Goal: Task Accomplishment & Management: Use online tool/utility

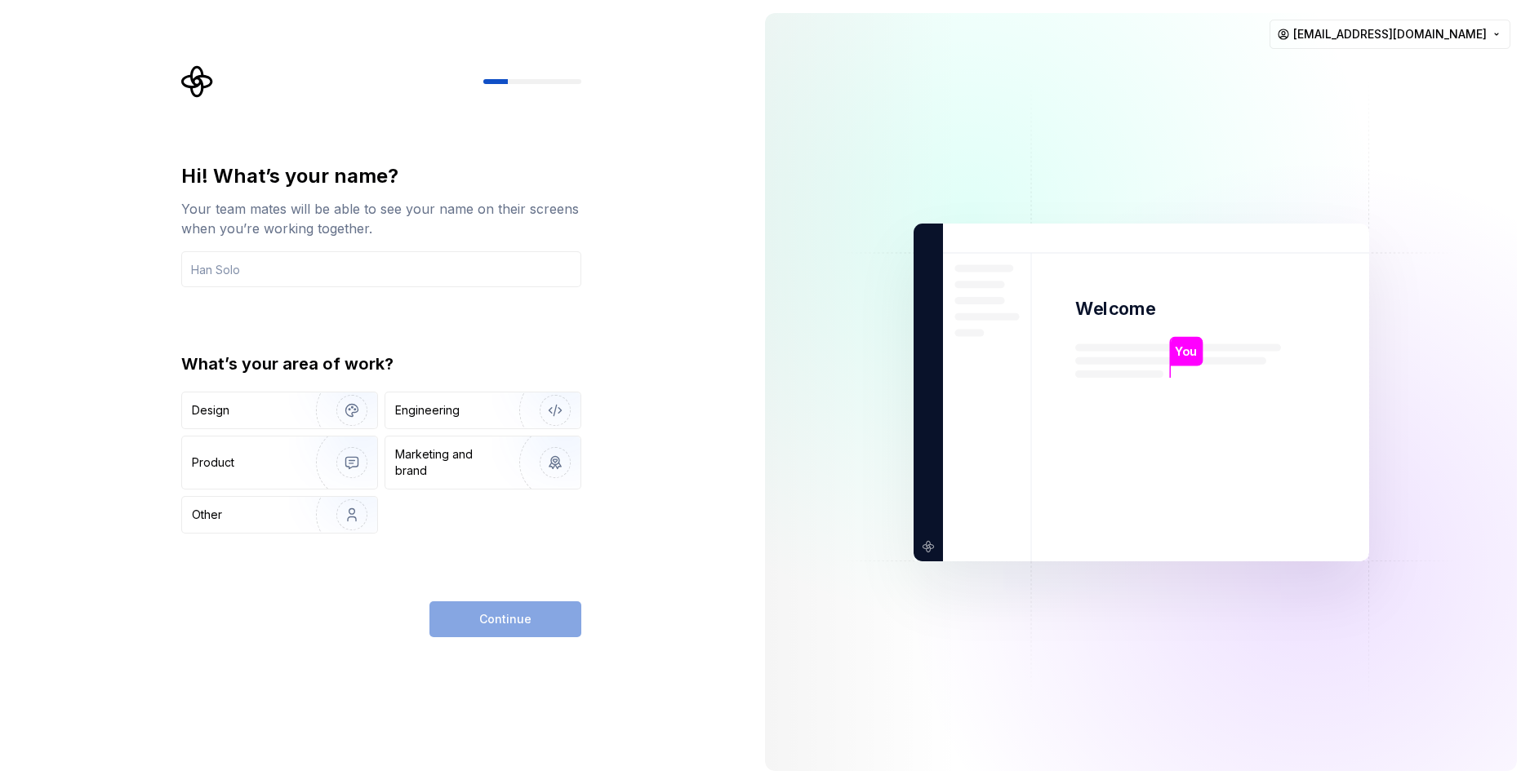
click at [508, 615] on div "Continue" at bounding box center [506, 619] width 152 height 36
click at [544, 406] on img "button" at bounding box center [545, 411] width 104 height 109
click at [506, 271] on input "text" at bounding box center [381, 268] width 400 height 36
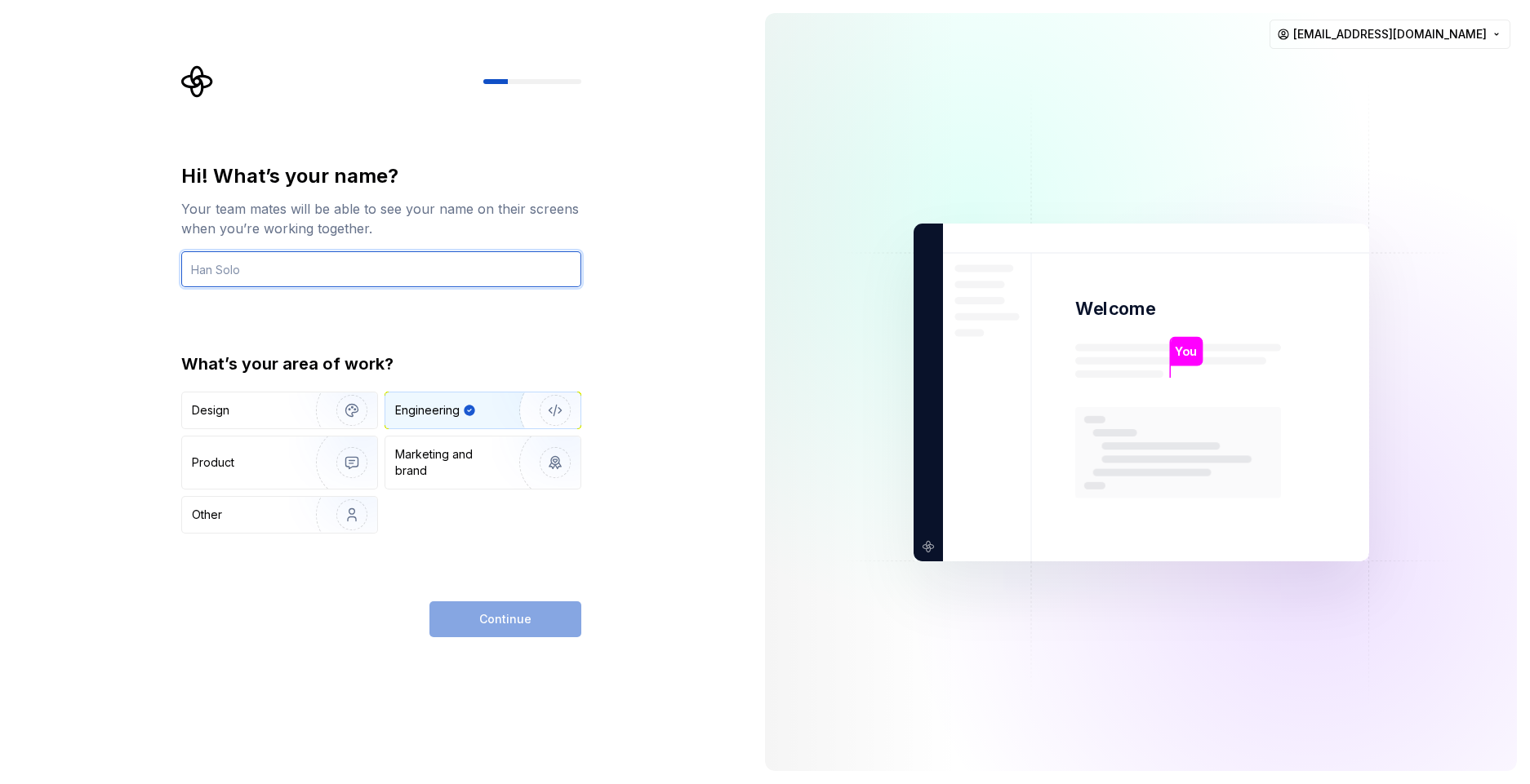
type input "J"
type input "H"
type input "Single Malt"
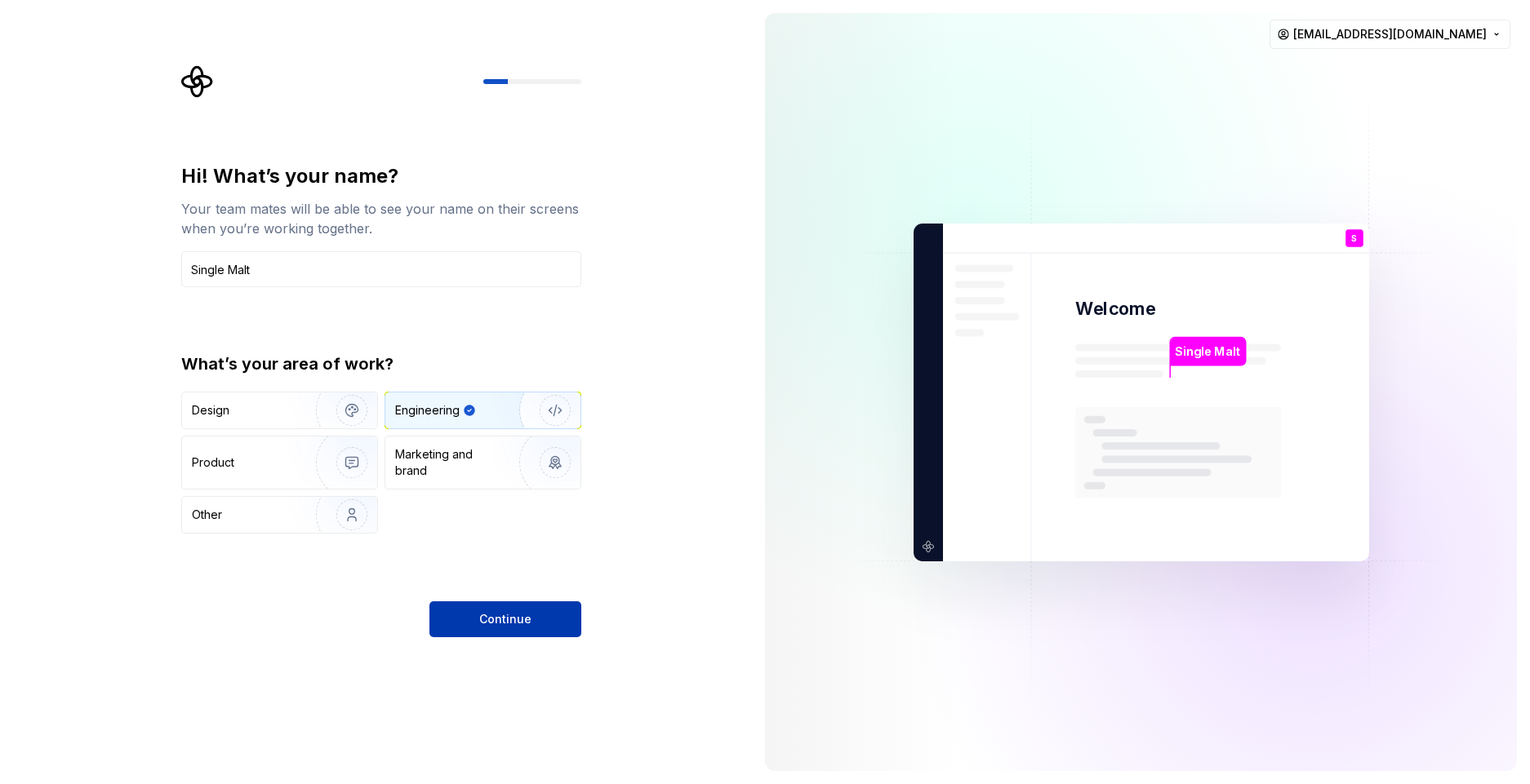
click at [540, 626] on button "Continue" at bounding box center [506, 619] width 152 height 36
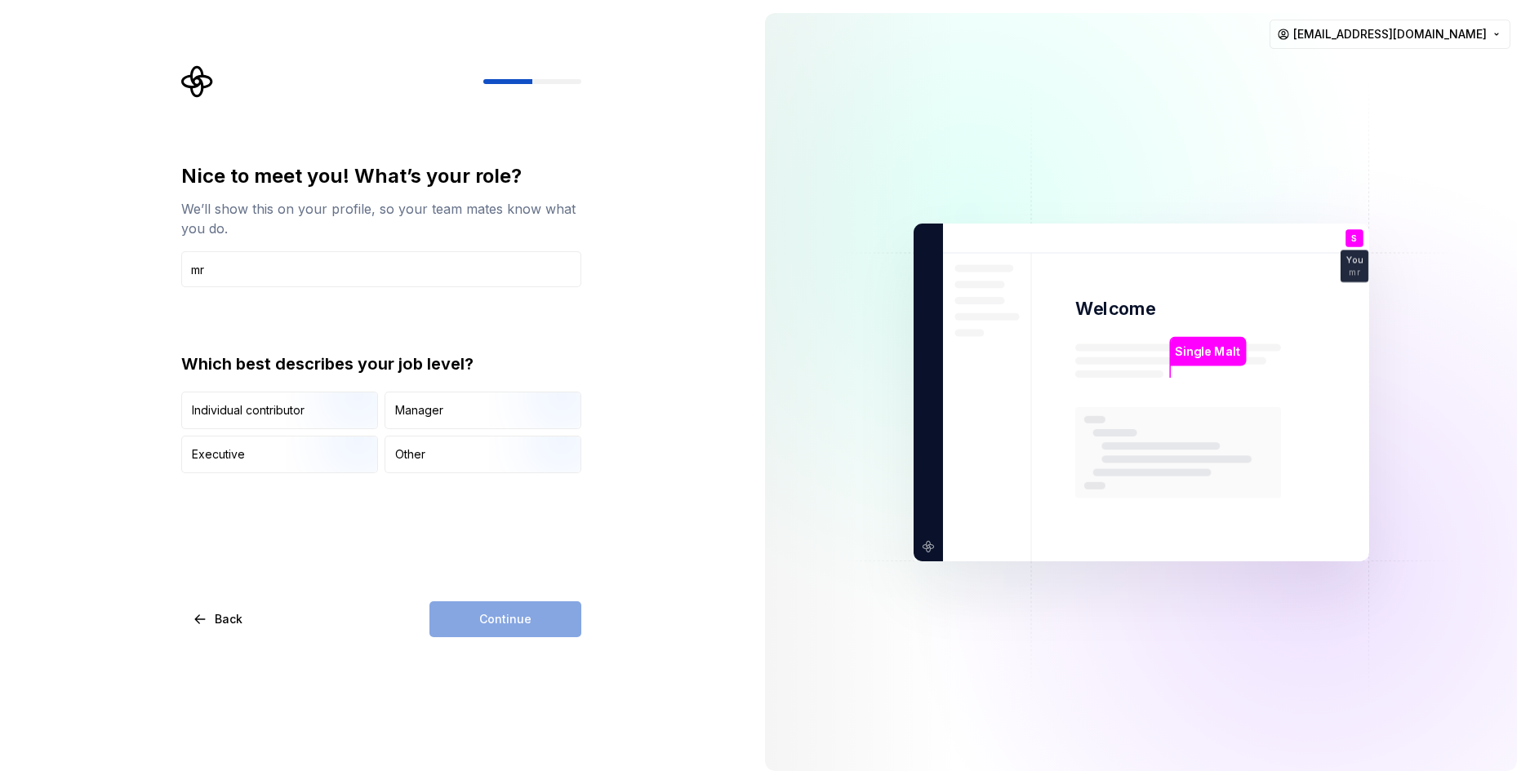
type input "m"
type input "Mr. Architect"
click at [496, 460] on img "button" at bounding box center [541, 475] width 104 height 109
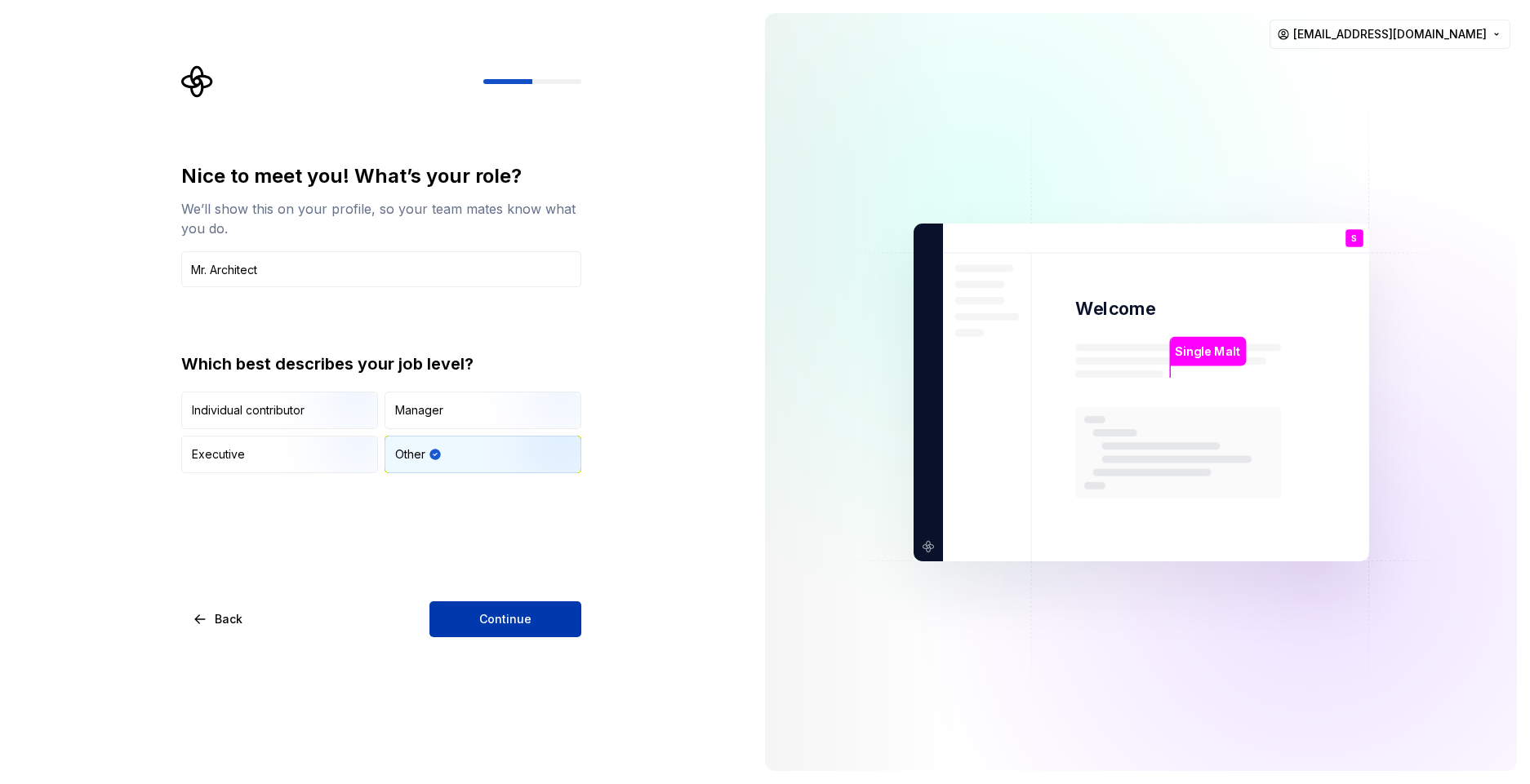
click at [501, 625] on span "Continue" at bounding box center [505, 620] width 52 height 17
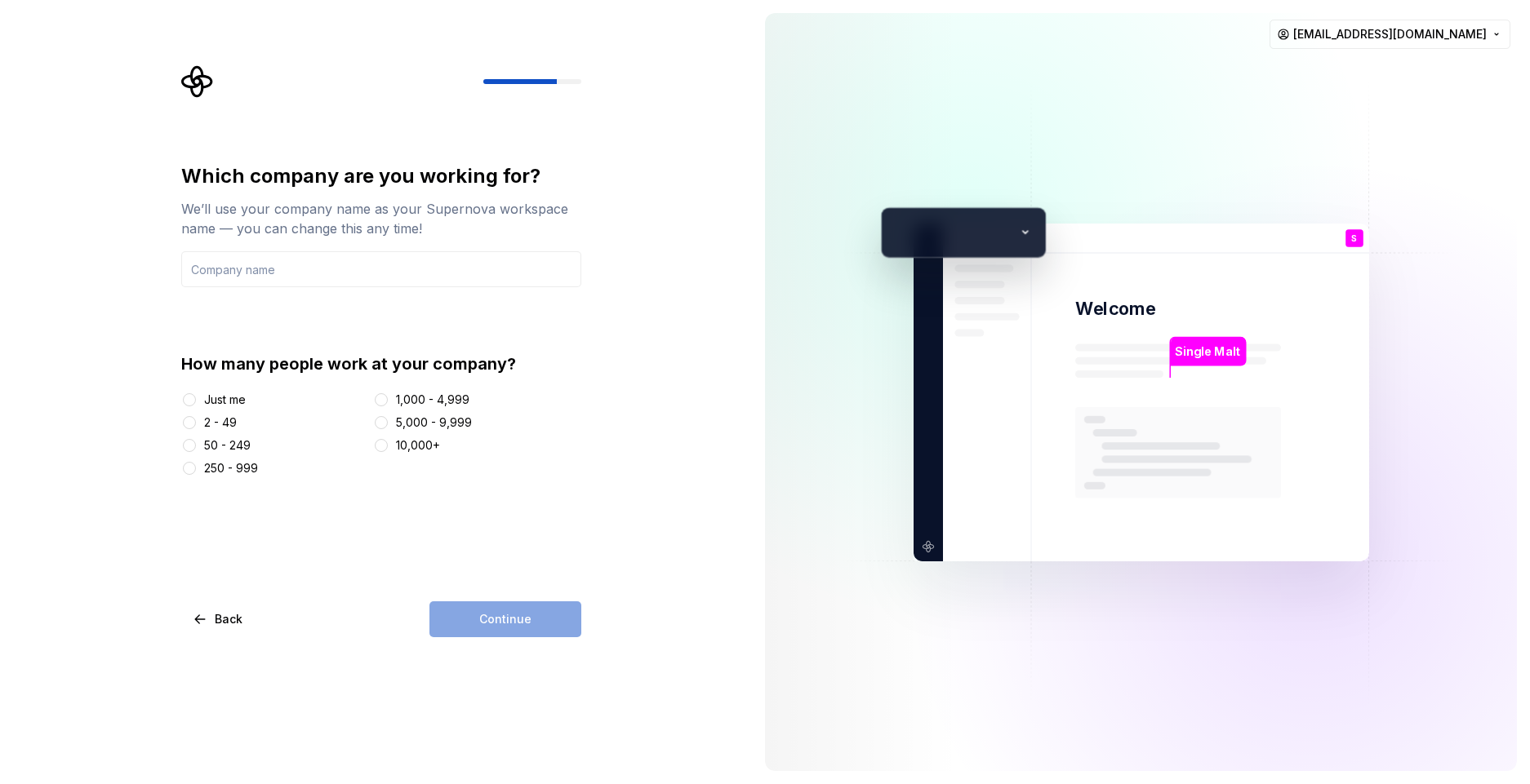
click at [234, 397] on div "Just me" at bounding box center [225, 400] width 41 height 17
click at [196, 397] on button "Just me" at bounding box center [189, 400] width 13 height 13
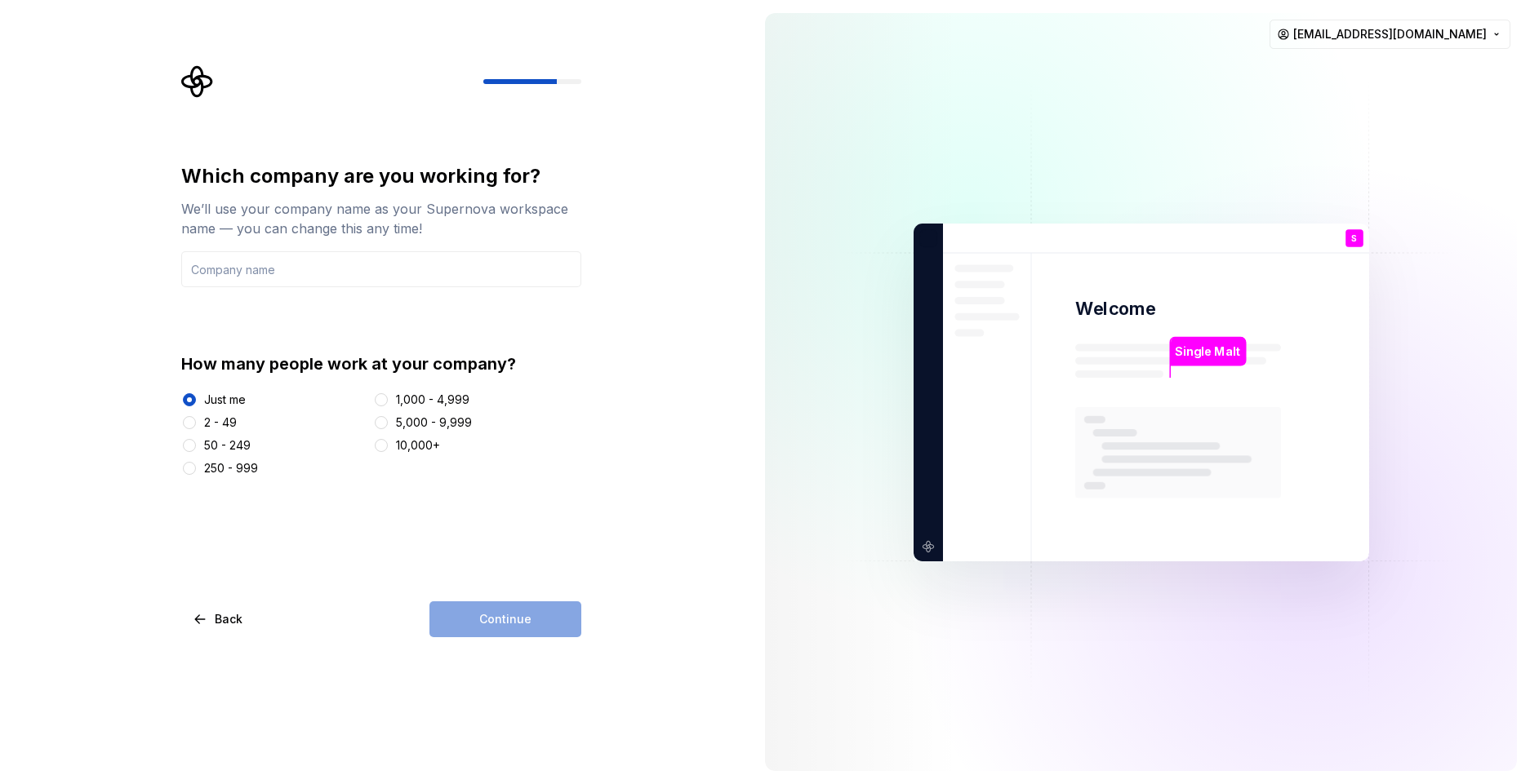
click at [510, 638] on div "Which company are you working for? We’ll use your company name as your Supernov…" at bounding box center [376, 392] width 752 height 784
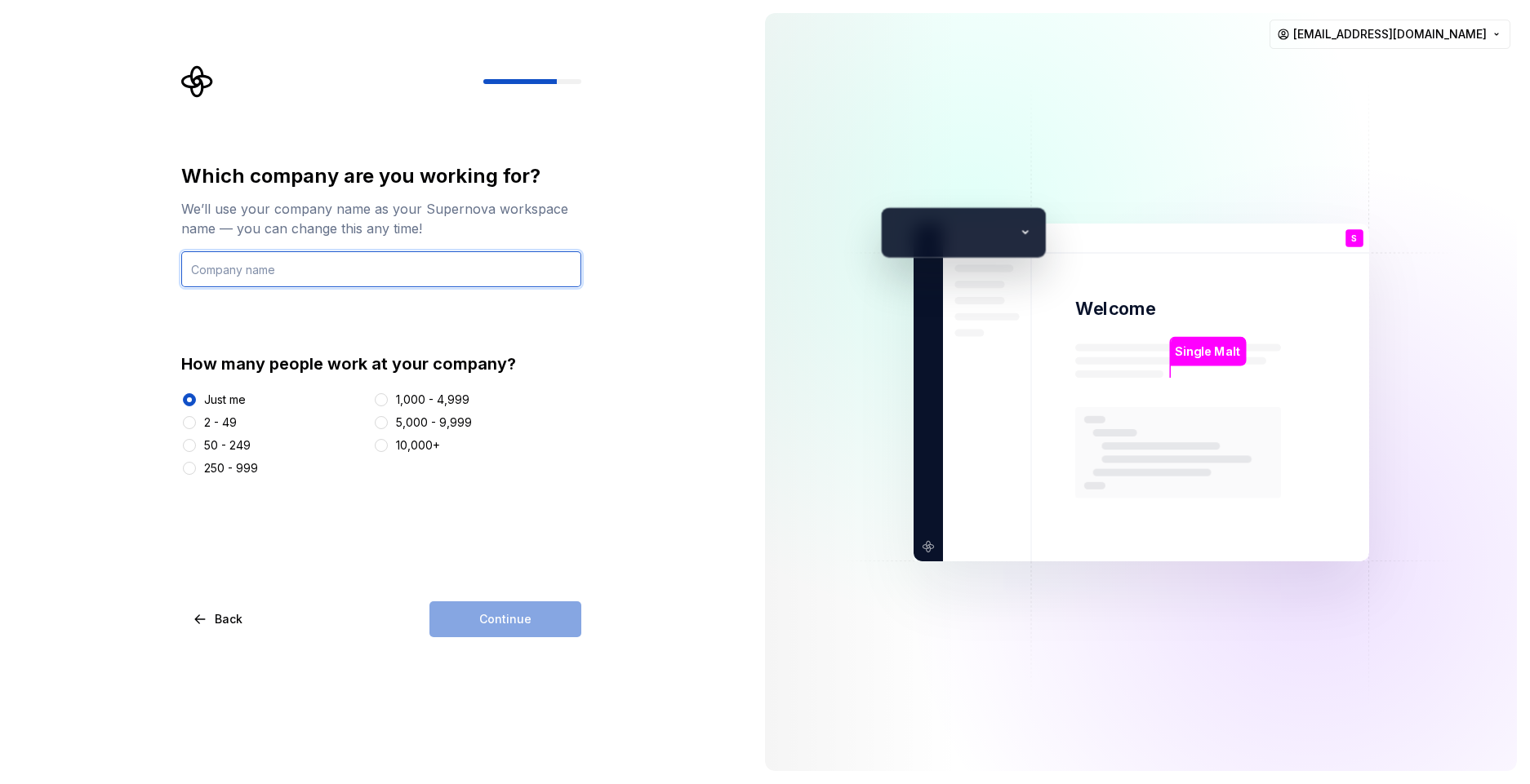
click at [410, 285] on input "text" at bounding box center [381, 268] width 400 height 36
type input "JustTest"
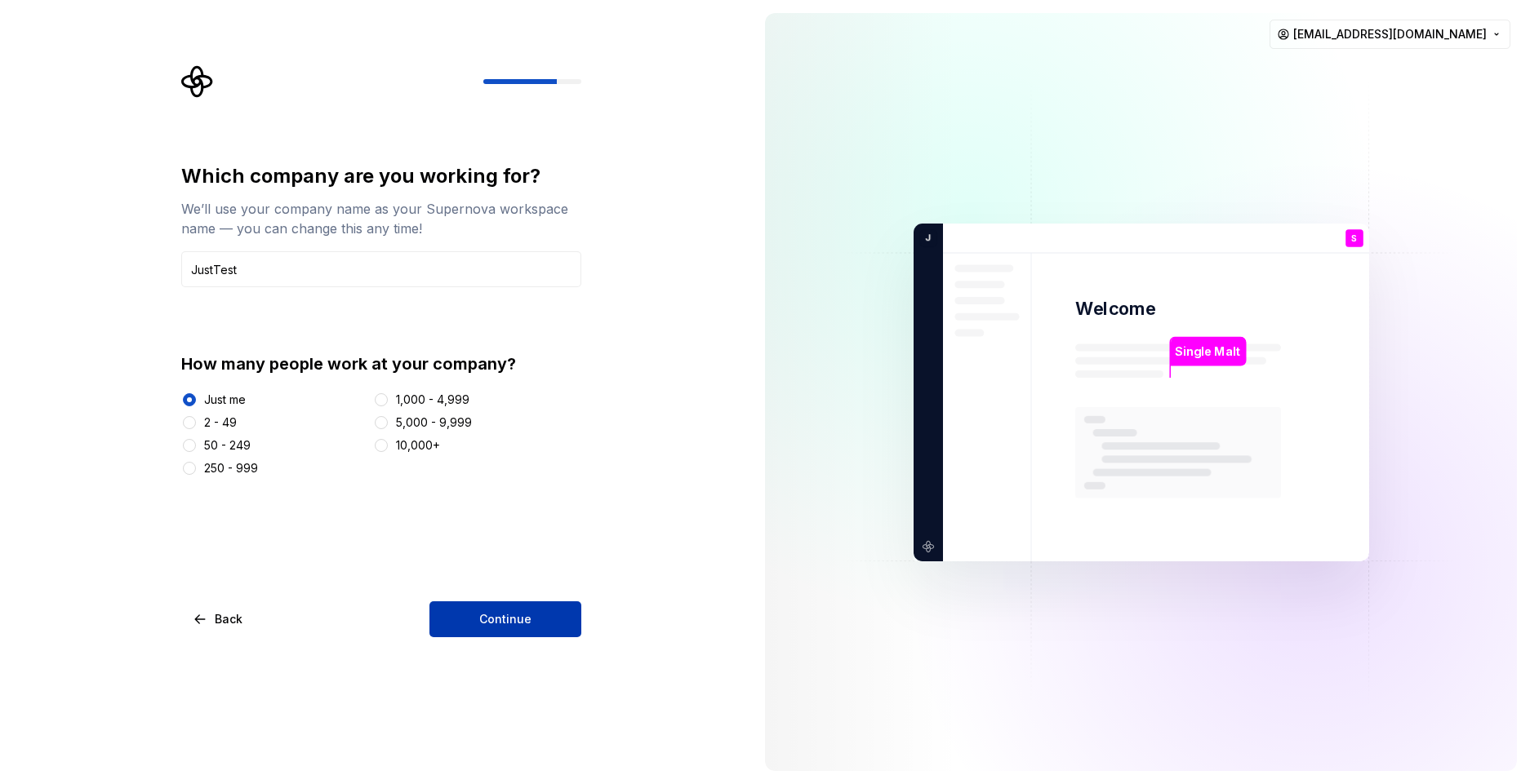
click at [540, 623] on button "Continue" at bounding box center [506, 619] width 152 height 36
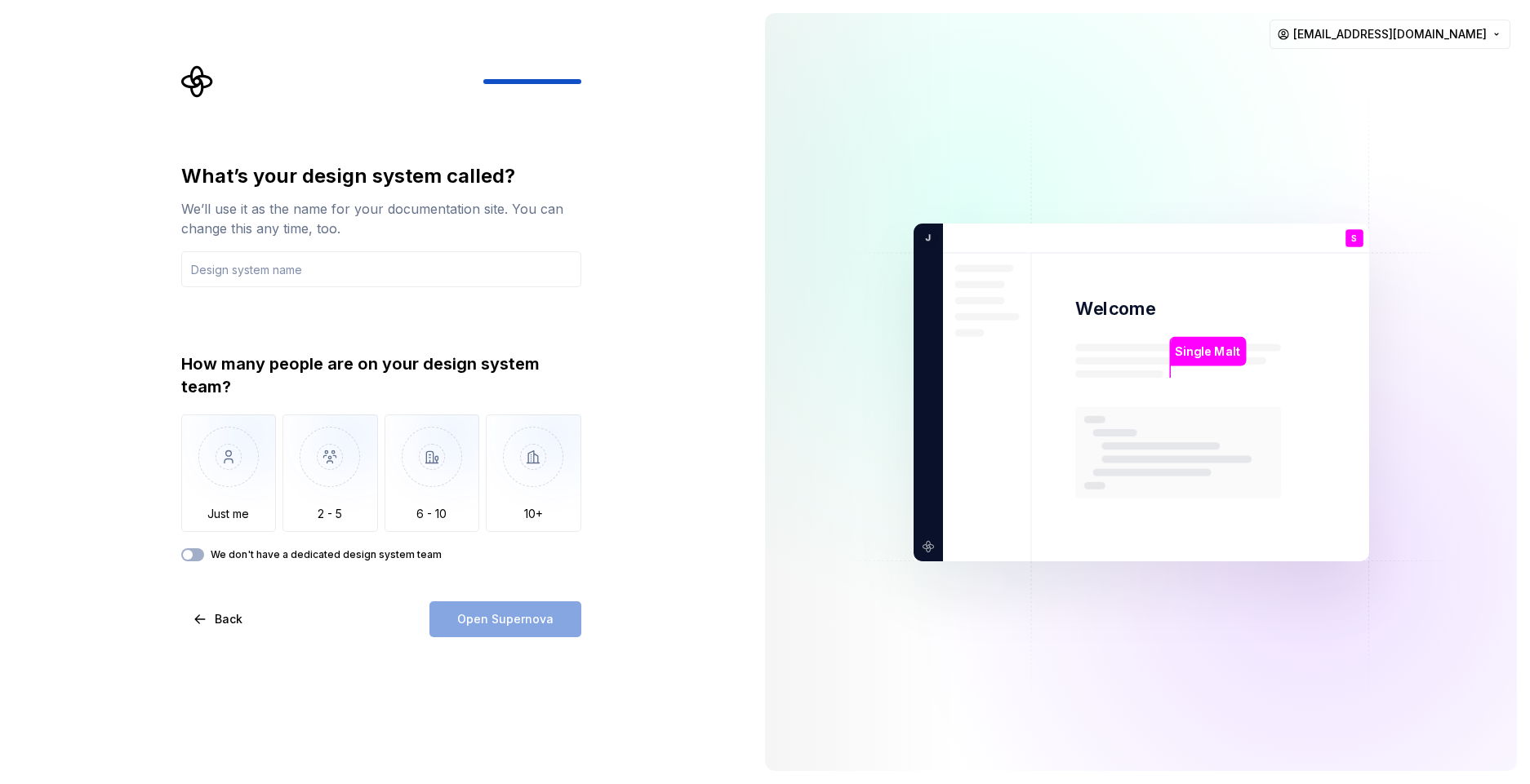
click at [369, 550] on label "We don't have a dedicated design system team" at bounding box center [326, 555] width 231 height 13
click at [204, 550] on button "We don't have a dedicated design system team" at bounding box center [193, 555] width 23 height 13
click at [526, 630] on div "Open Supernova" at bounding box center [506, 619] width 152 height 36
click at [276, 558] on label "We don't have a dedicated design system team" at bounding box center [326, 555] width 231 height 13
click at [204, 558] on button "We don't have a dedicated design system team" at bounding box center [193, 555] width 23 height 13
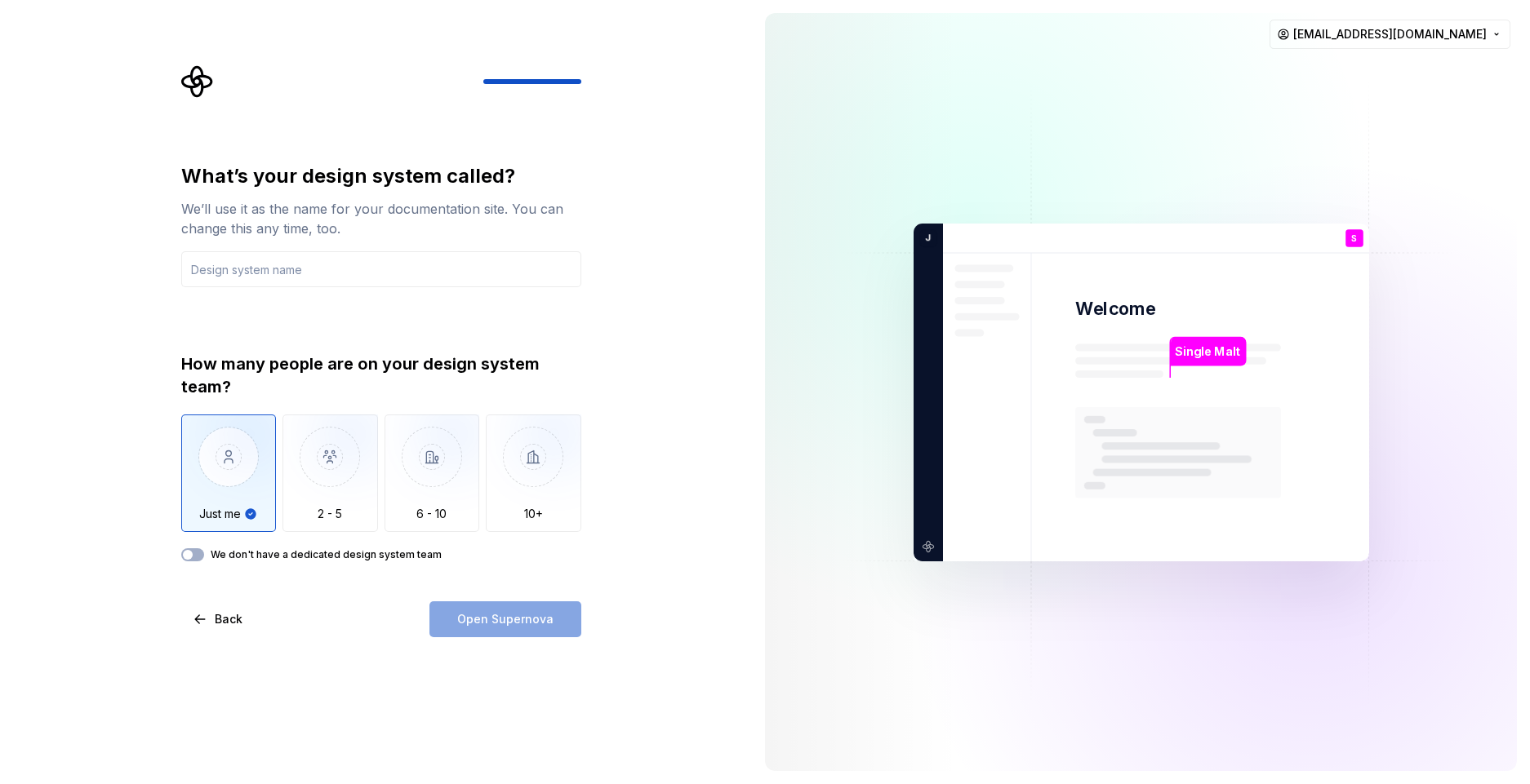
click at [236, 472] on img "button" at bounding box center [229, 469] width 96 height 109
click at [307, 271] on input "text" at bounding box center [381, 268] width 400 height 36
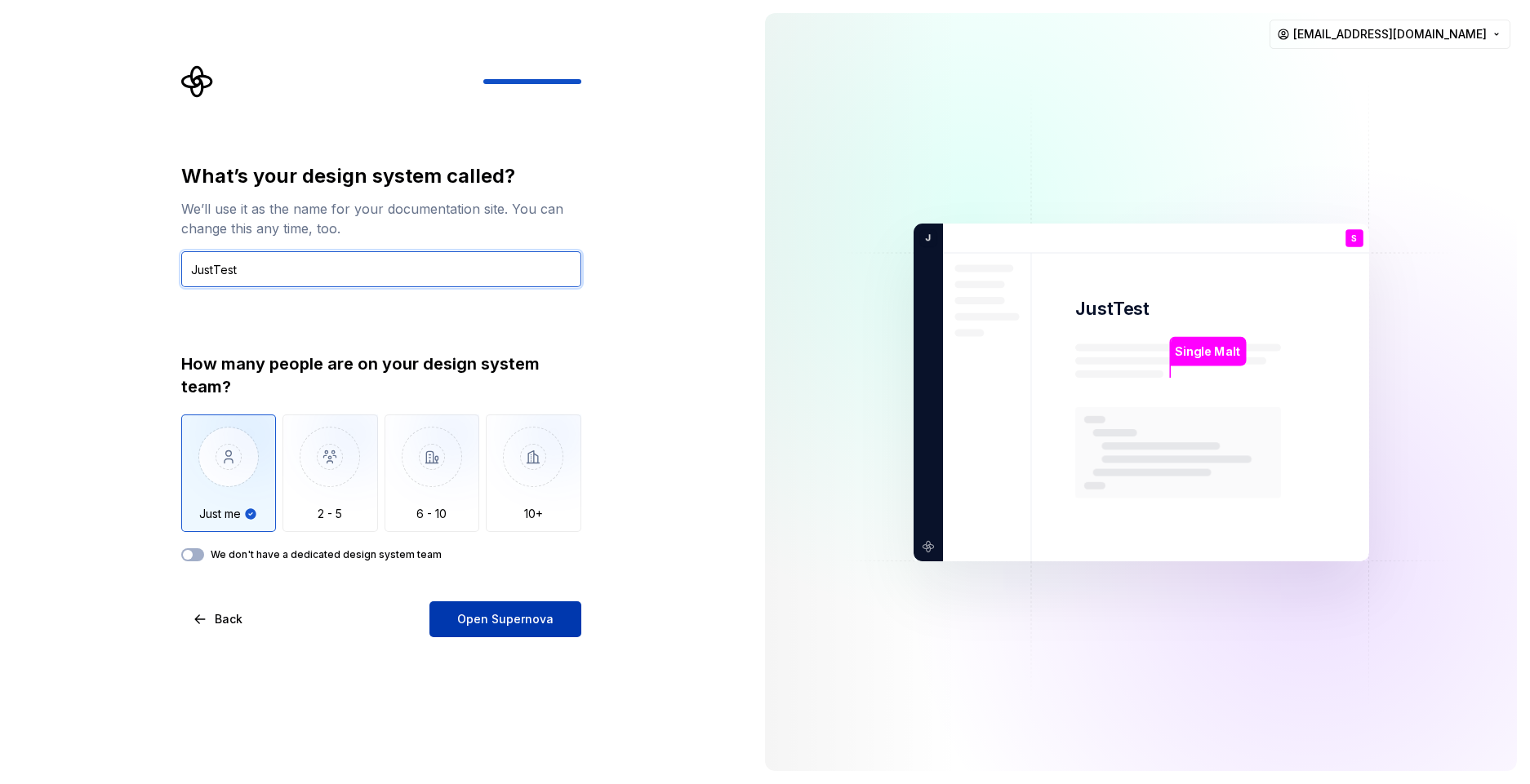
type input "JustTest"
click at [528, 622] on span "Open Supernova" at bounding box center [505, 620] width 97 height 17
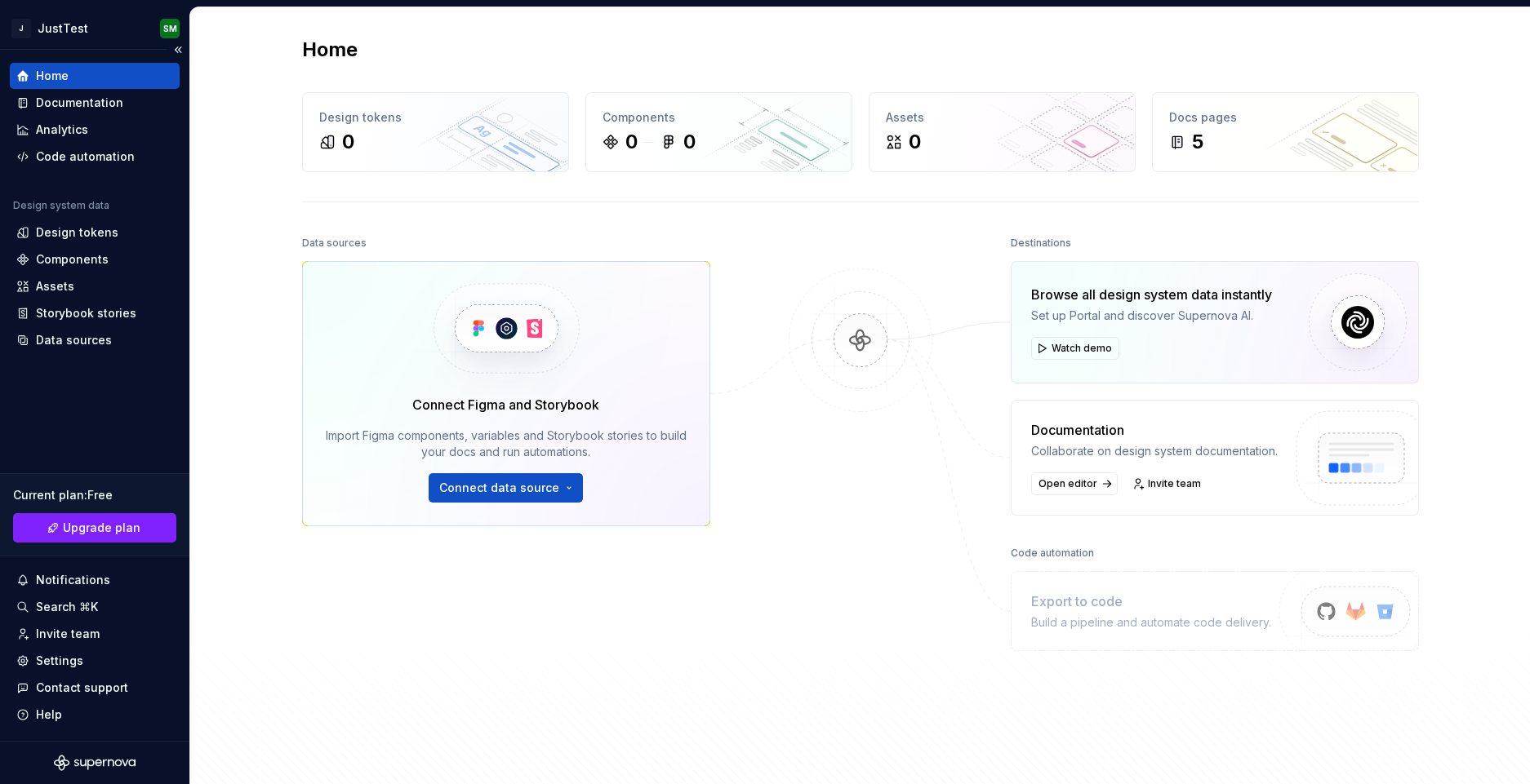
click at [115, 85] on div "Home" at bounding box center [94, 76] width 169 height 26
click at [87, 106] on div "Documentation" at bounding box center [79, 103] width 88 height 17
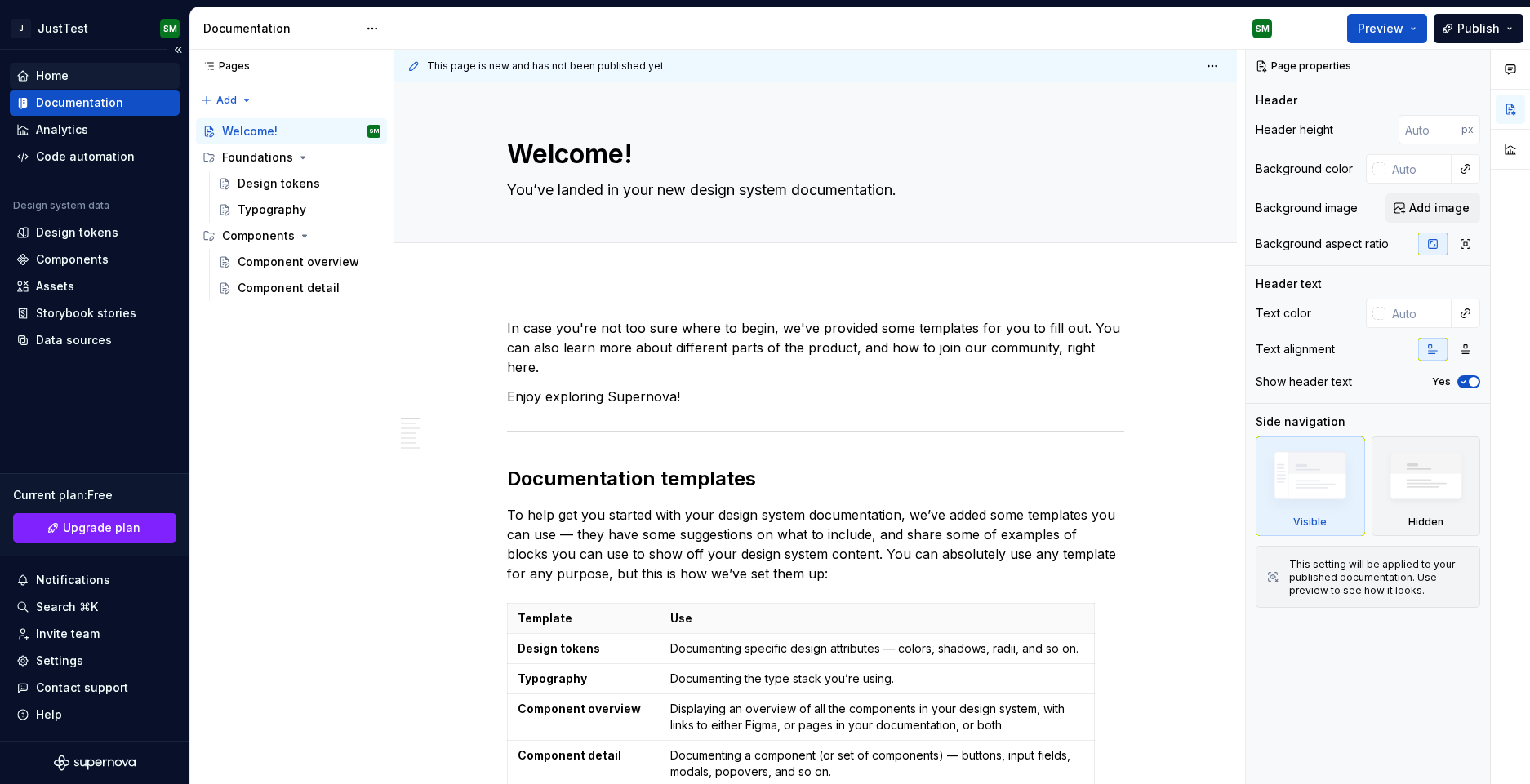
click at [80, 74] on div "Home" at bounding box center [95, 76] width 157 height 17
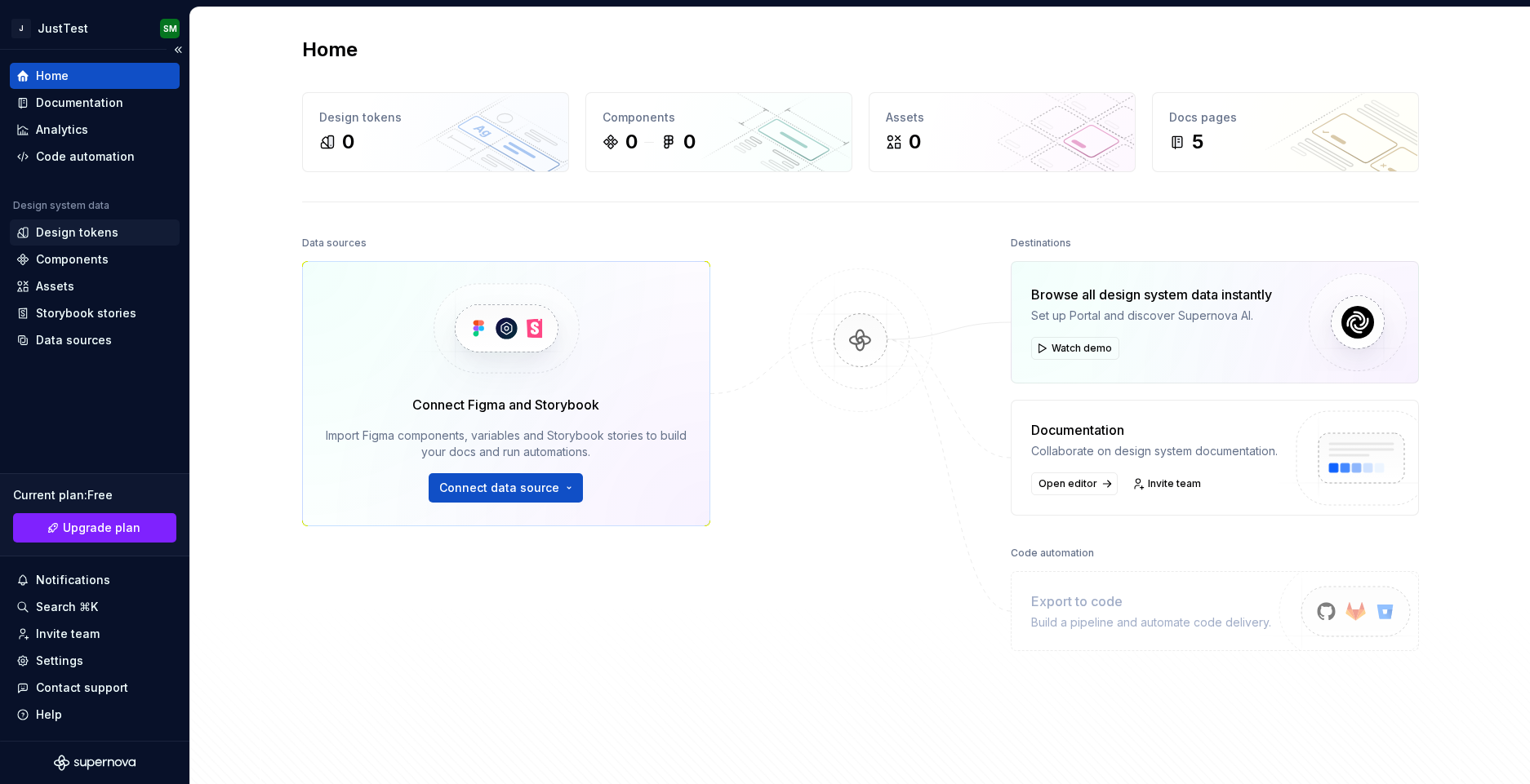
click at [75, 230] on div "Design tokens" at bounding box center [77, 233] width 83 height 17
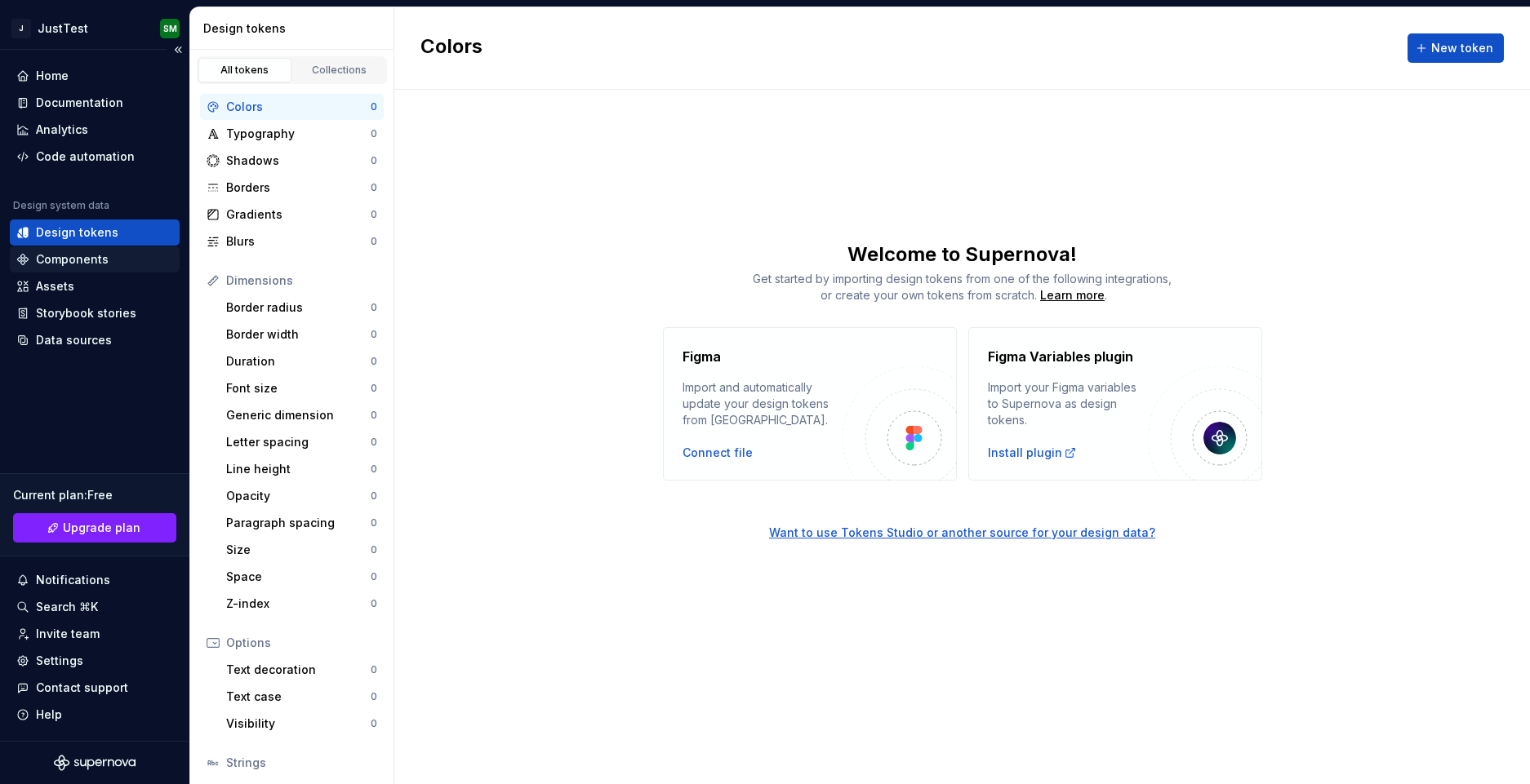
click at [102, 259] on div "Components" at bounding box center [72, 259] width 73 height 17
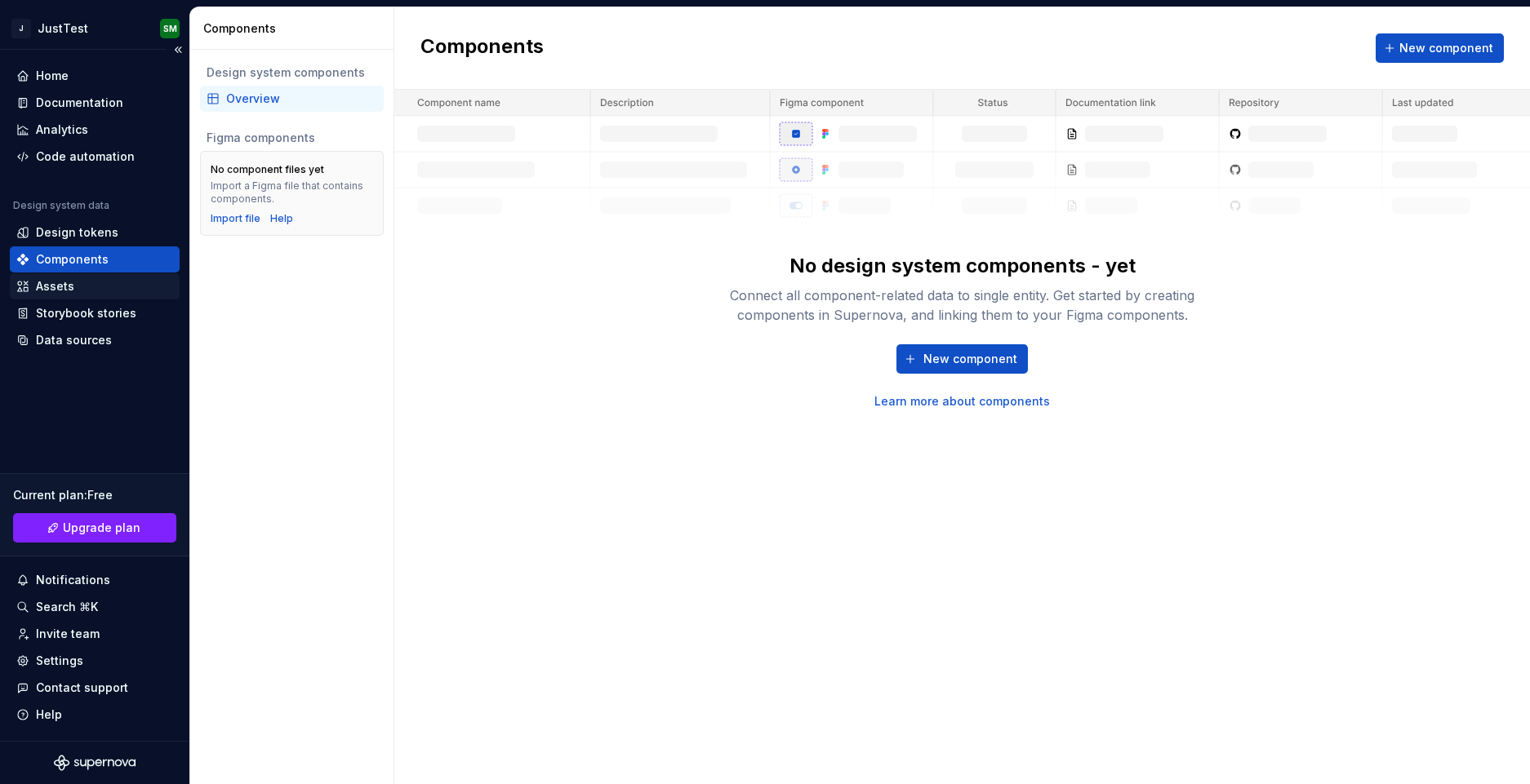
click at [95, 281] on div "Assets" at bounding box center [95, 287] width 157 height 17
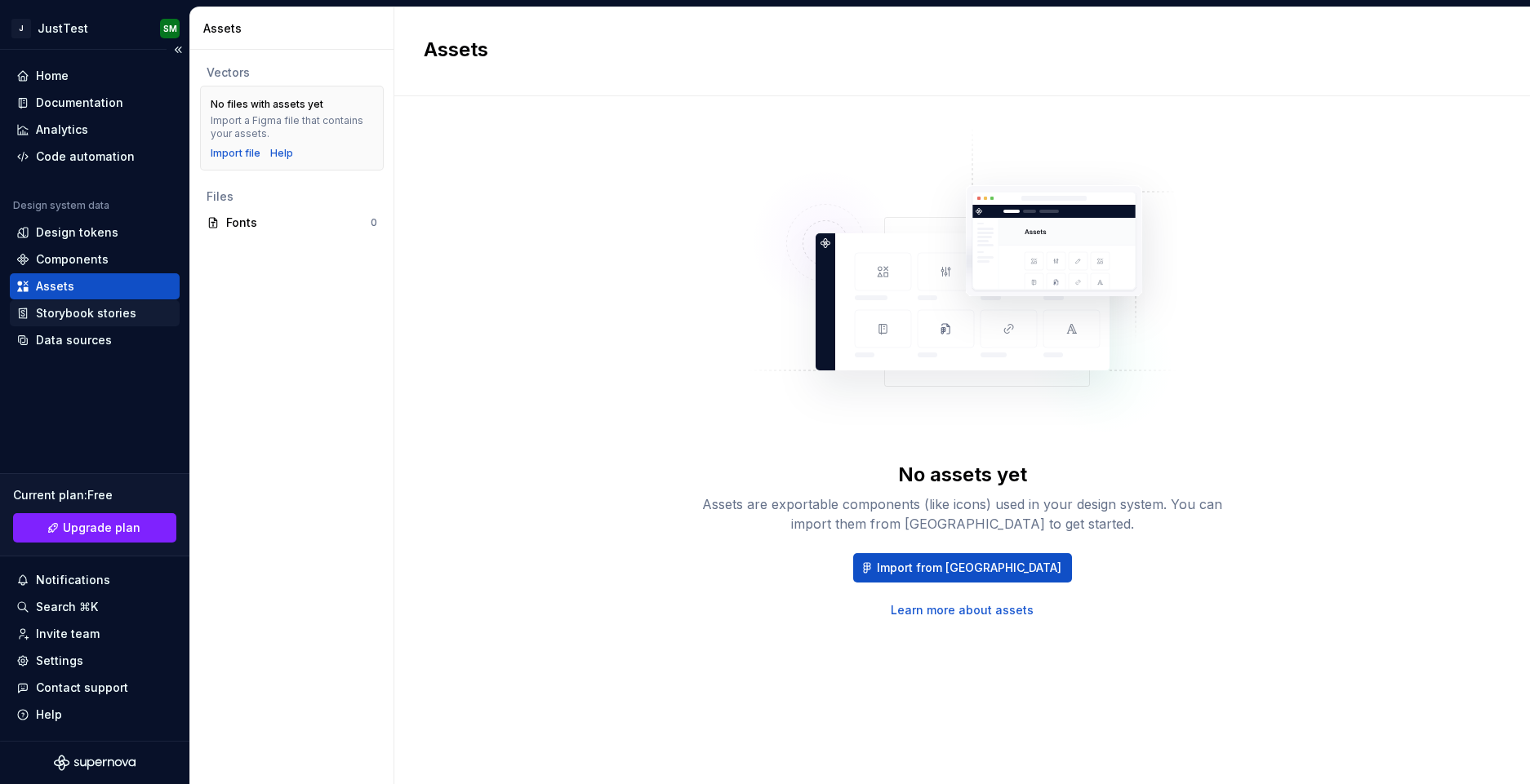
click at [89, 325] on div "Storybook stories" at bounding box center [94, 314] width 169 height 26
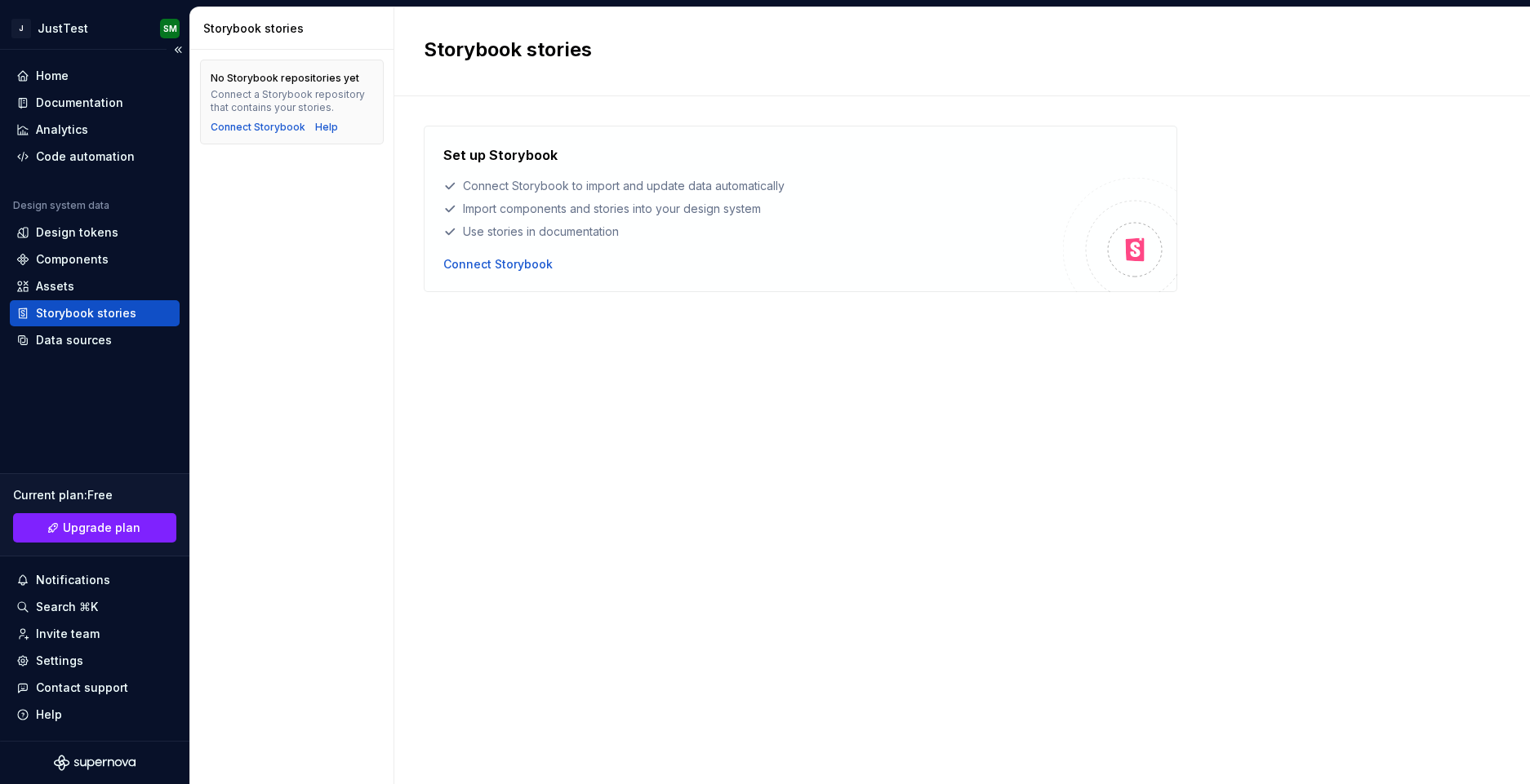
click at [57, 359] on div "Home Documentation Analytics Code automation Design system data Design tokens C…" at bounding box center [94, 395] width 189 height 691
click at [60, 348] on div "Data sources" at bounding box center [74, 340] width 76 height 17
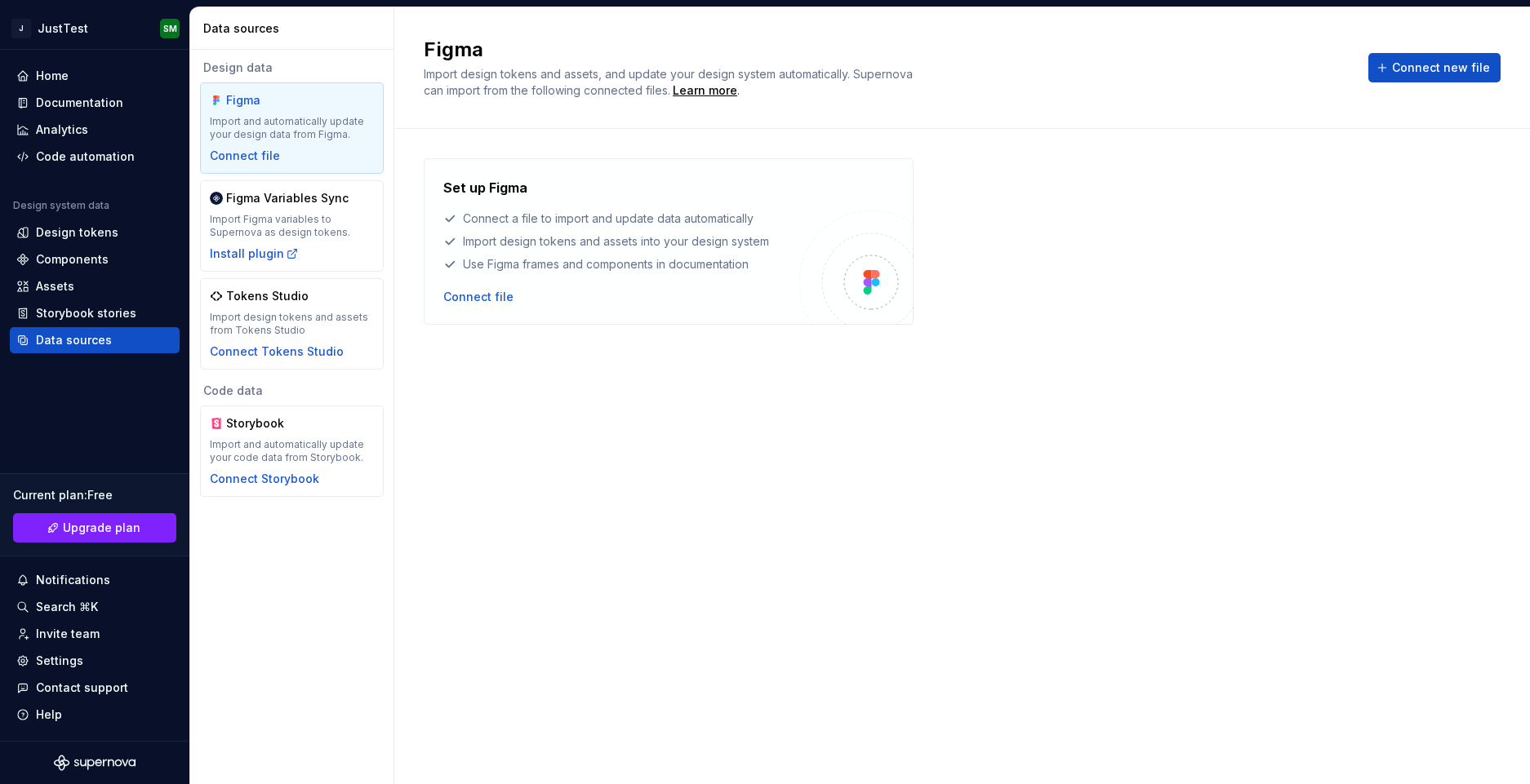
click at [560, 399] on div "Set up Figma Connect a file to import and update data automatically Import desi…" at bounding box center [962, 440] width 1077 height 564
click at [456, 292] on div "Connect file" at bounding box center [478, 297] width 70 height 17
click at [1470, 79] on button "Connect new file" at bounding box center [1435, 68] width 132 height 30
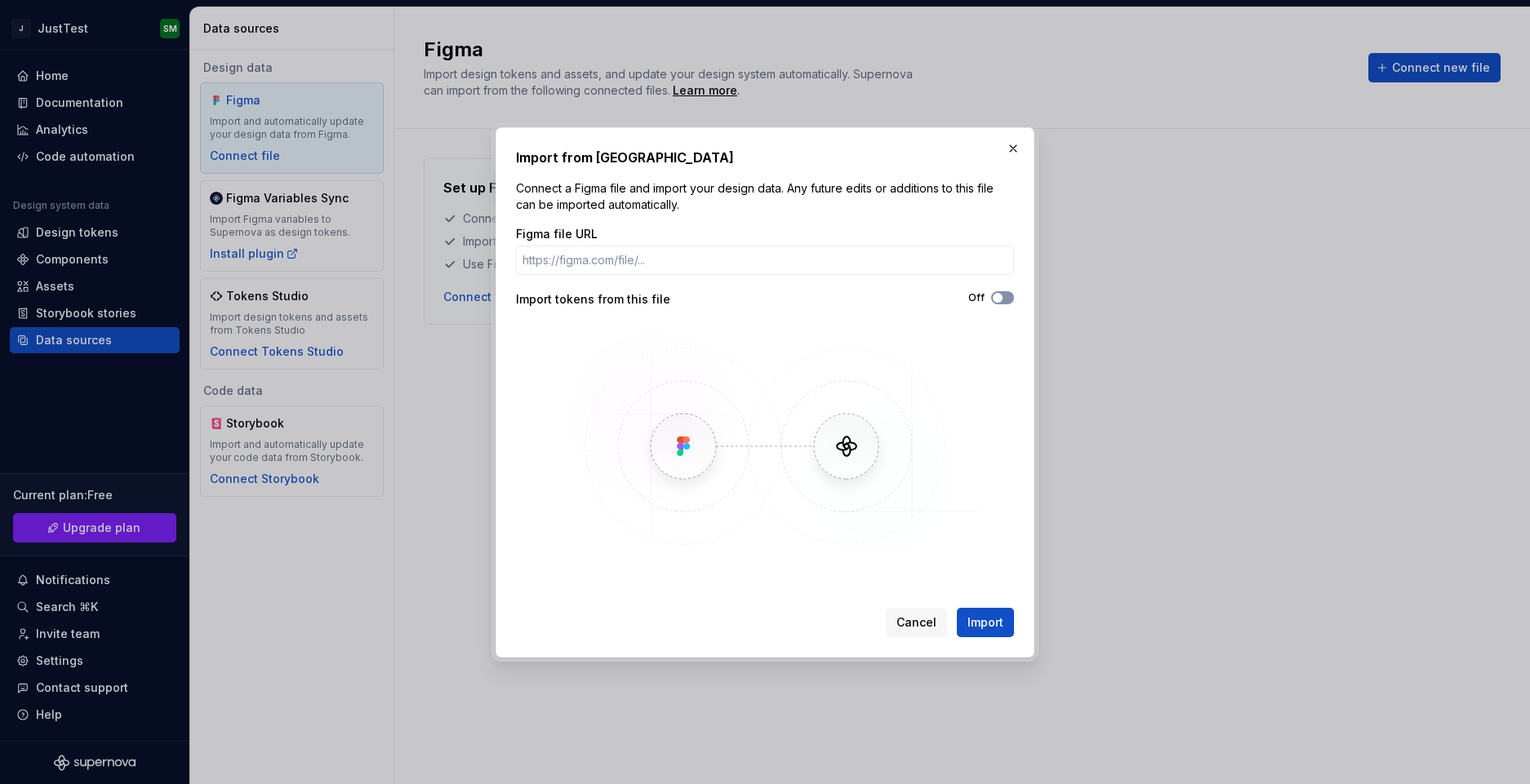
click at [1003, 304] on button "Off" at bounding box center [1003, 298] width 23 height 13
click at [1003, 304] on button "On" at bounding box center [1003, 298] width 23 height 13
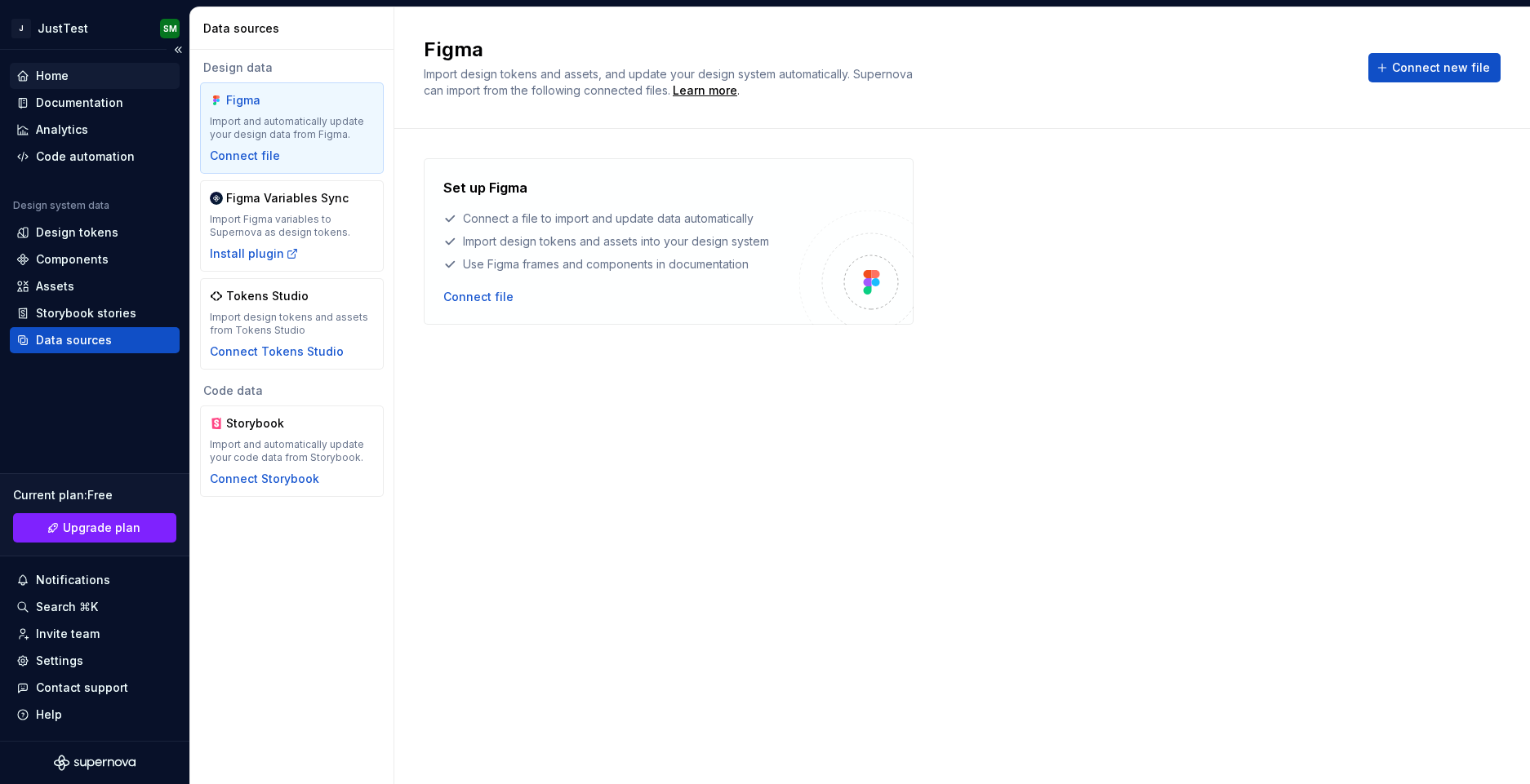
click at [51, 78] on div "Home" at bounding box center [52, 76] width 33 height 17
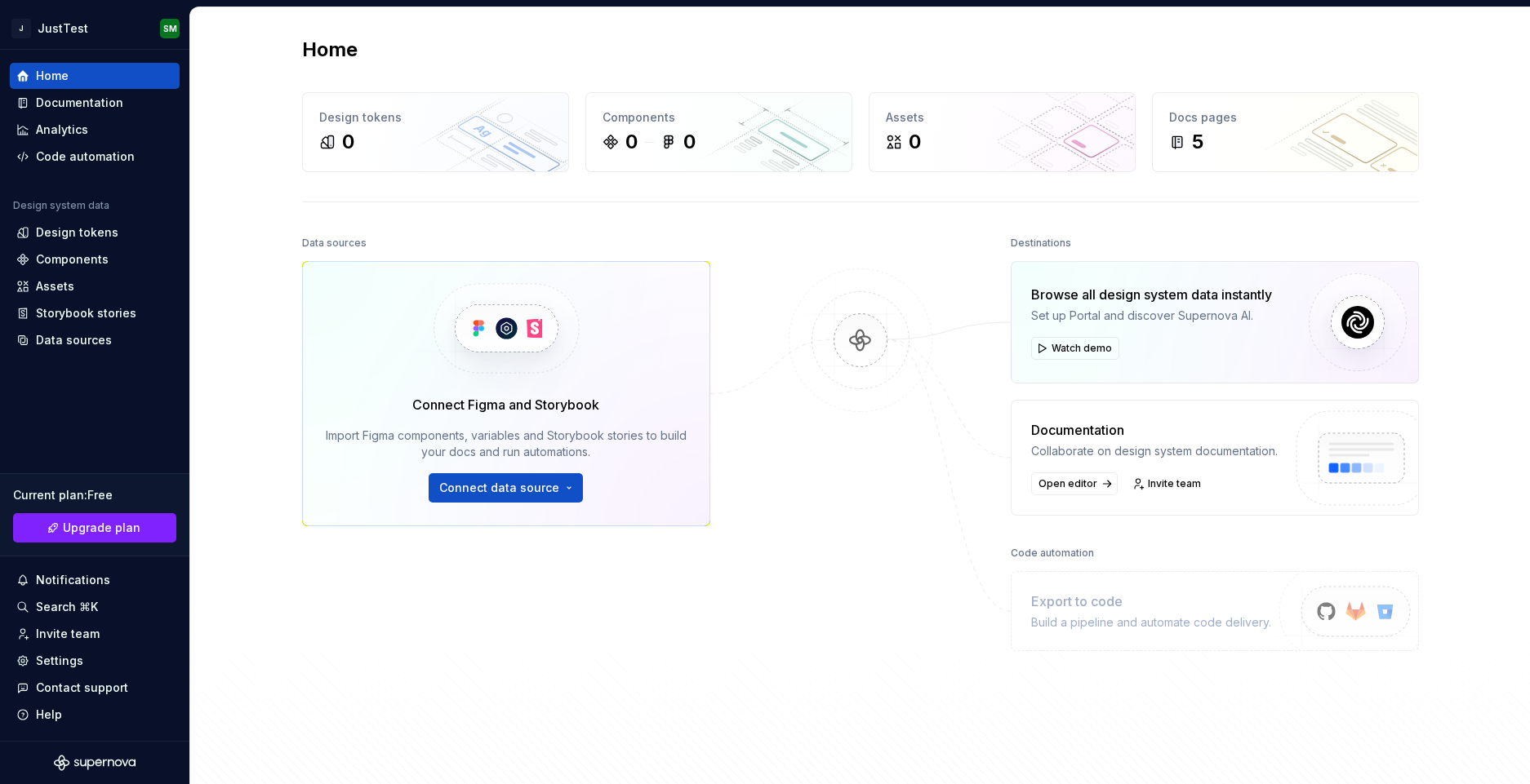
click at [855, 345] on img at bounding box center [860, 357] width 159 height 177
click at [88, 225] on div "Design tokens" at bounding box center [77, 233] width 83 height 17
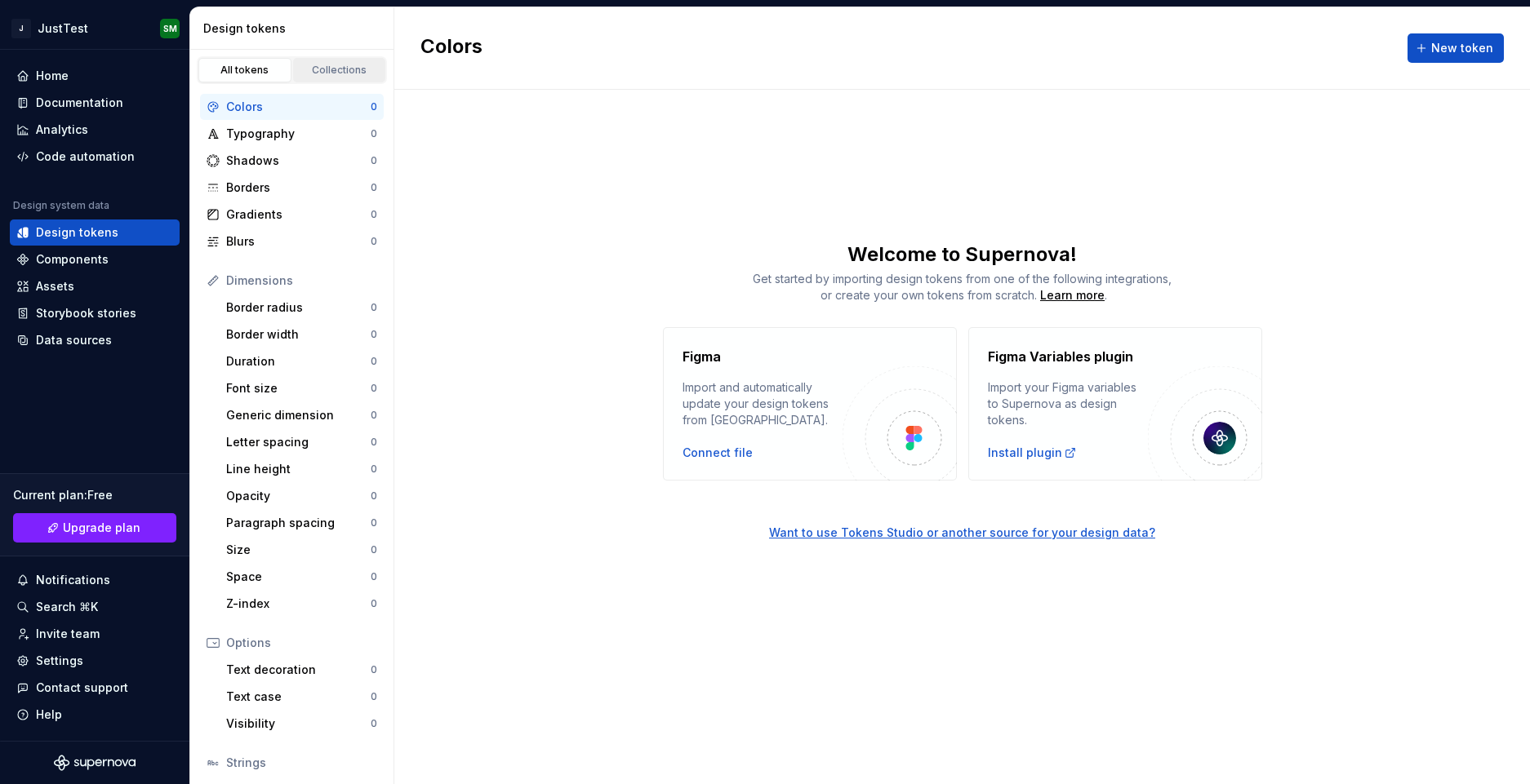
click at [307, 78] on link "Collections" at bounding box center [340, 70] width 93 height 25
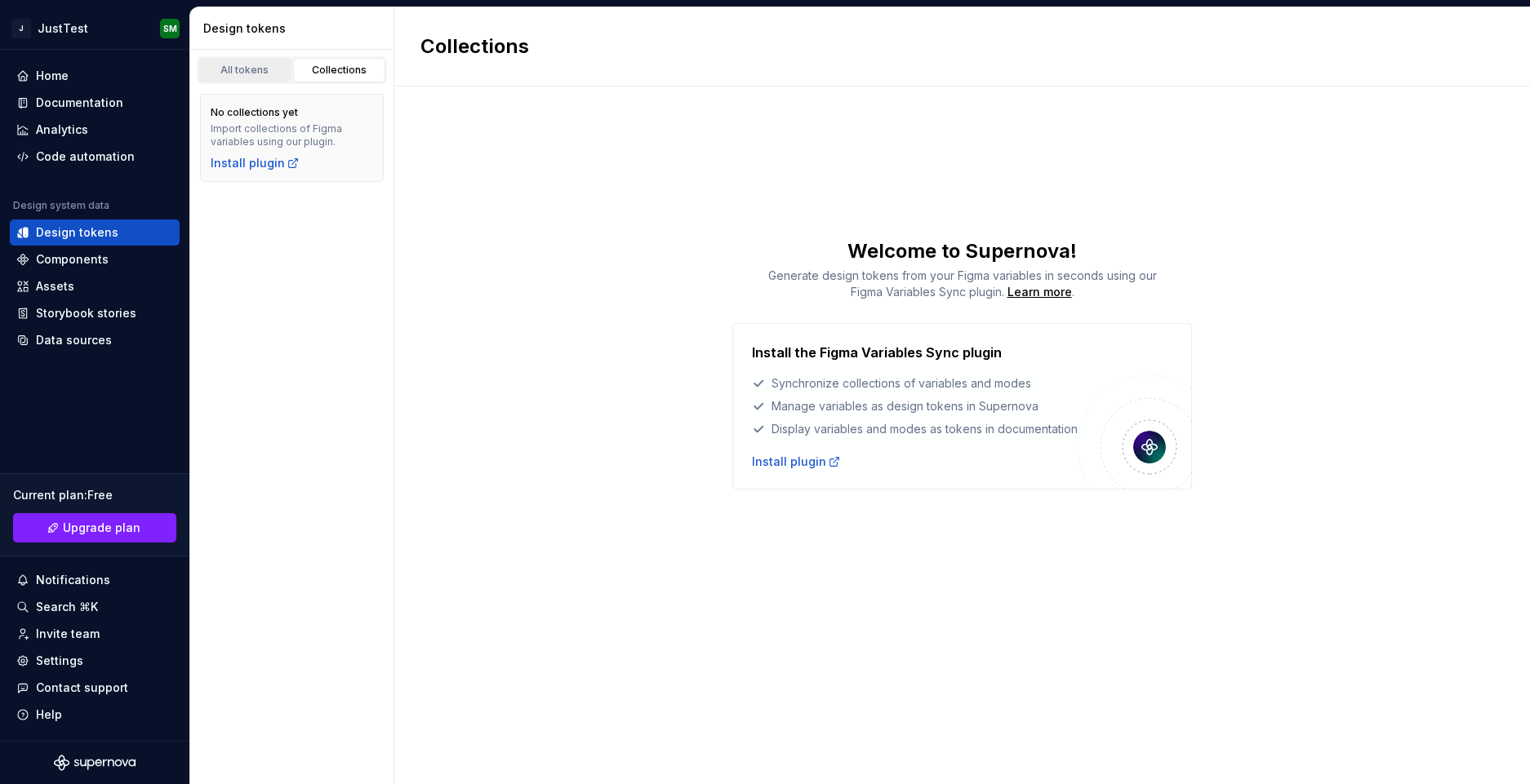
click at [255, 58] on link "All tokens" at bounding box center [245, 70] width 93 height 25
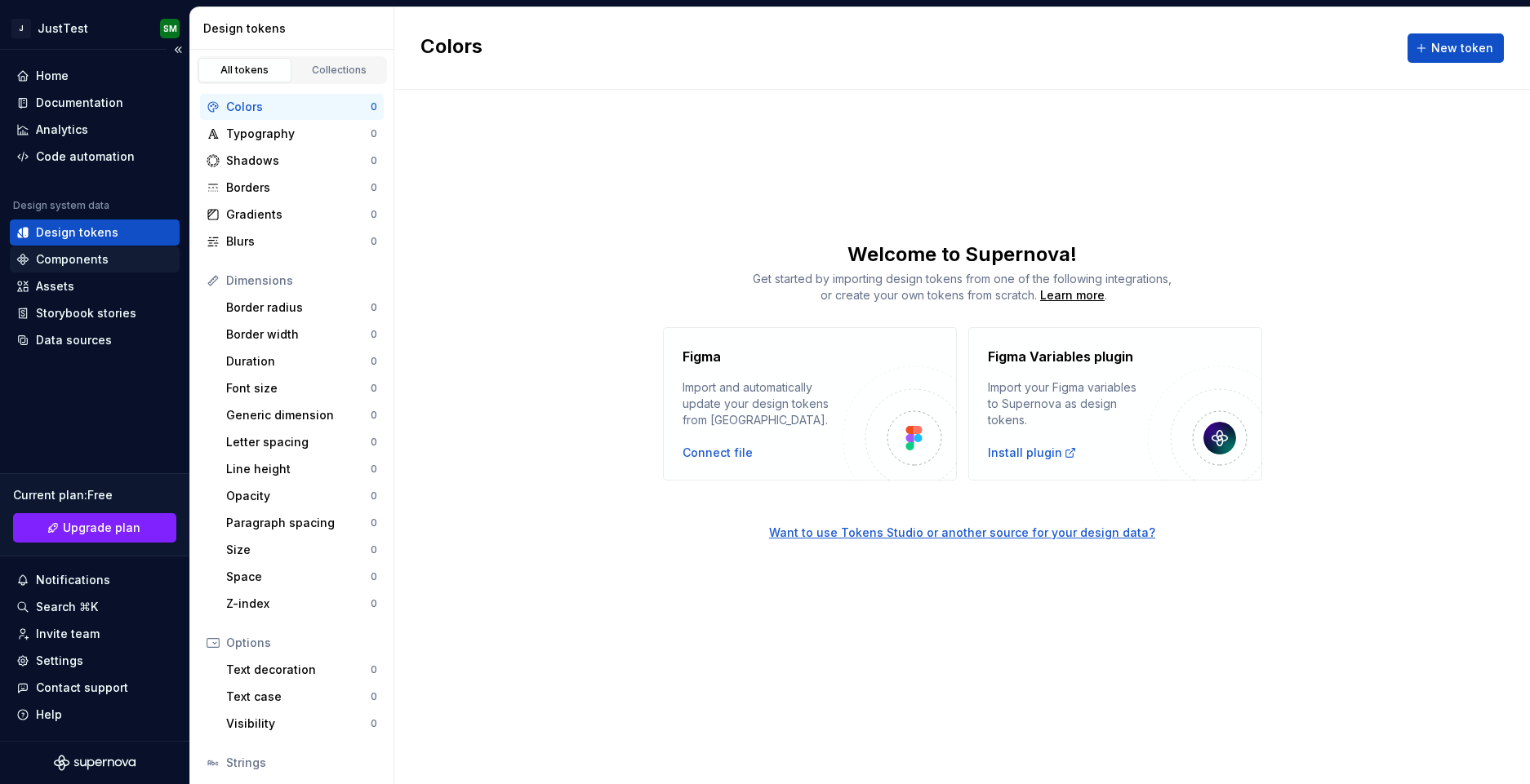
click at [102, 268] on div "Components" at bounding box center [94, 259] width 169 height 26
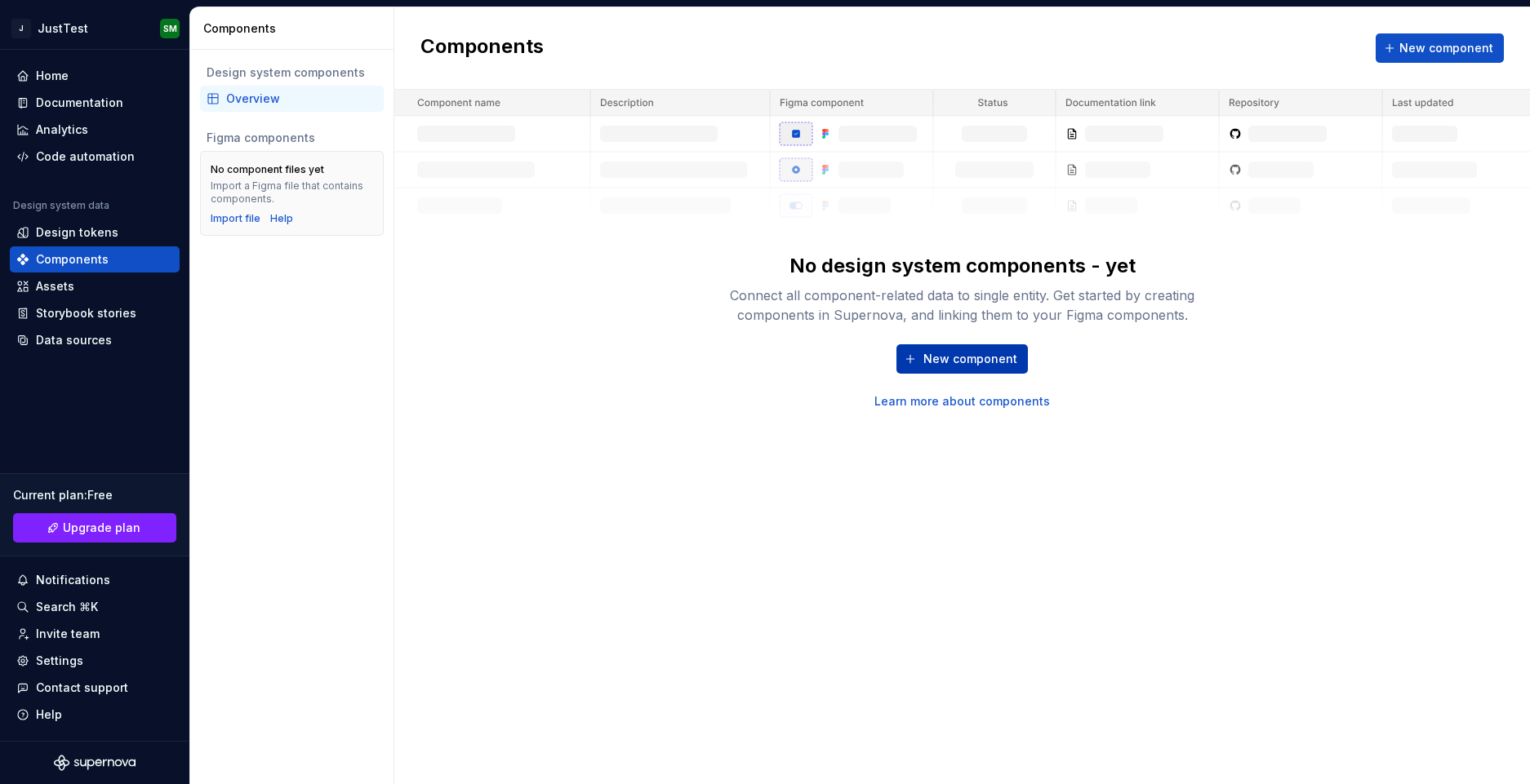
click at [942, 351] on span "New component" at bounding box center [970, 359] width 94 height 17
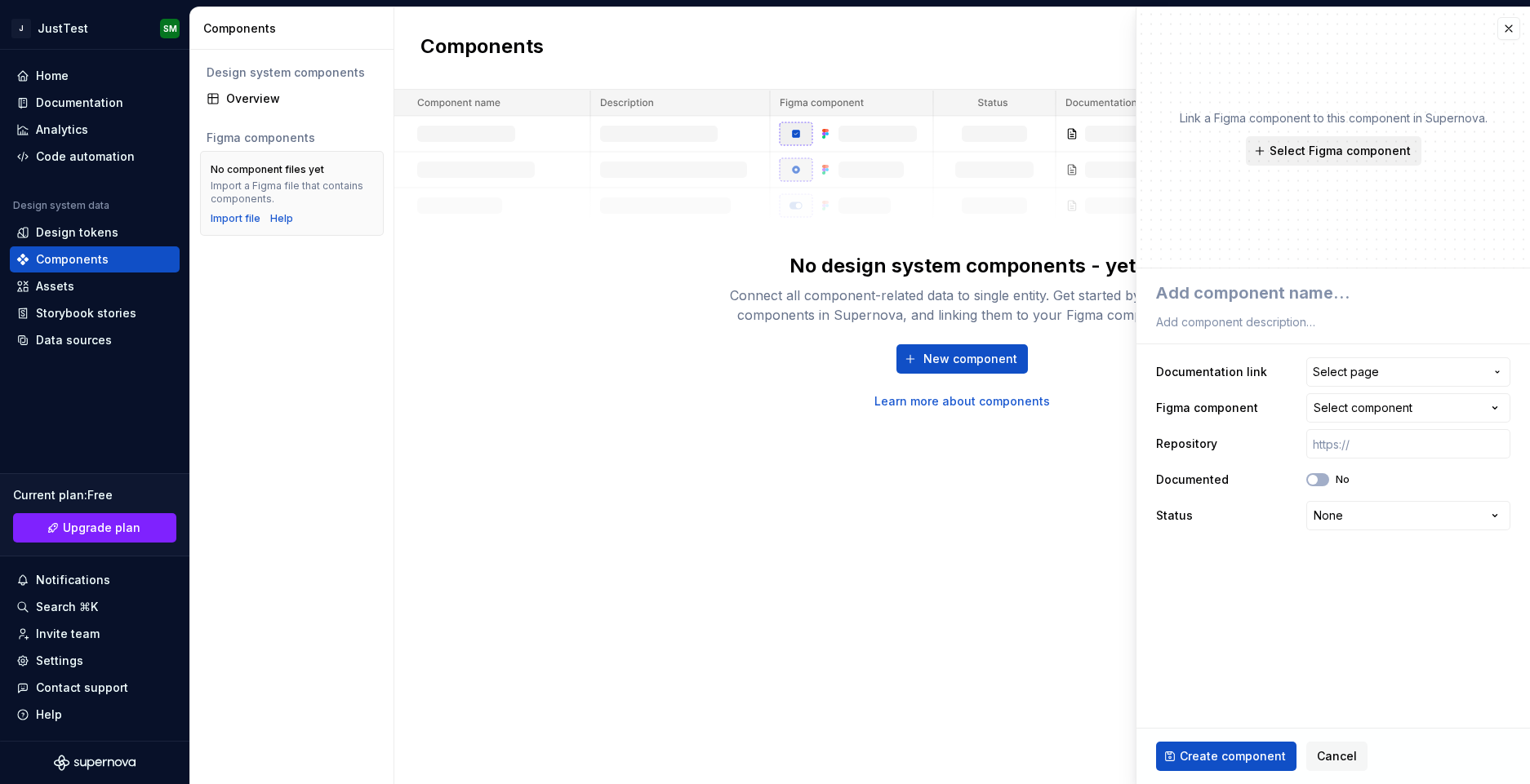
click at [1310, 146] on span "Select Figma component" at bounding box center [1340, 151] width 141 height 17
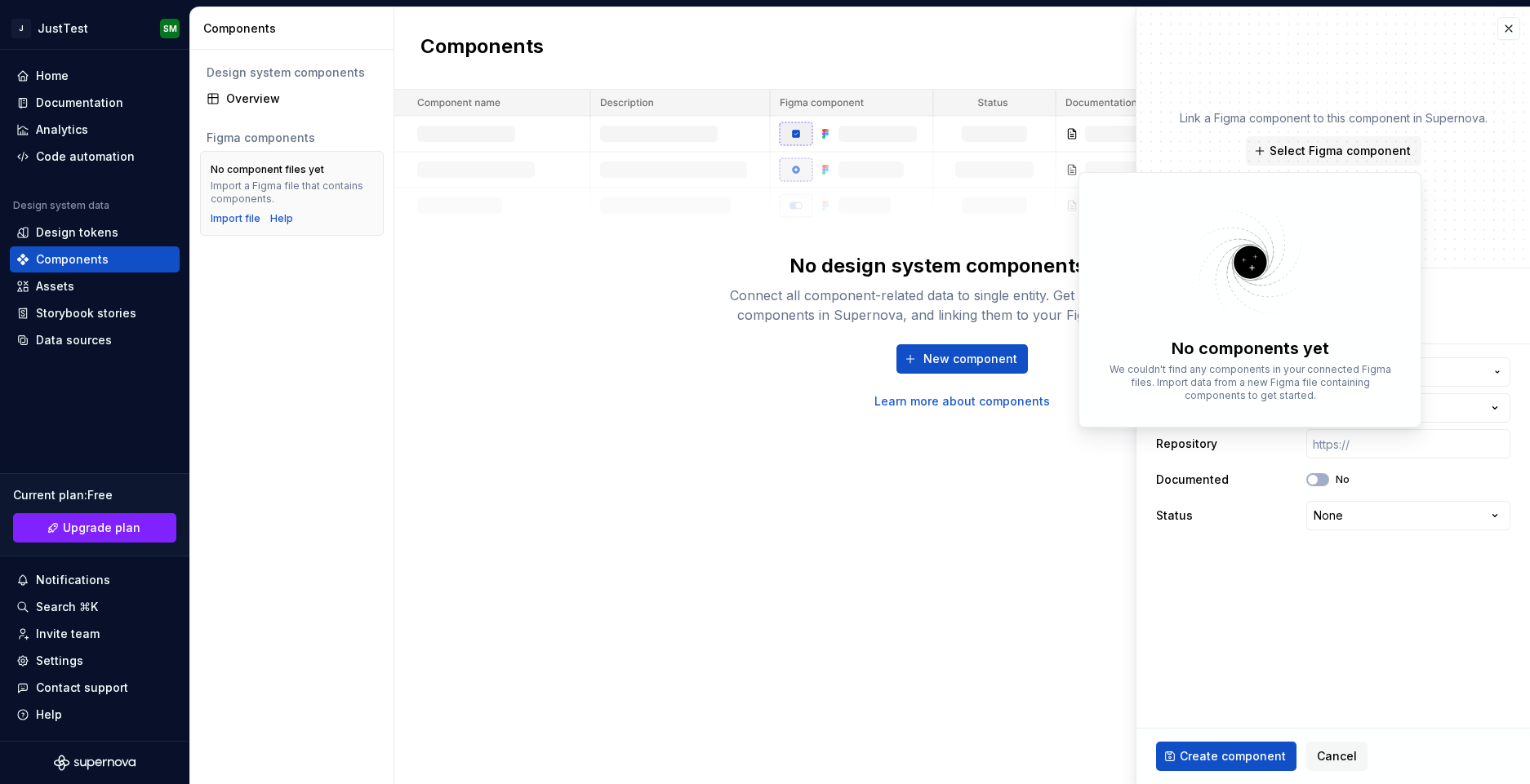
type textarea "*"
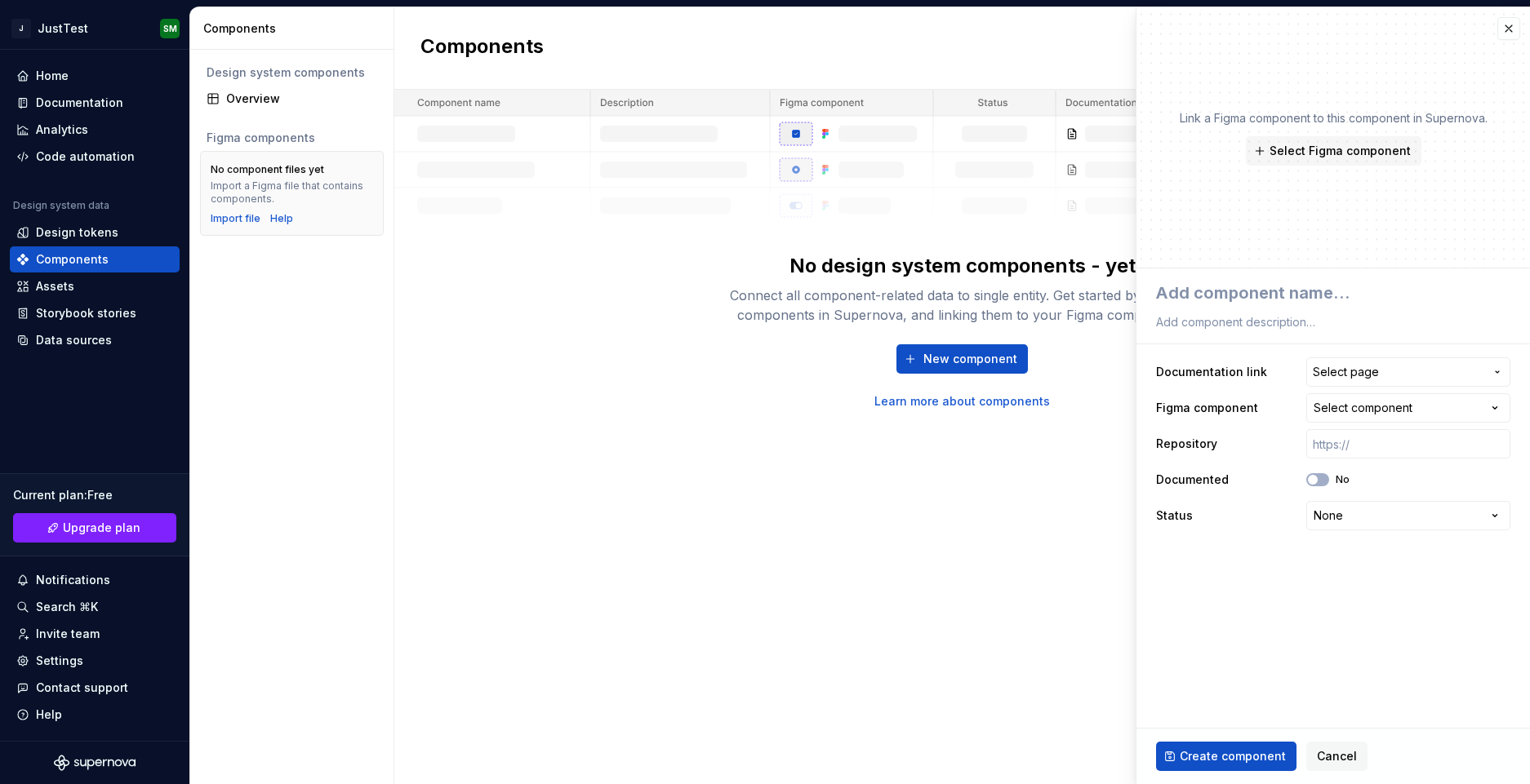
click at [725, 399] on div "New component Learn more about components" at bounding box center [963, 377] width 522 height 65
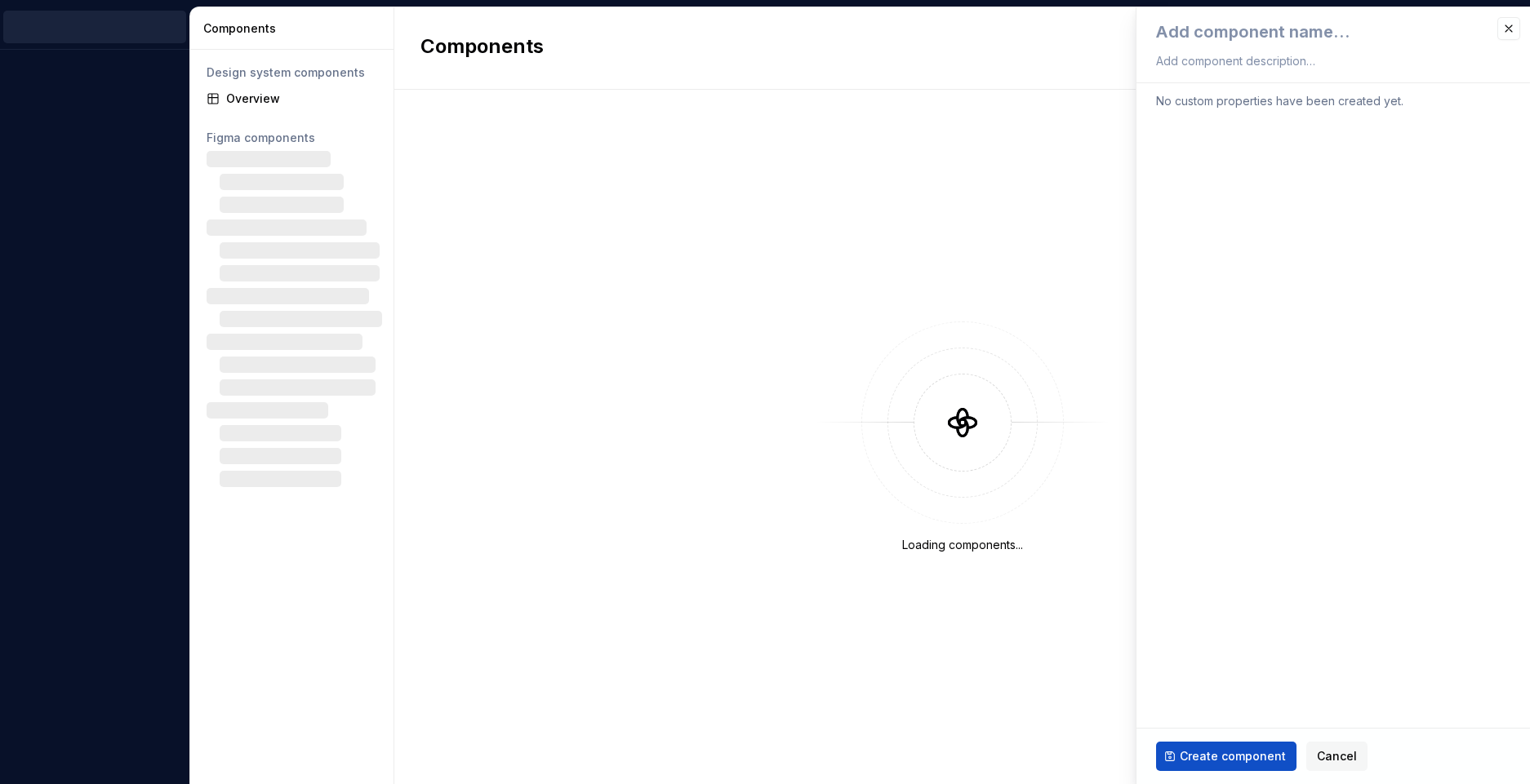
type textarea "*"
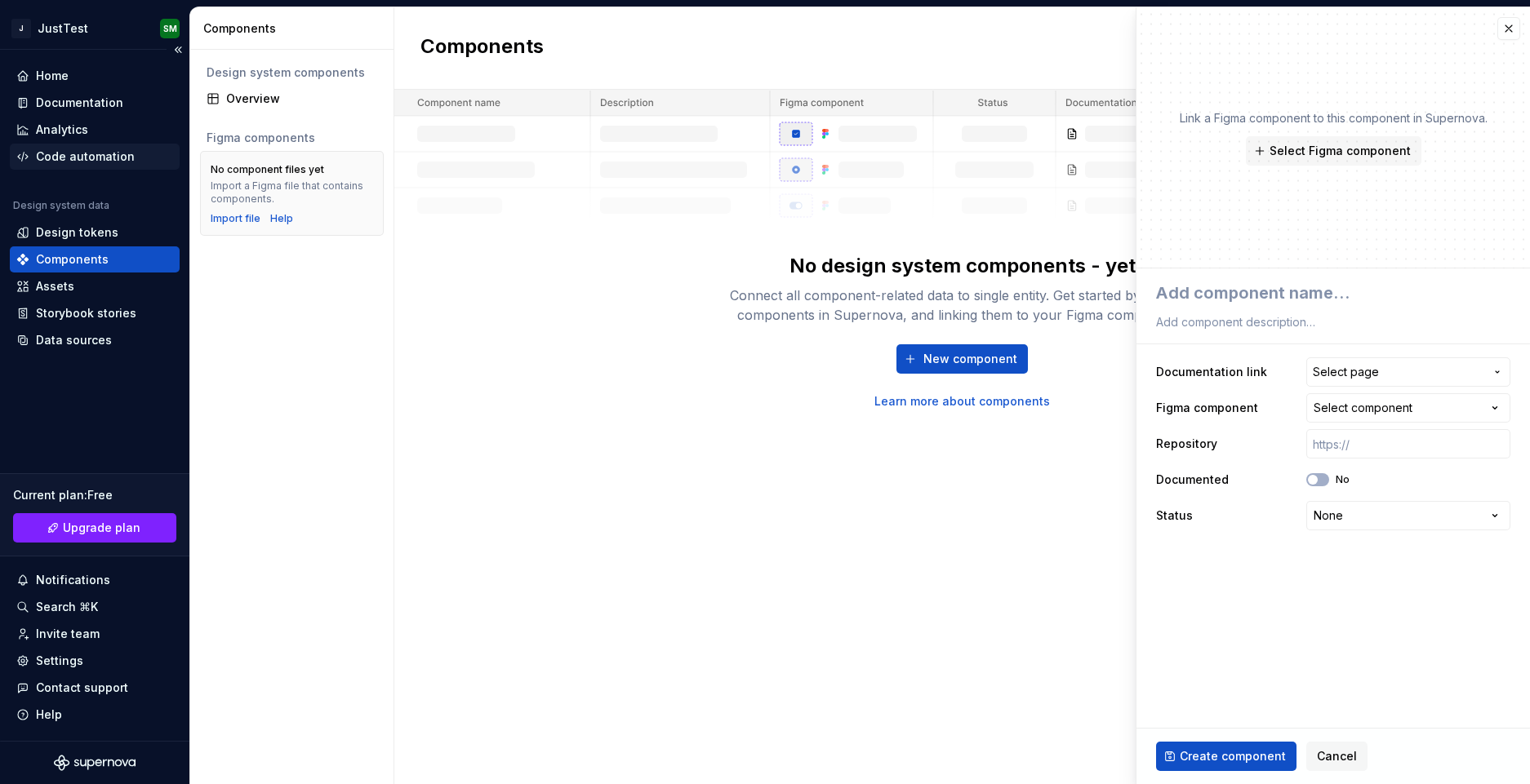
click at [81, 166] on div "Code automation" at bounding box center [94, 157] width 169 height 26
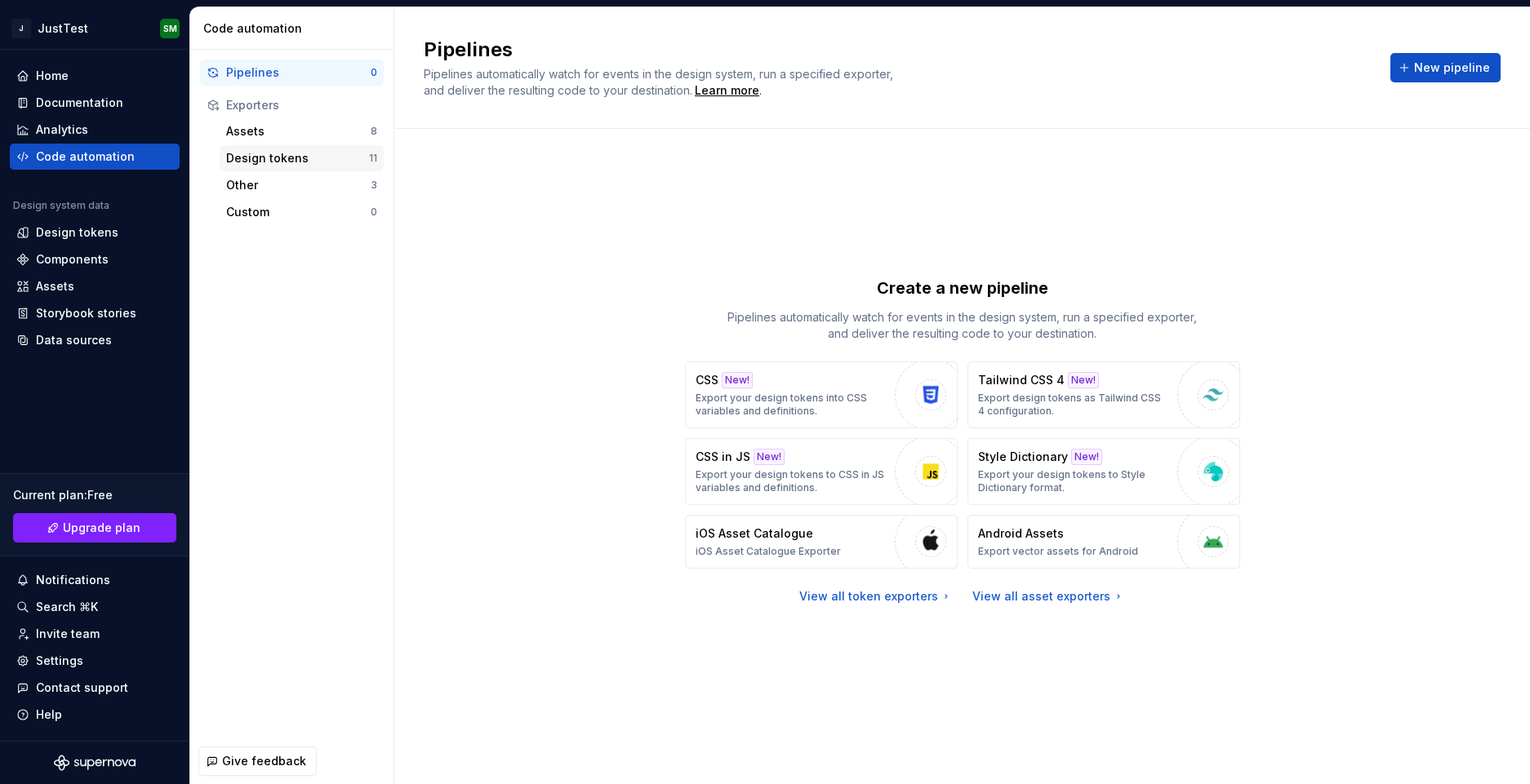
click at [313, 162] on div "Design tokens" at bounding box center [298, 159] width 143 height 17
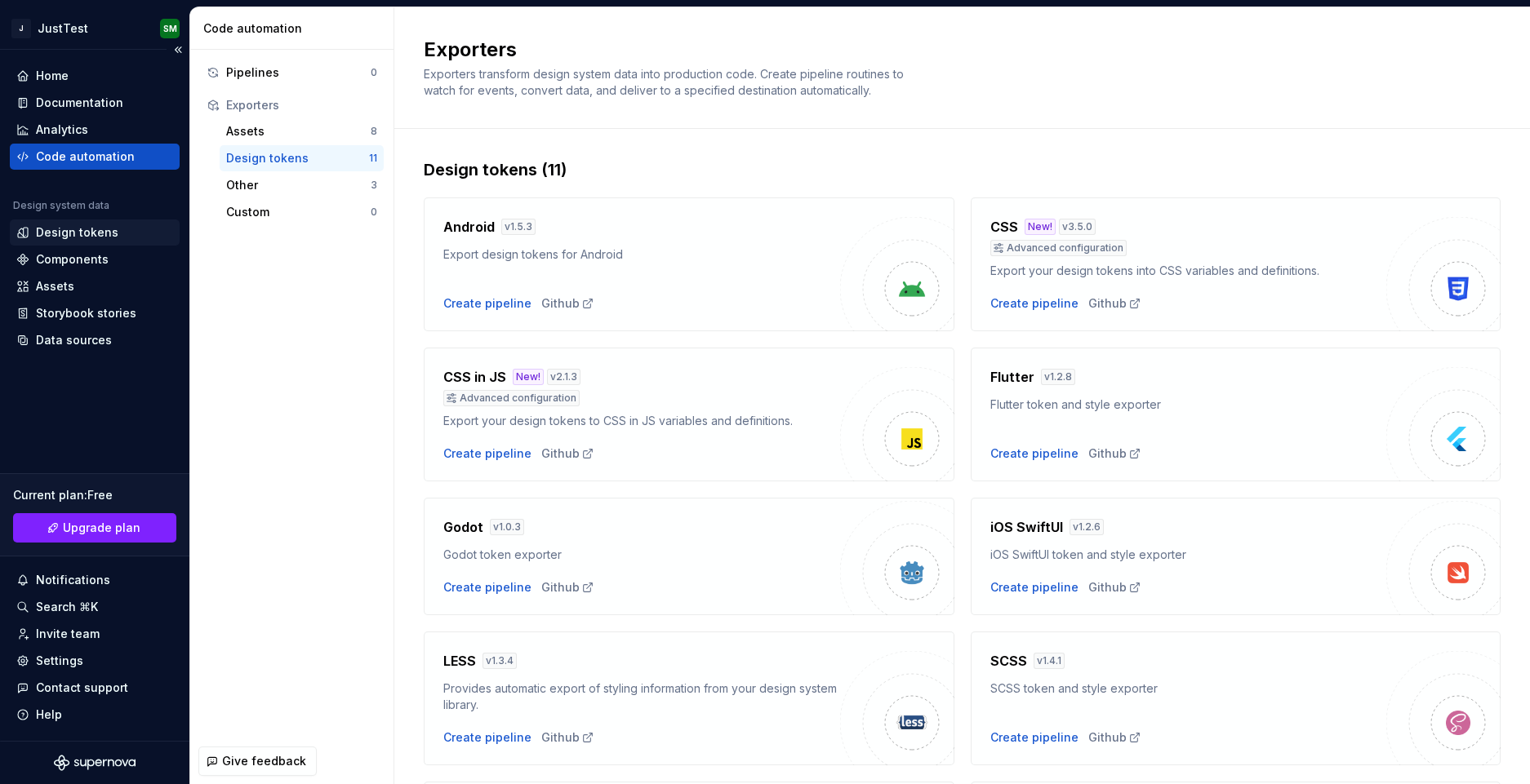
click at [79, 231] on div "Design tokens" at bounding box center [77, 233] width 83 height 17
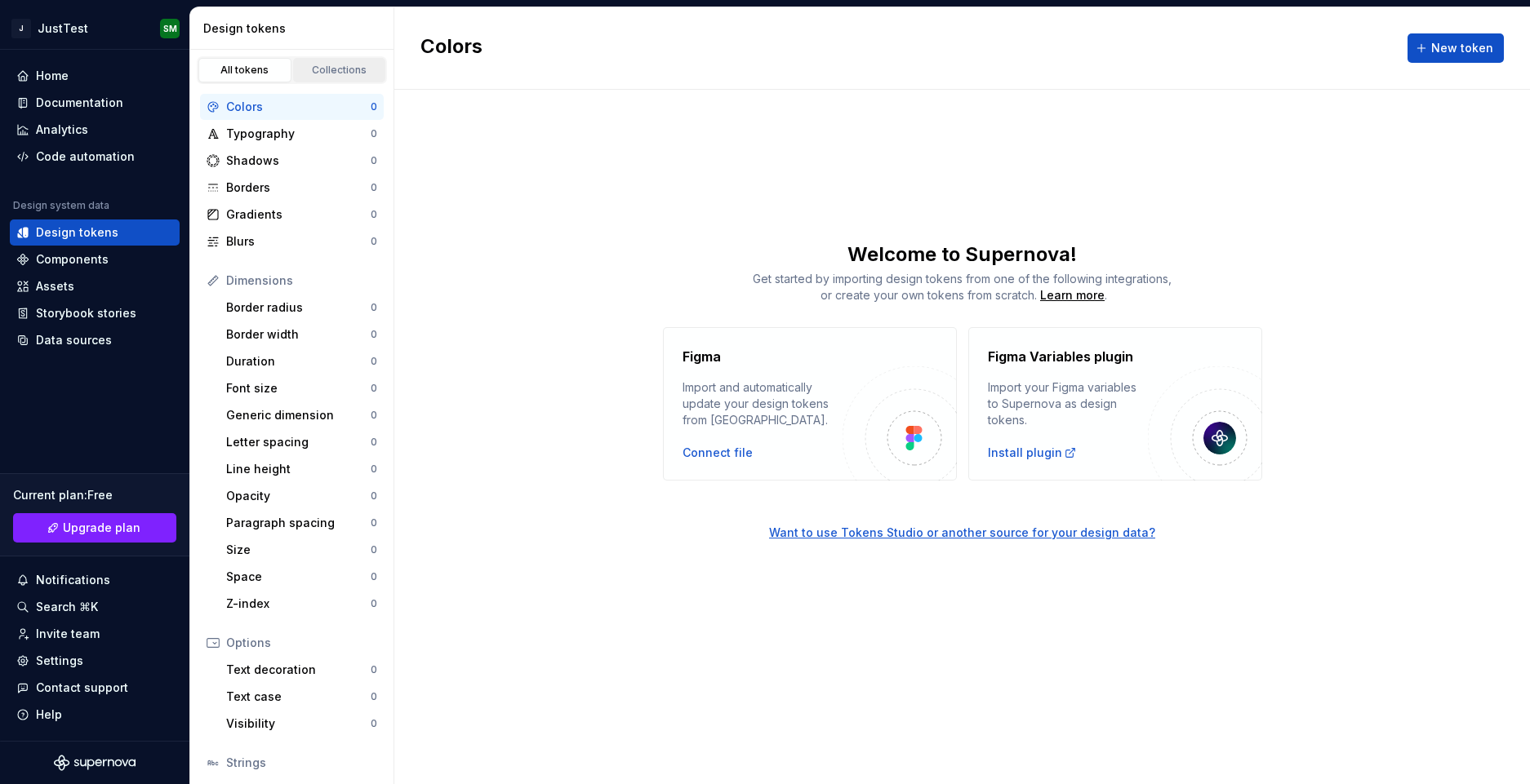
click at [322, 67] on div "Collections" at bounding box center [340, 70] width 82 height 13
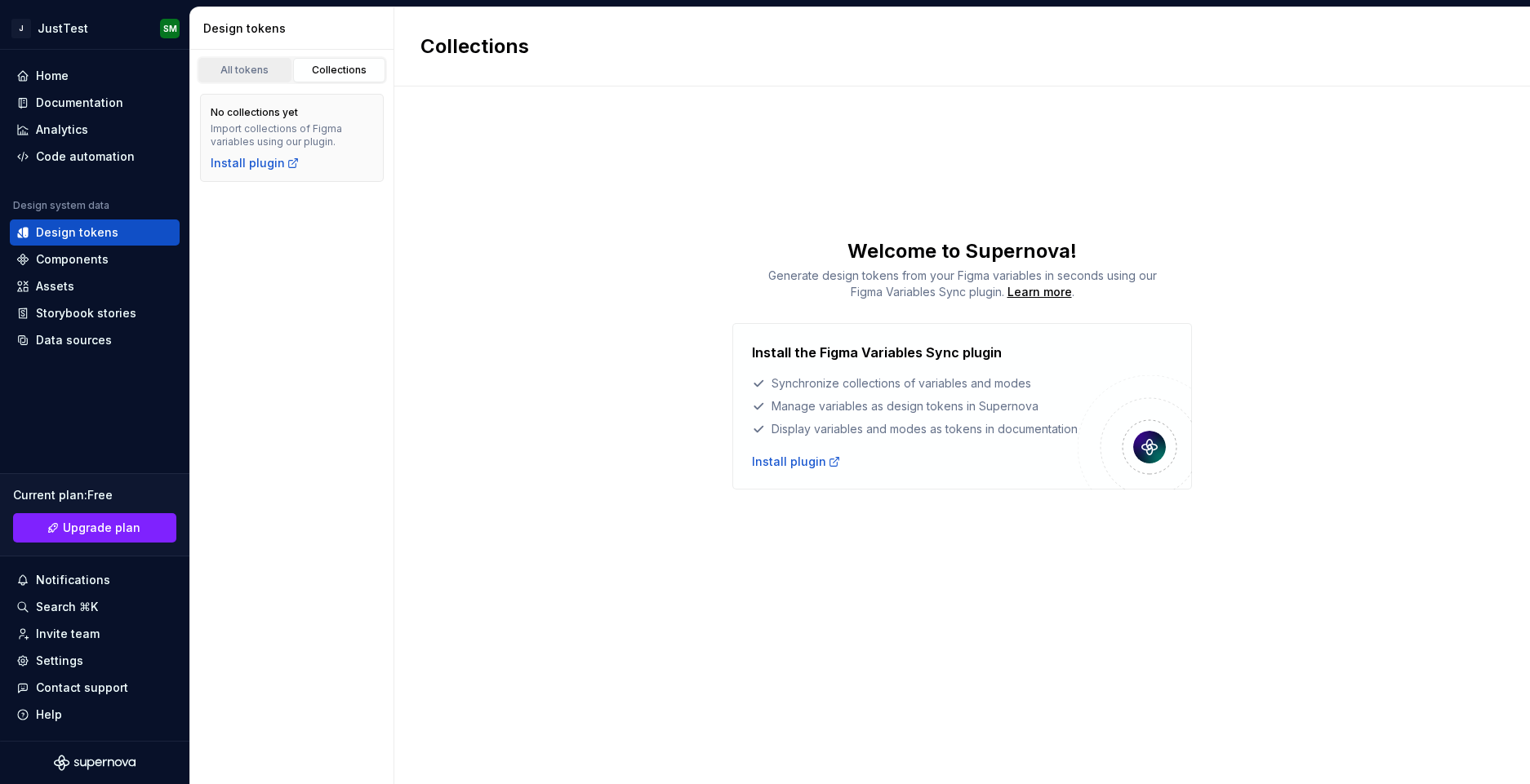
click at [259, 72] on div "All tokens" at bounding box center [245, 70] width 82 height 13
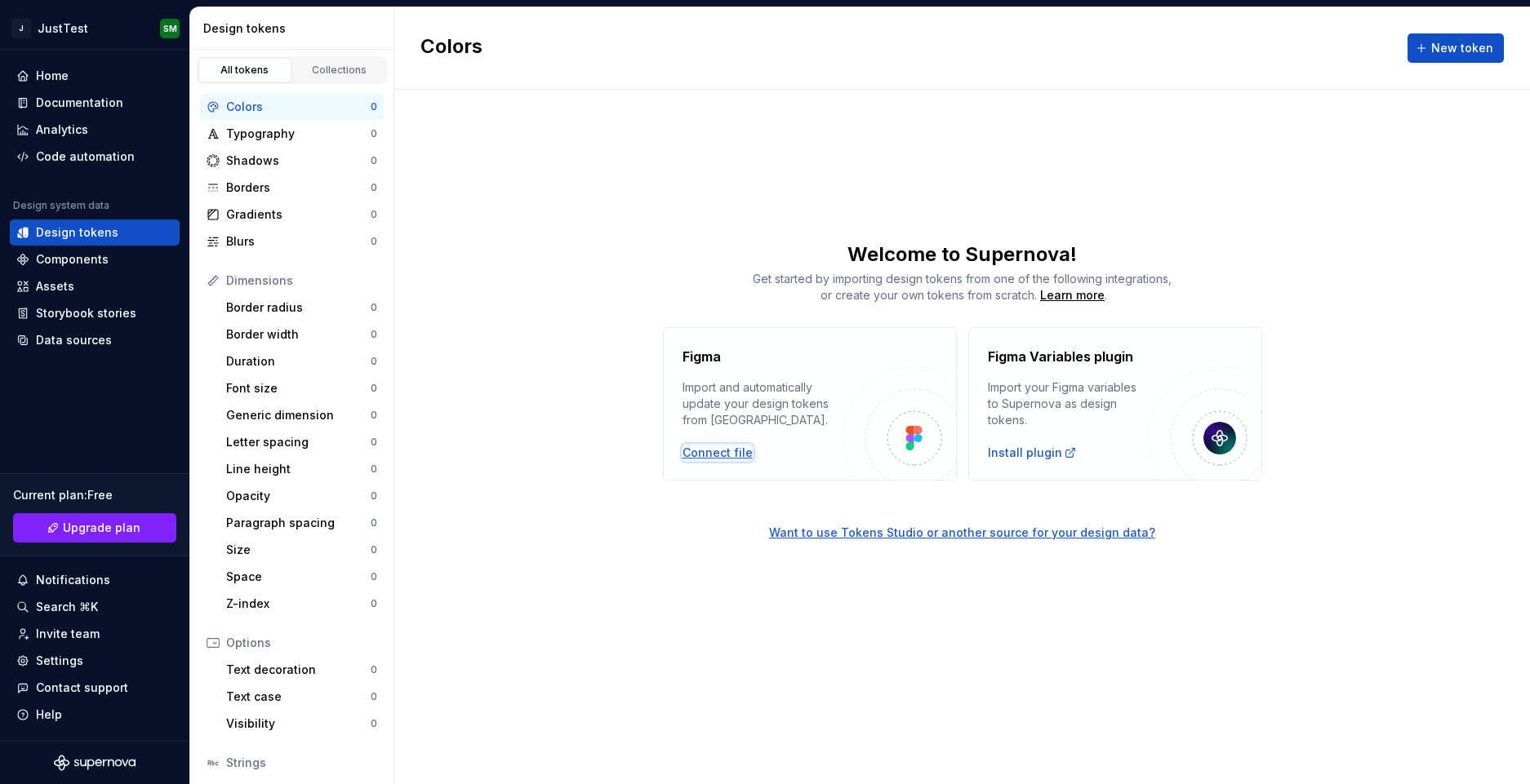
click at [708, 448] on div "Connect file" at bounding box center [717, 453] width 70 height 17
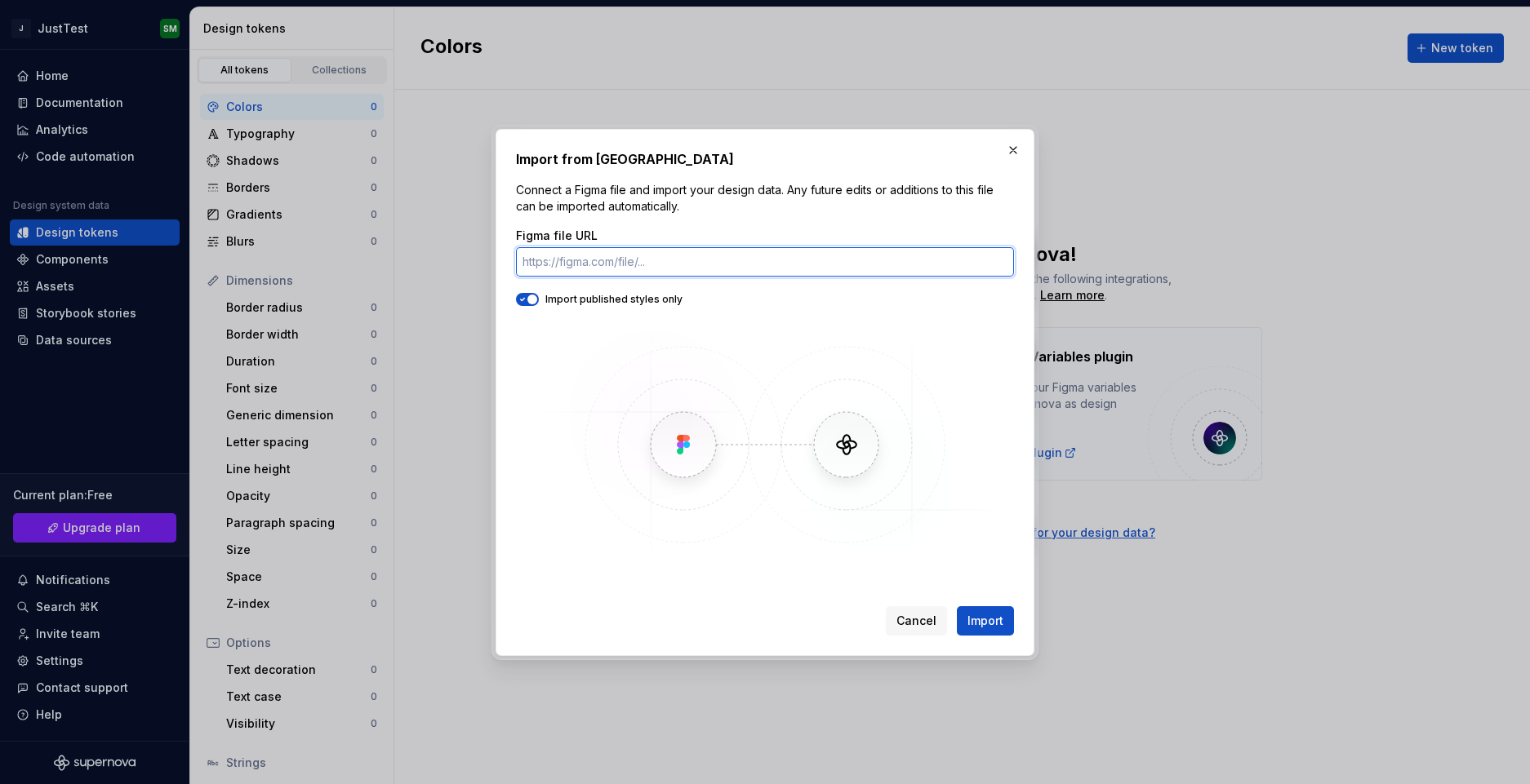
paste input "https://www.sketchappsources.com/resources/source-file/language-learning-app-v1…"
type input "https://www.sketchappsources.com/resources/source-file/language-learning-app-v1…"
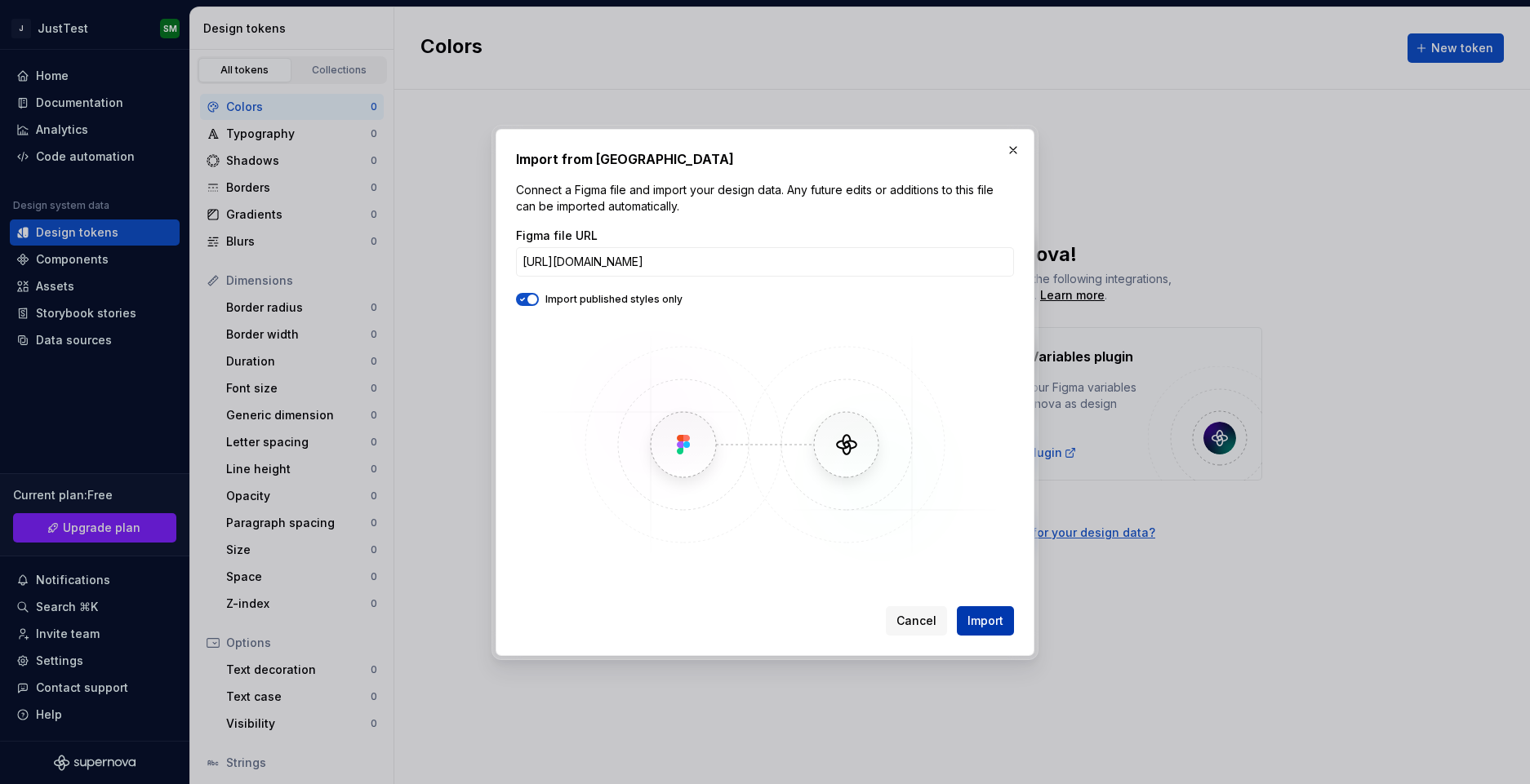
scroll to position [0, 0]
click at [974, 625] on span "Import" at bounding box center [985, 621] width 36 height 17
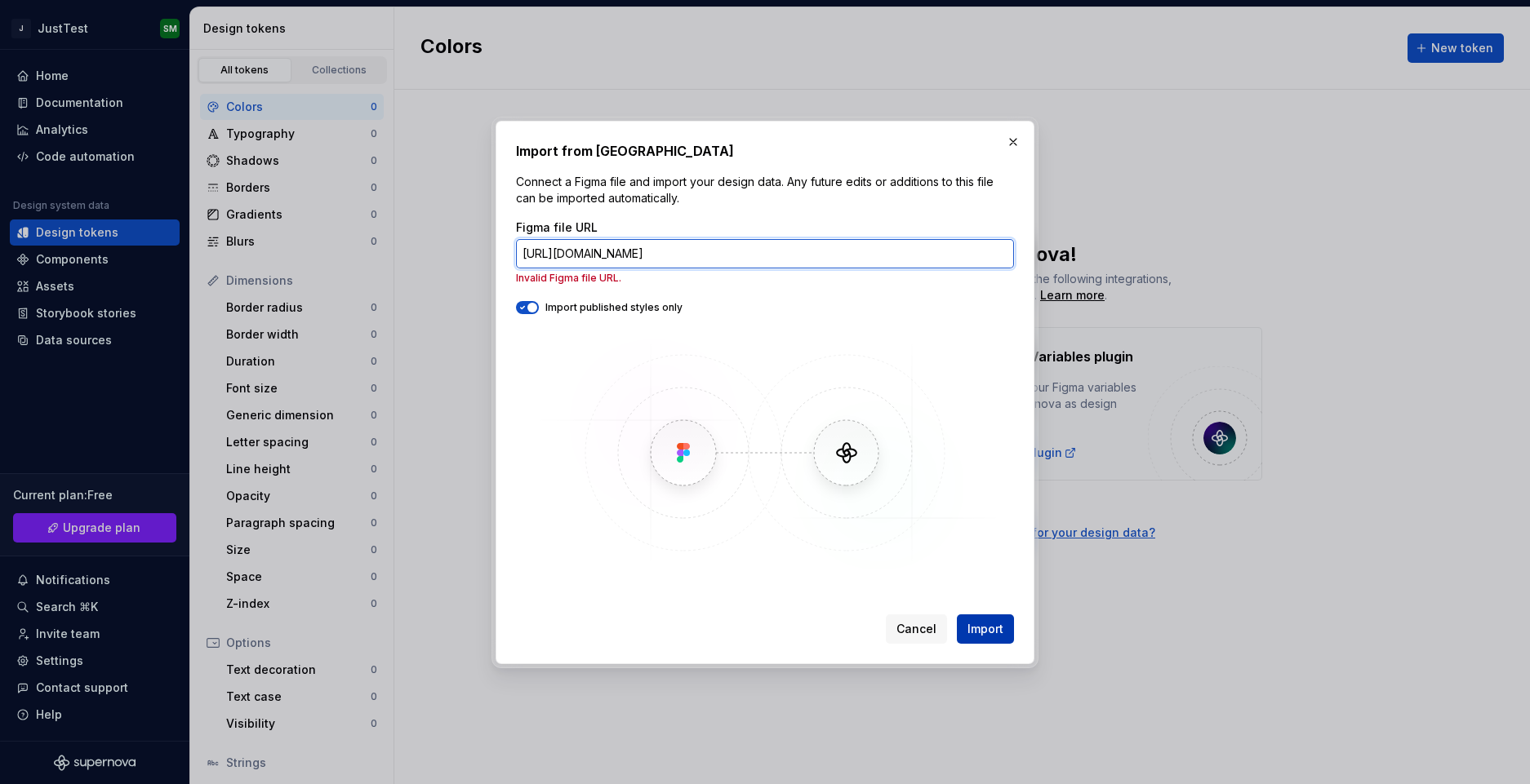
scroll to position [0, 34]
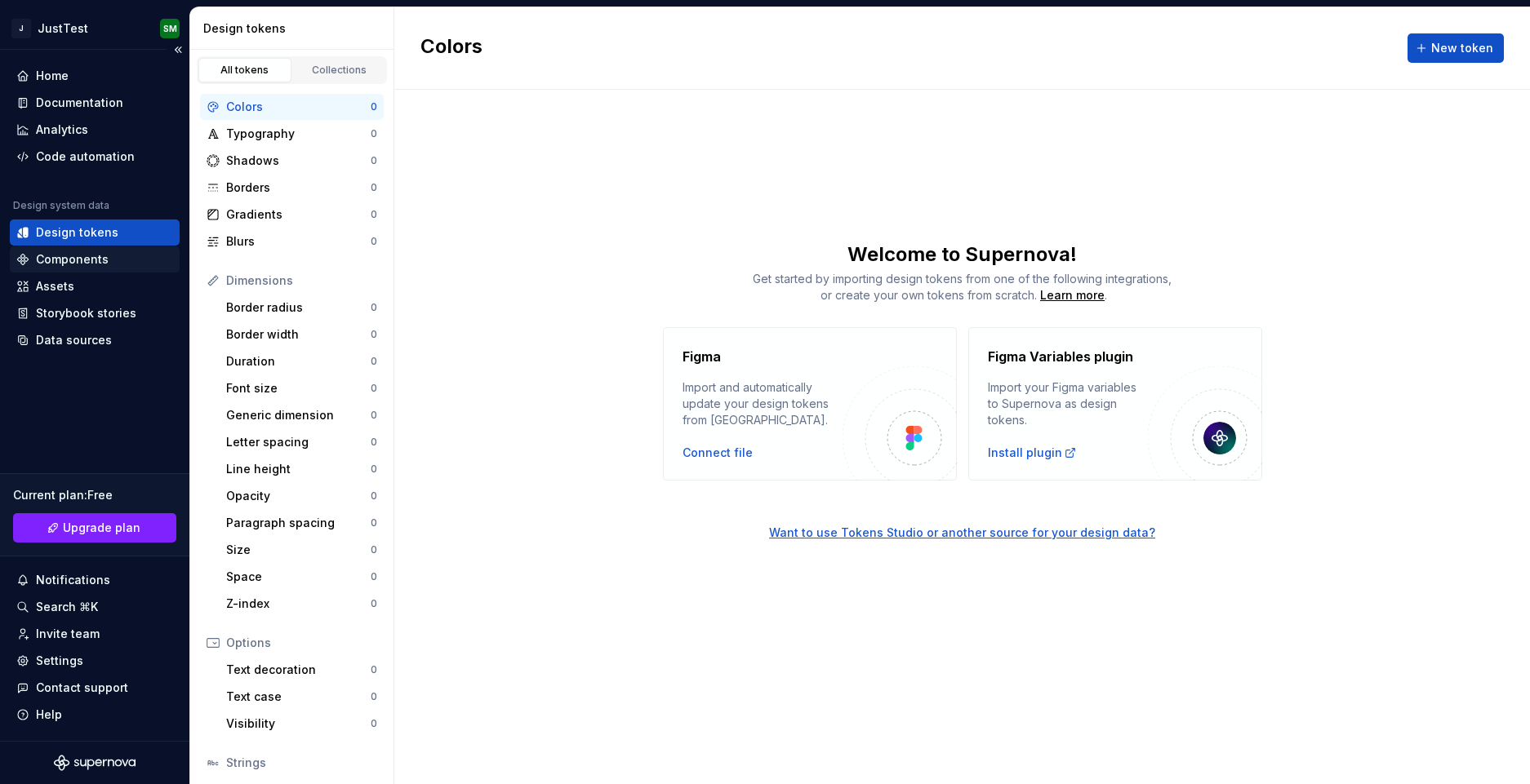
click at [74, 264] on div "Components" at bounding box center [72, 259] width 73 height 17
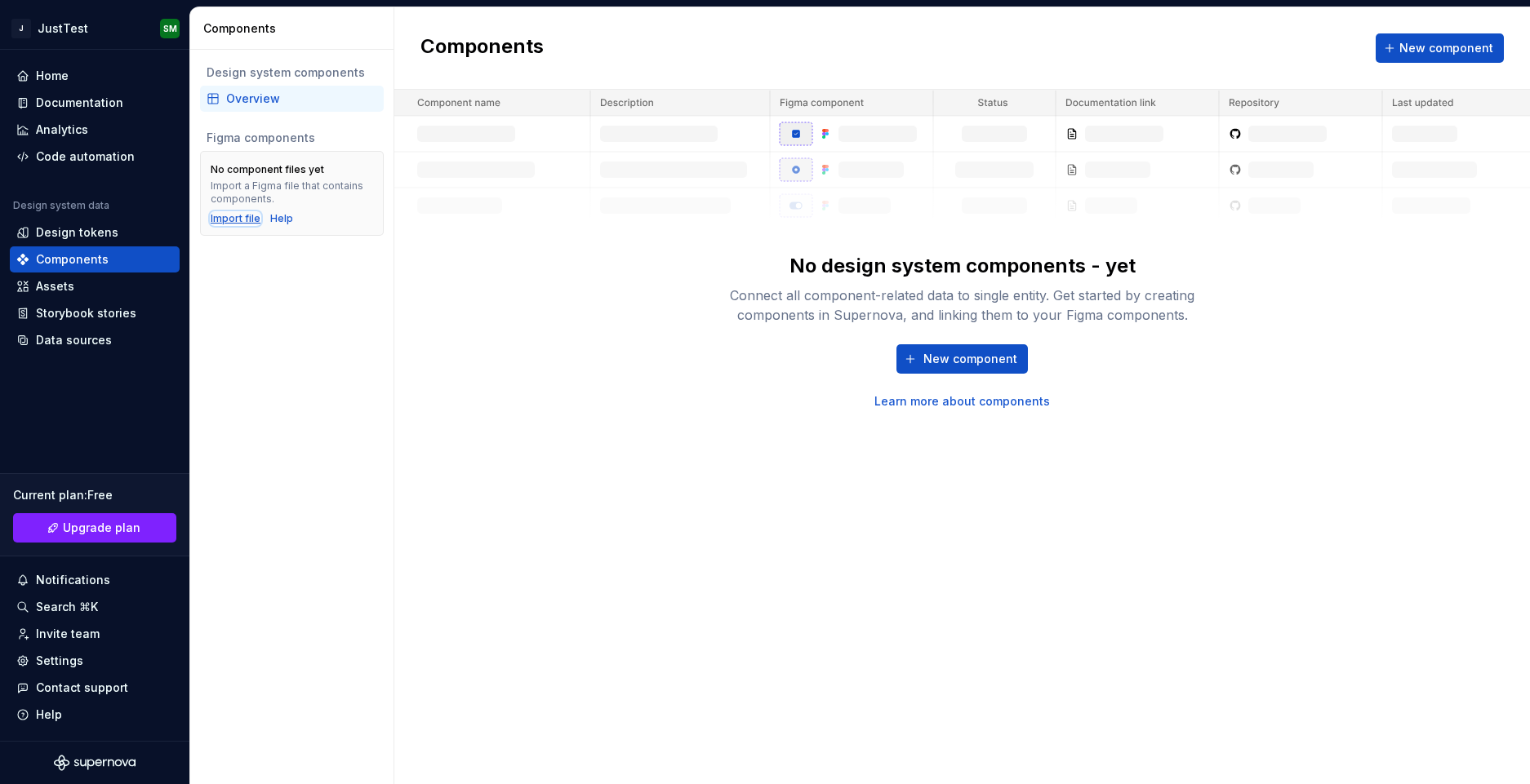
click at [237, 225] on div "Import file" at bounding box center [236, 219] width 50 height 13
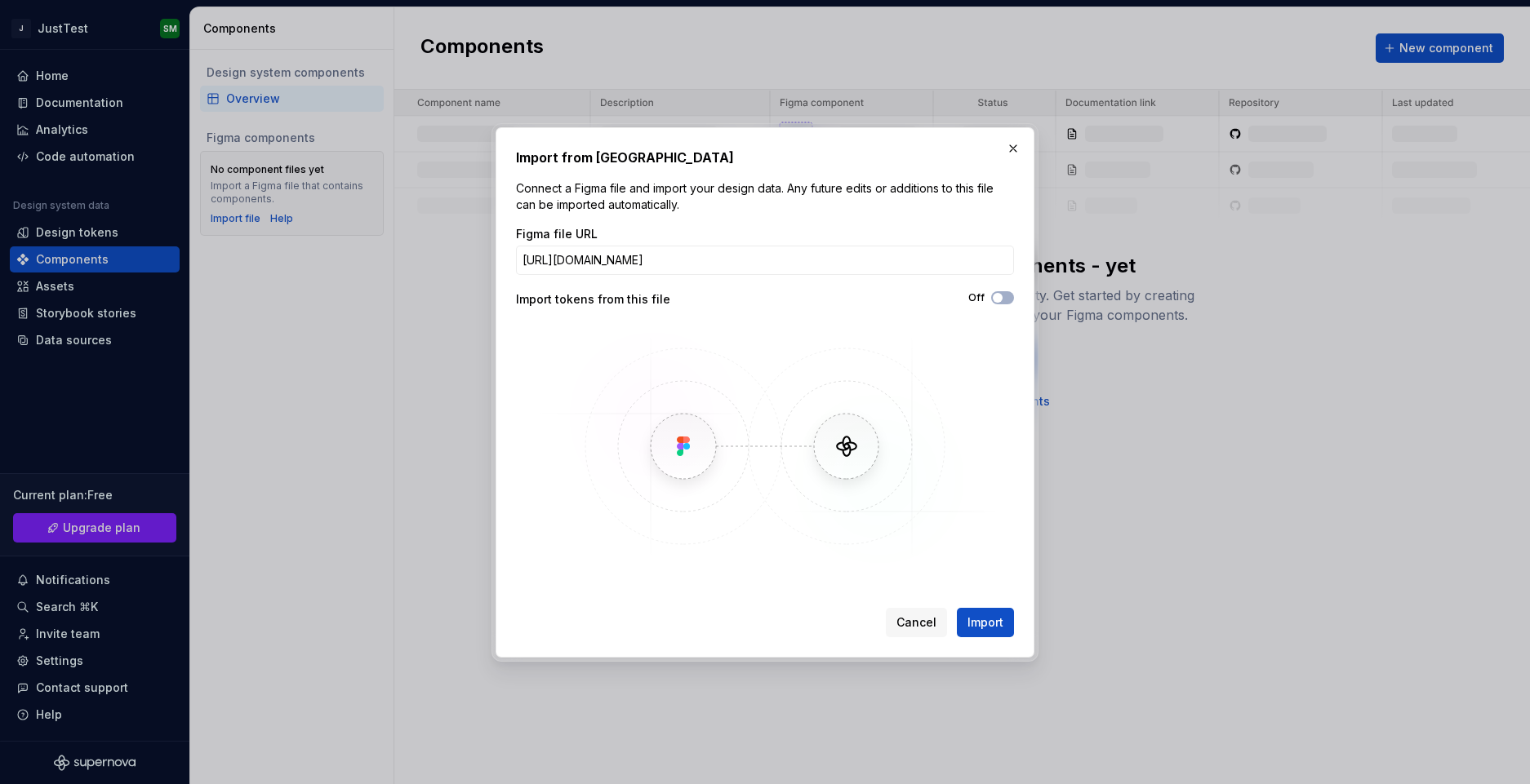
scroll to position [0, 221]
type input "https://www.figma.com/design/FTD7qMVGj0jGYNMusRmYtC/language-learning-app-v1.01…"
click at [982, 615] on span "Import" at bounding box center [985, 623] width 36 height 17
click at [992, 619] on span "Import" at bounding box center [985, 623] width 36 height 17
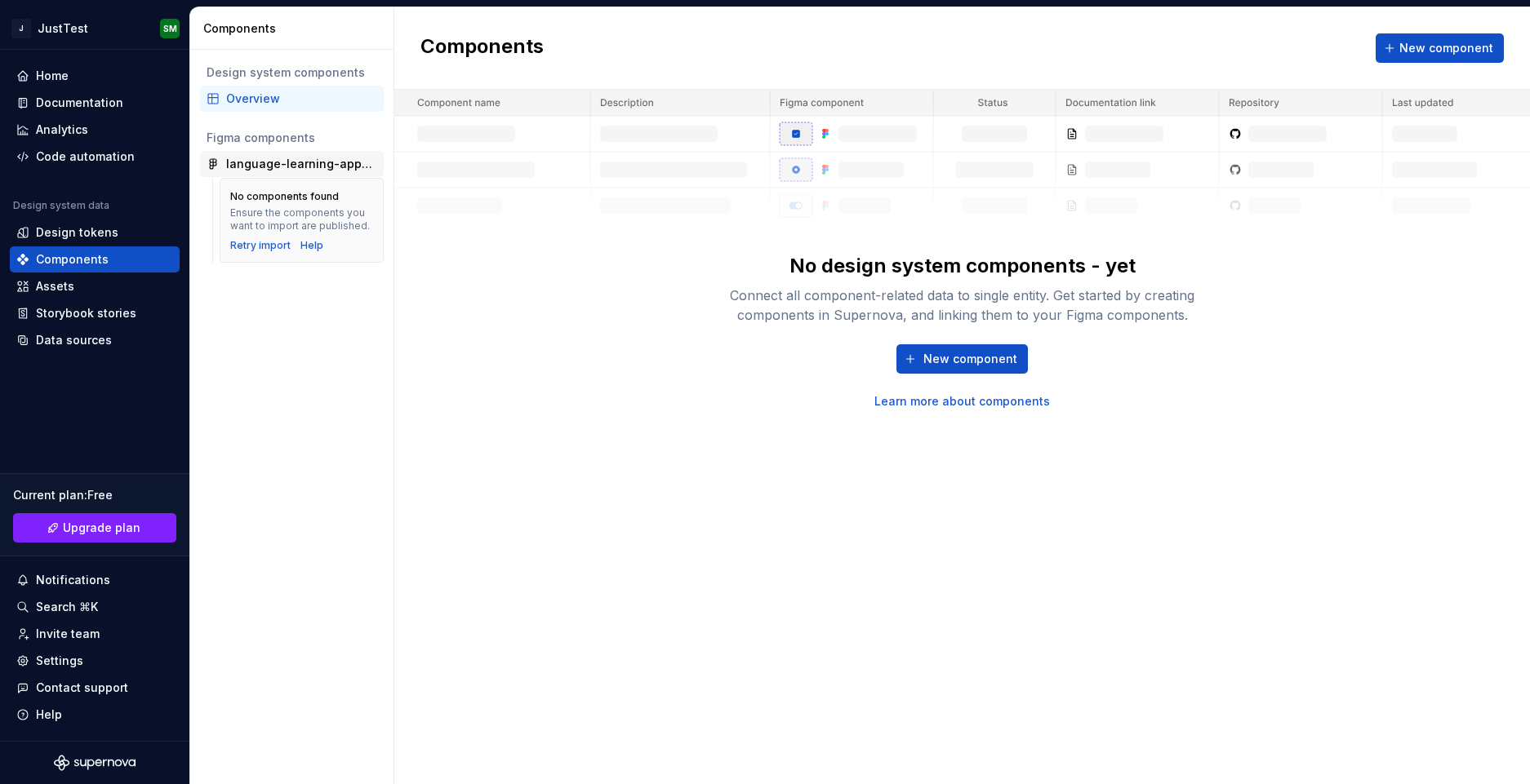
click at [306, 166] on div "language-learning-app-v1.01-anil" at bounding box center [302, 164] width 151 height 17
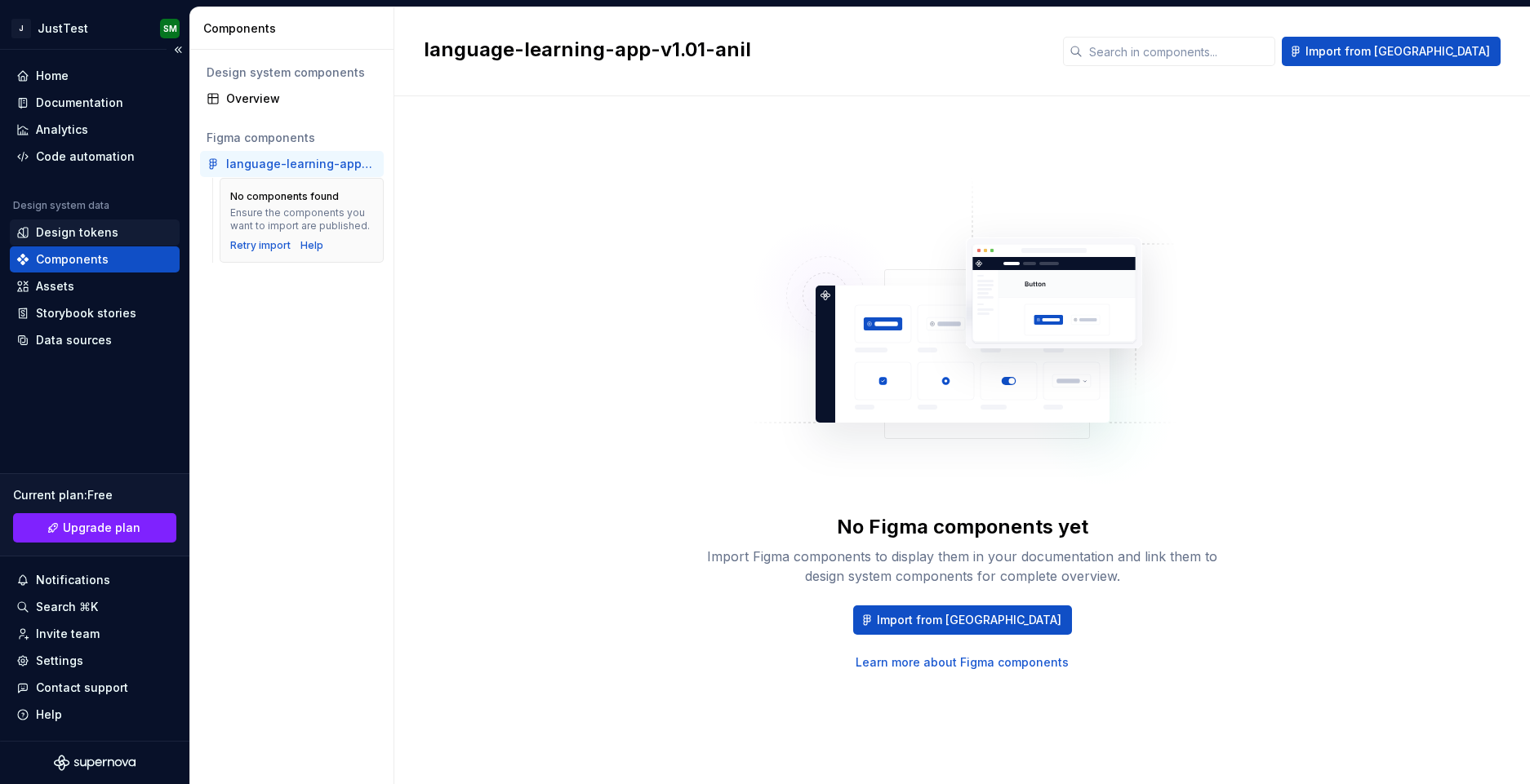
click at [73, 235] on div "Design tokens" at bounding box center [77, 233] width 83 height 17
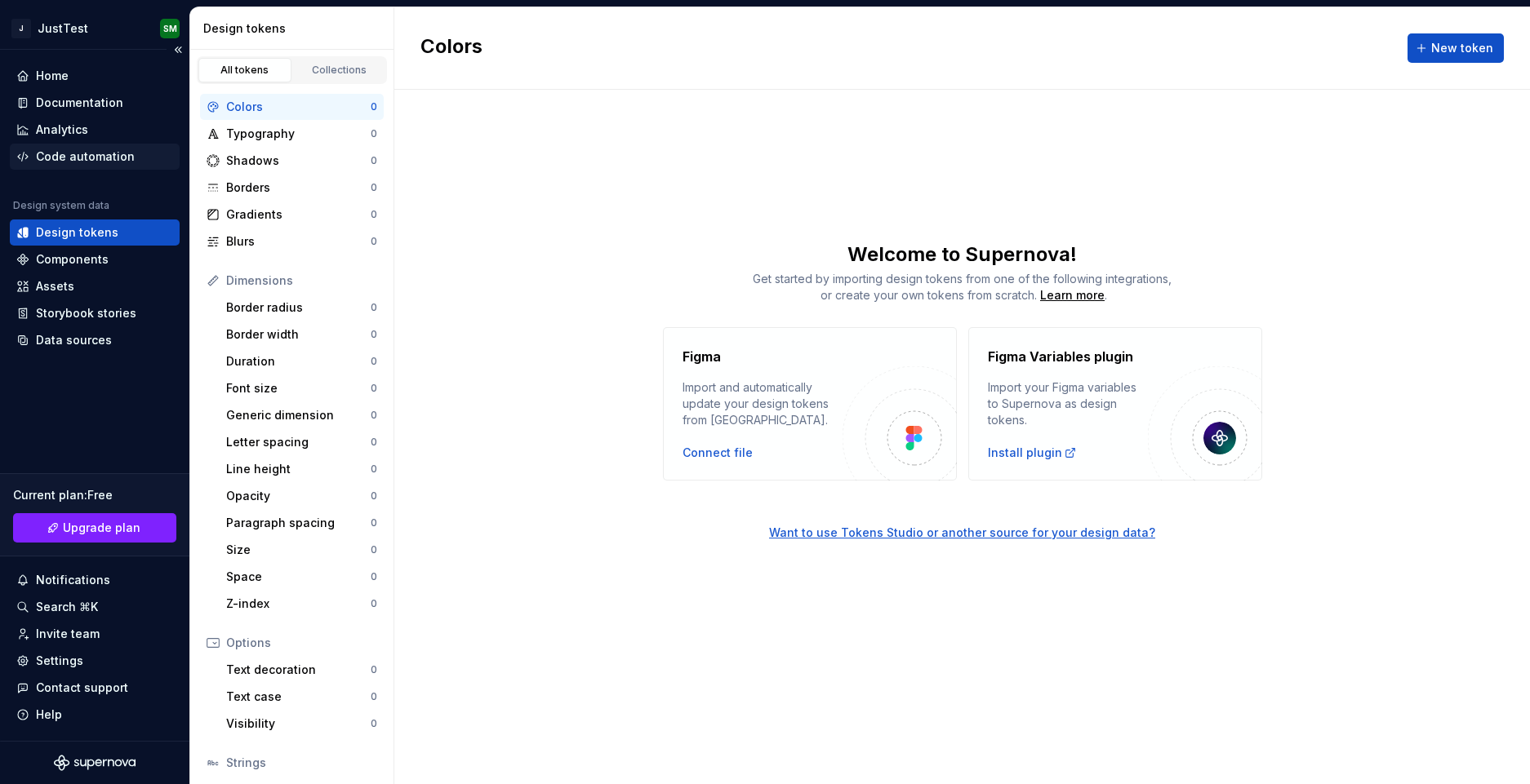
click at [64, 156] on div "Code automation" at bounding box center [85, 157] width 99 height 17
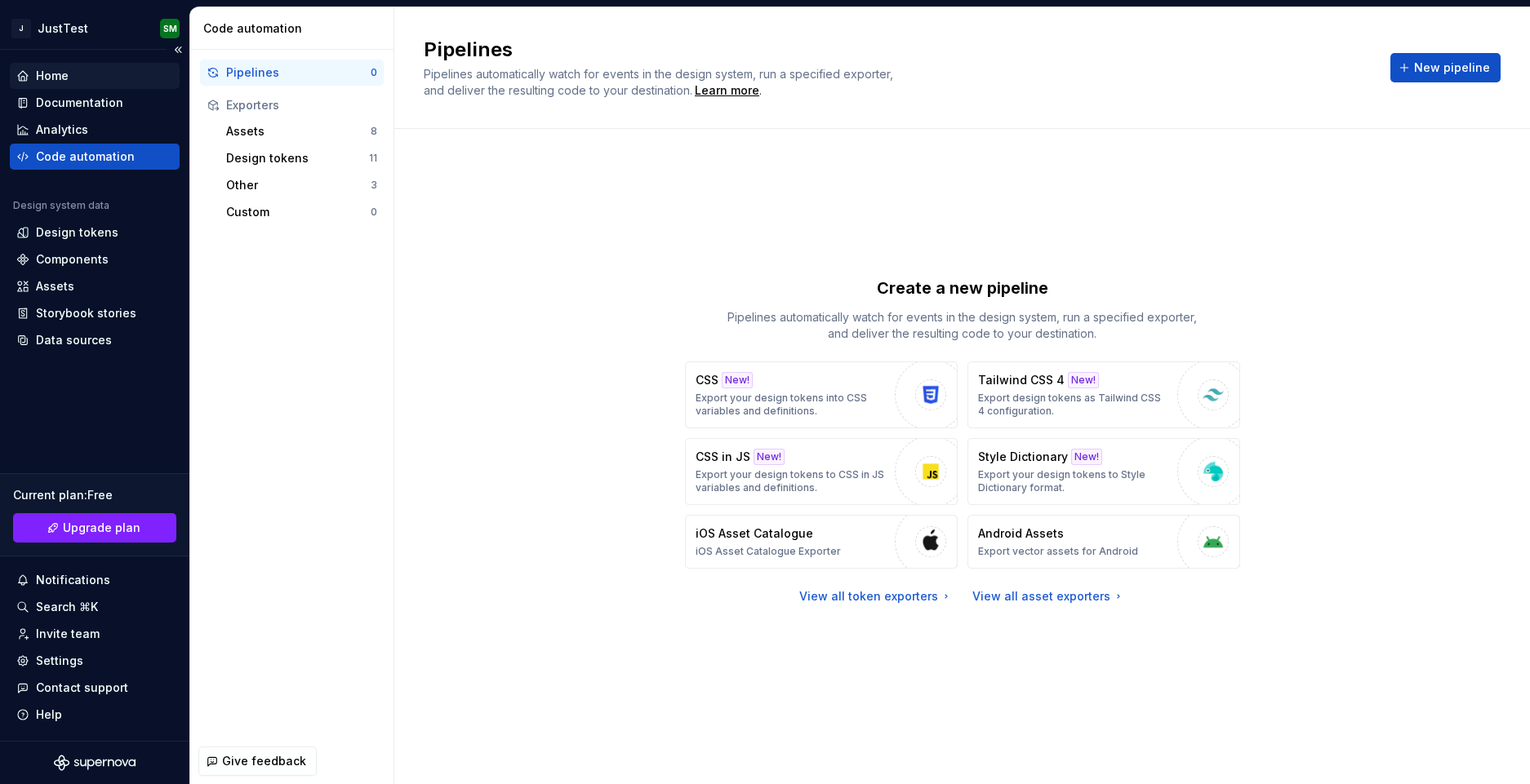
click at [50, 79] on div "Home" at bounding box center [52, 76] width 33 height 17
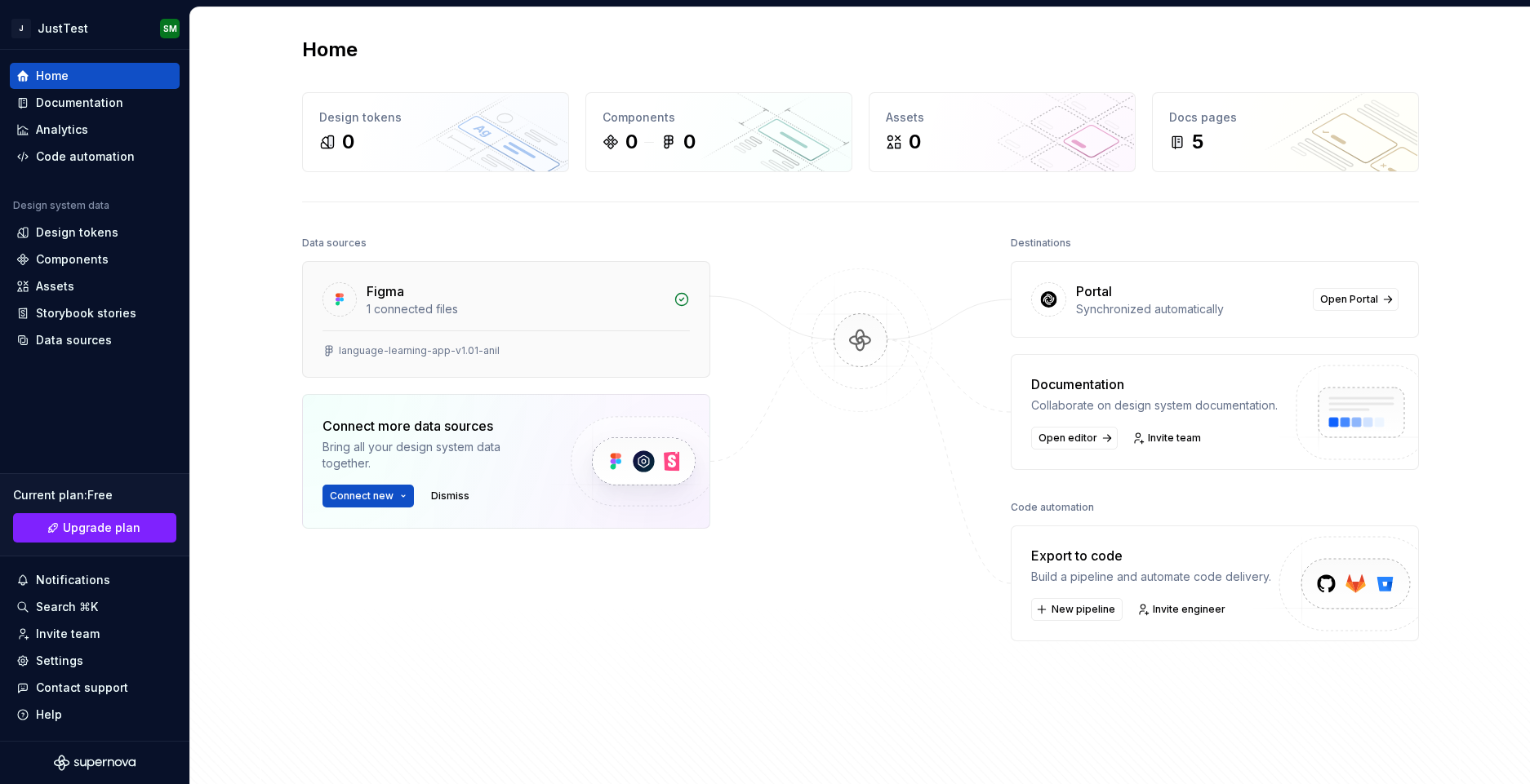
click at [441, 325] on div "Figma 1 connected files" at bounding box center [507, 296] width 407 height 69
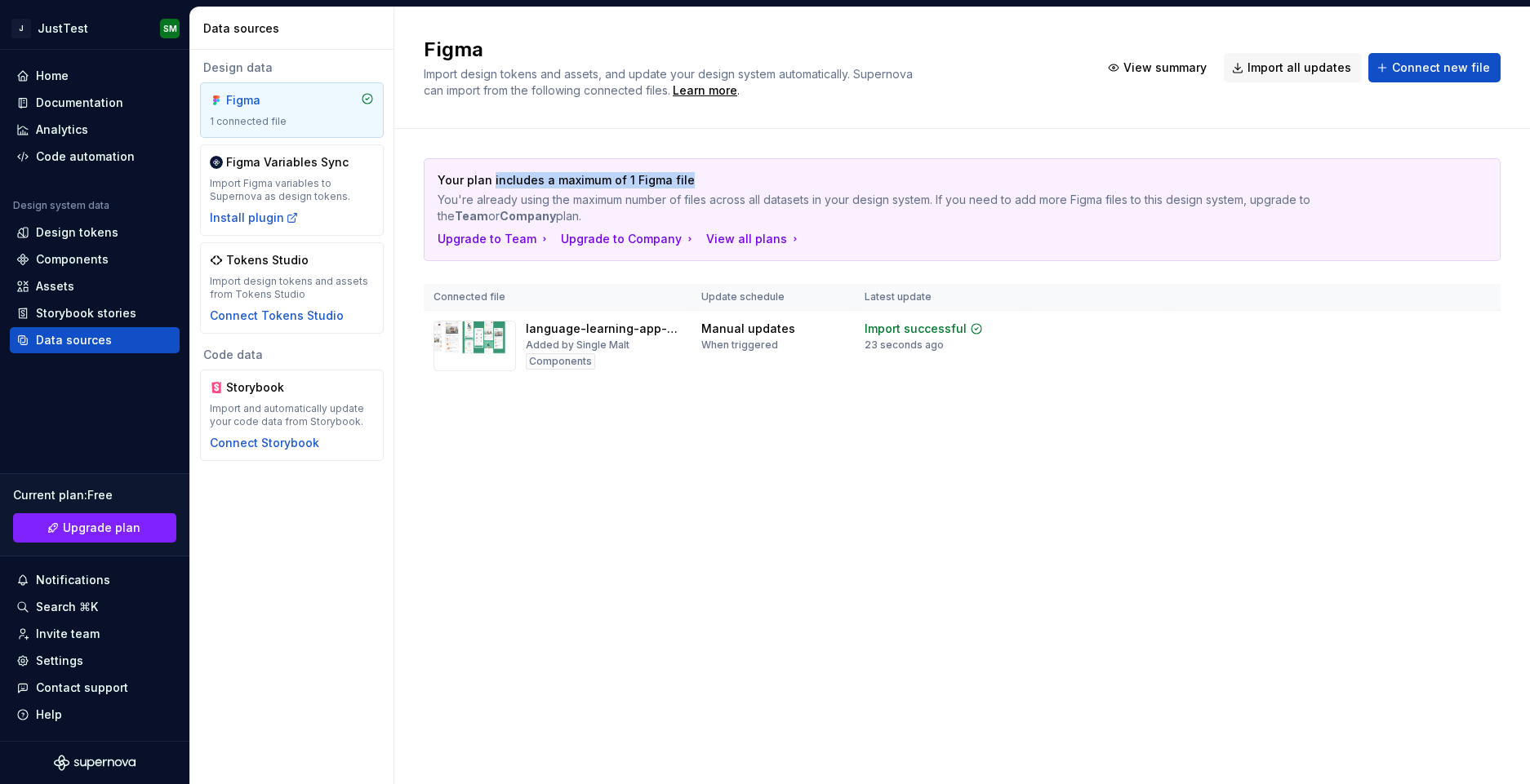
drag, startPoint x: 493, startPoint y: 183, endPoint x: 691, endPoint y: 177, distance: 198.1
click at [691, 177] on p "Your plan includes a maximum of 1 Figma file" at bounding box center [905, 180] width 935 height 17
click at [1181, 342] on td "View summary Import updates" at bounding box center [1335, 341] width 332 height 62
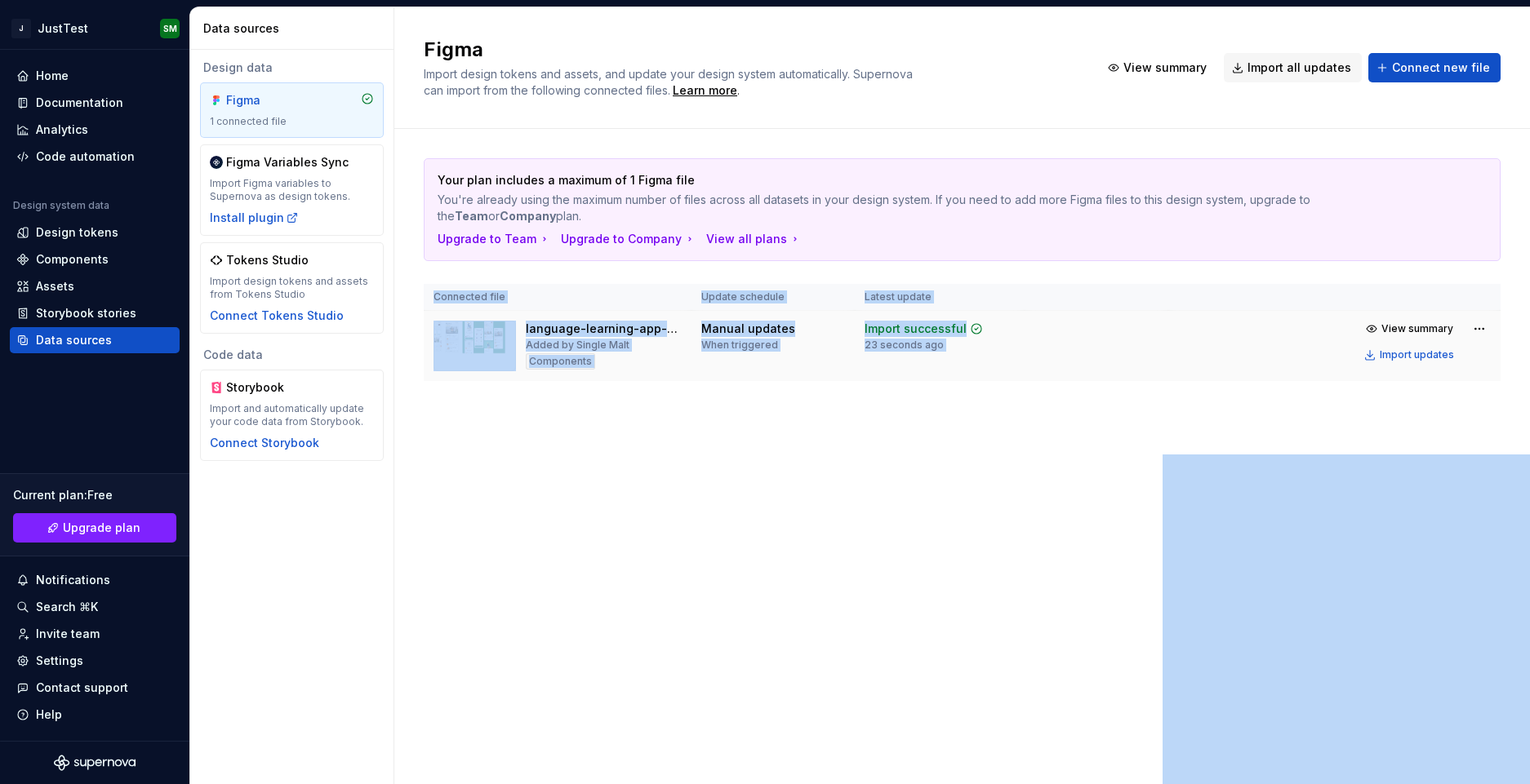
click at [1181, 342] on td "View summary Import updates" at bounding box center [1335, 341] width 332 height 62
click at [490, 345] on img at bounding box center [475, 345] width 83 height 50
click at [1394, 323] on span "View summary" at bounding box center [1418, 329] width 72 height 13
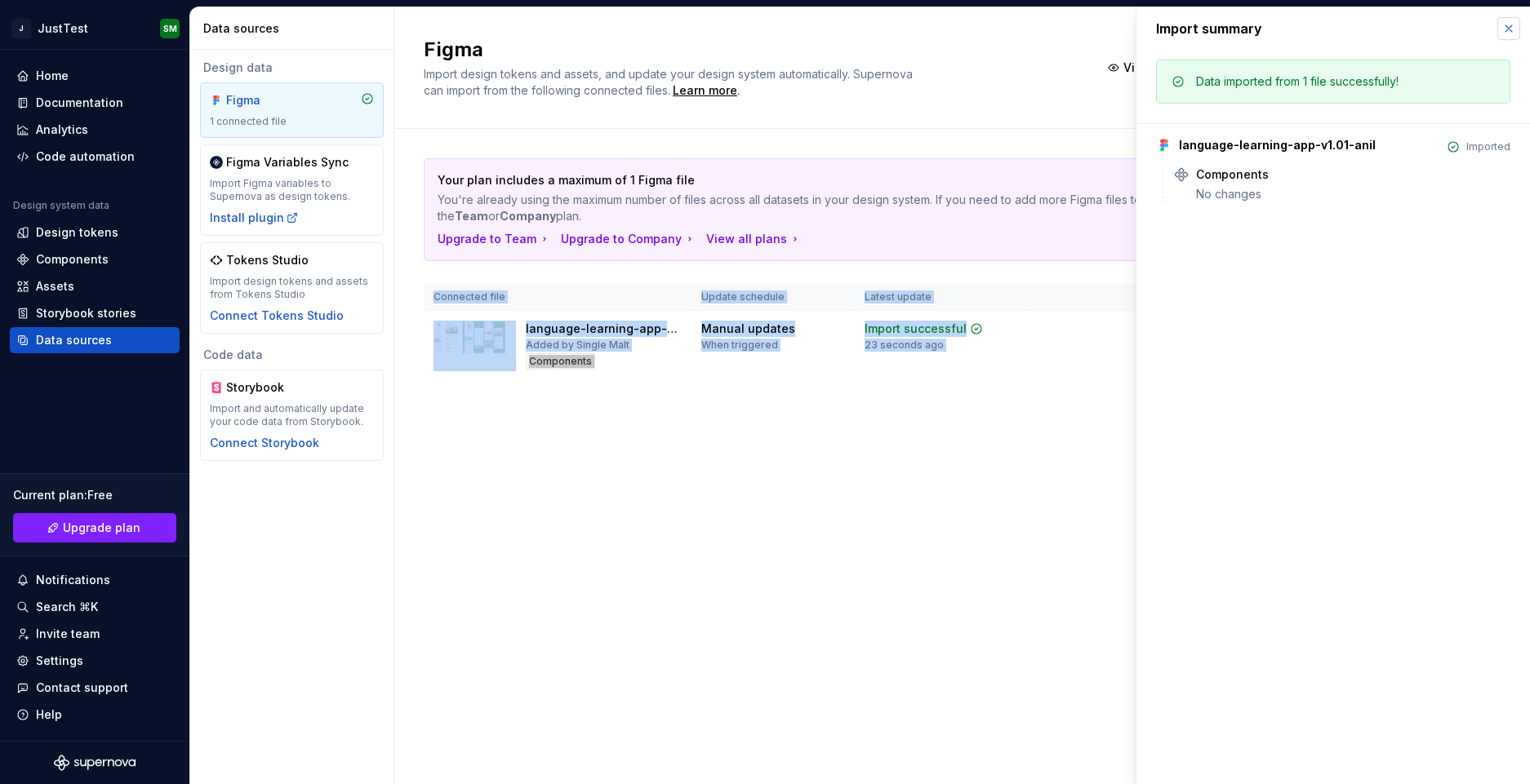
click at [1509, 29] on button "button" at bounding box center [1509, 29] width 23 height 23
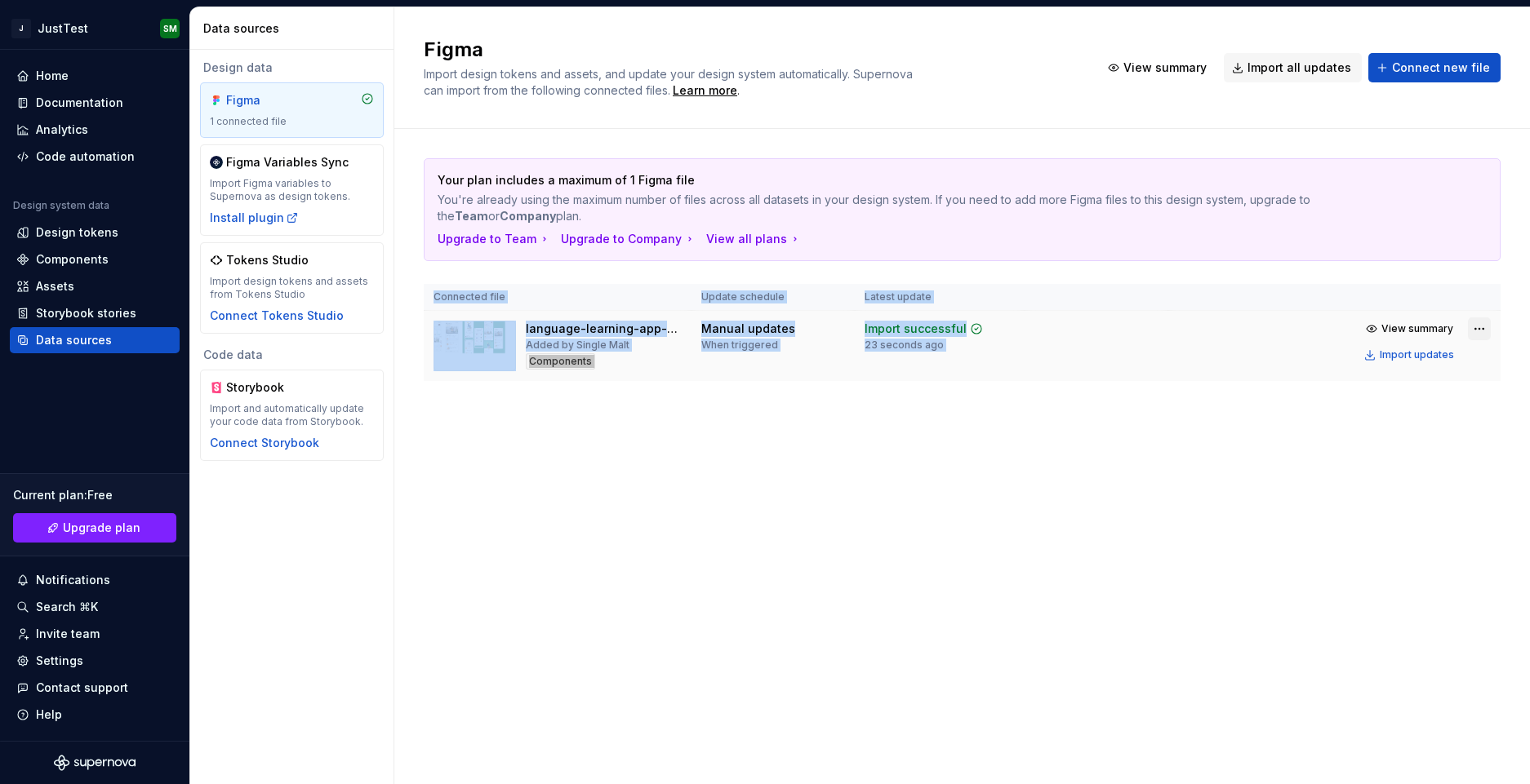
click at [1480, 331] on html "J JustTest SM Home Documentation Analytics Code automation Design system data D…" at bounding box center [765, 392] width 1530 height 784
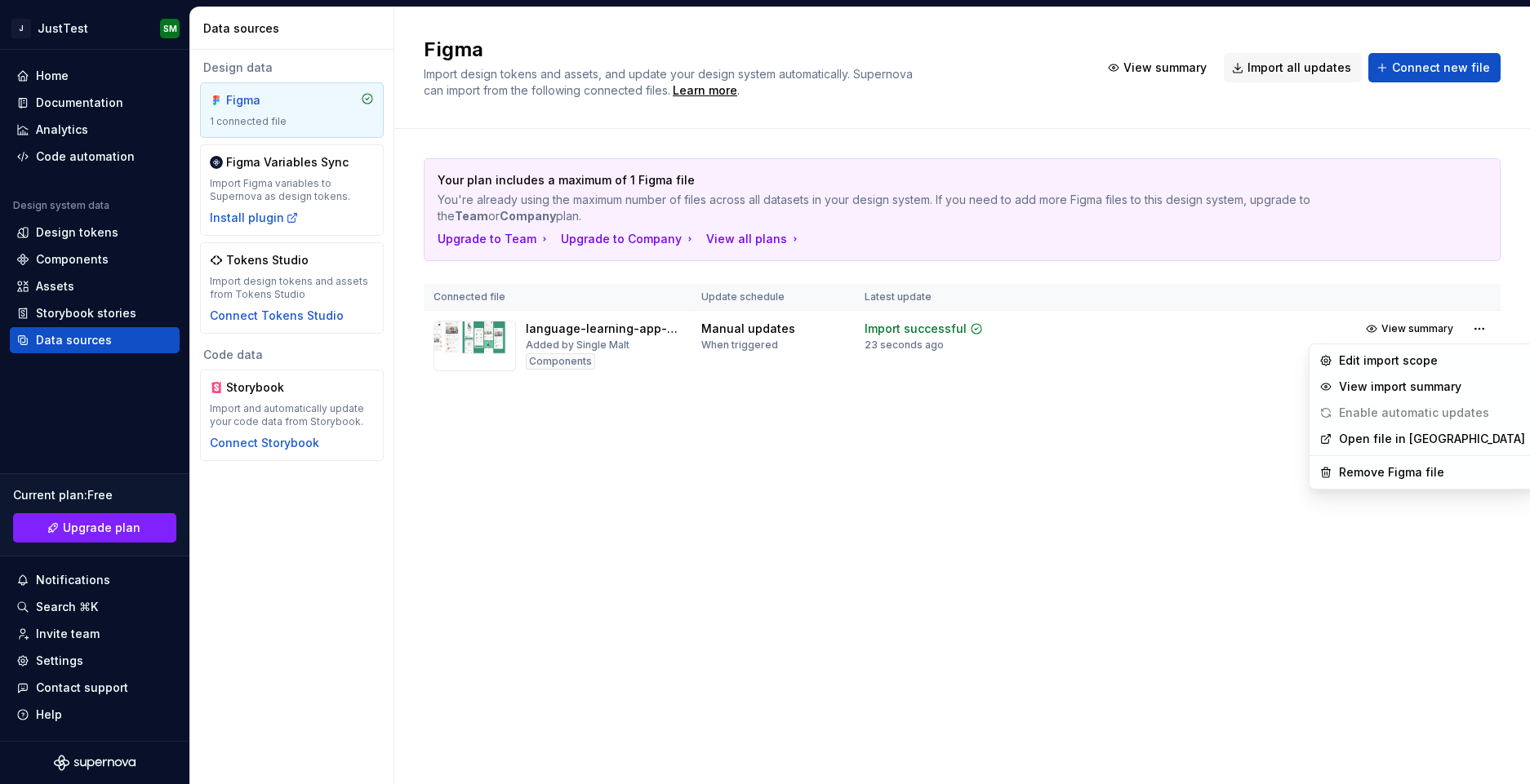
click at [948, 497] on html "J JustTest SM Home Documentation Analytics Code automation Design system data D…" at bounding box center [765, 392] width 1530 height 784
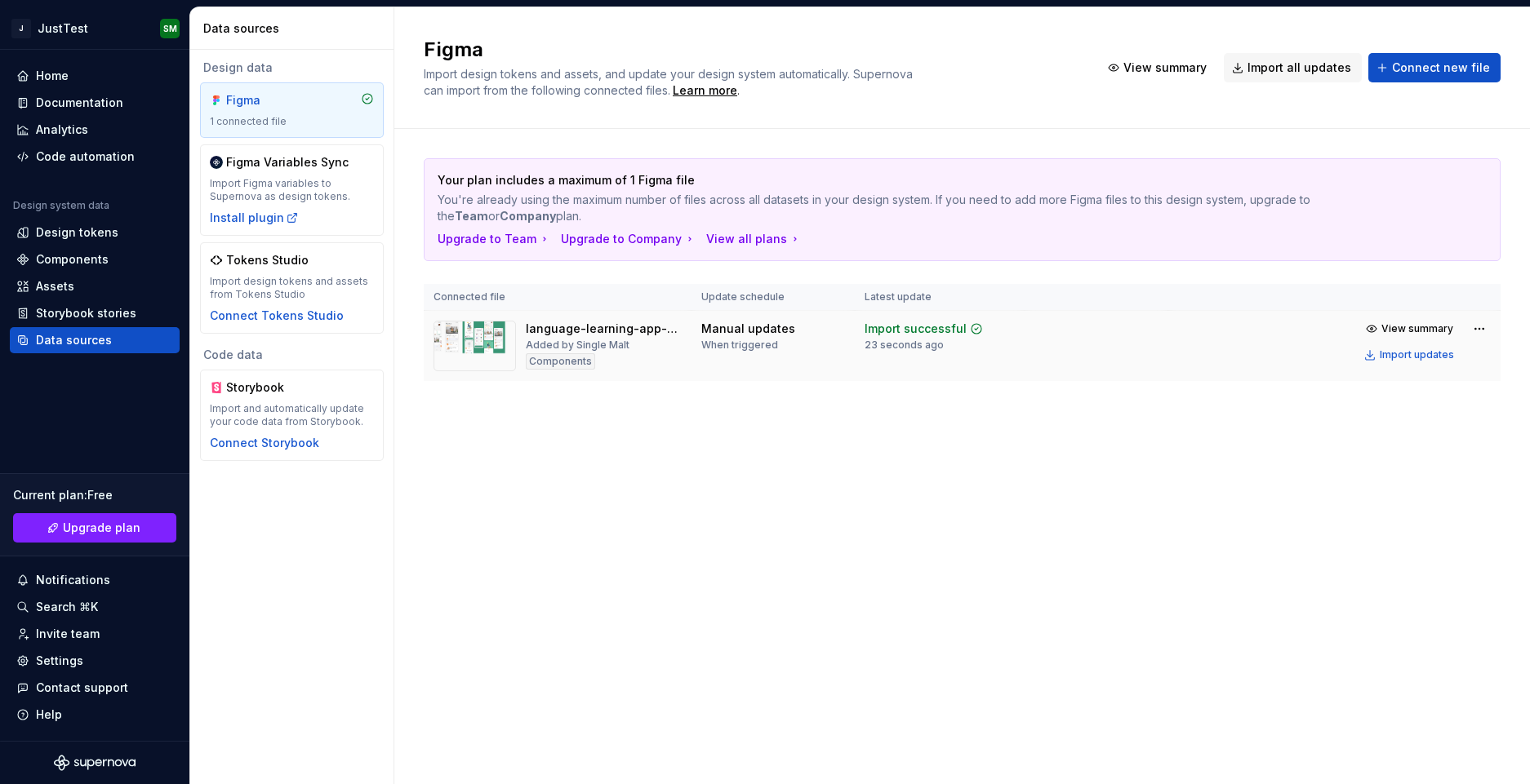
click at [473, 329] on img at bounding box center [475, 345] width 83 height 50
click at [100, 152] on div "Code automation" at bounding box center [85, 157] width 99 height 17
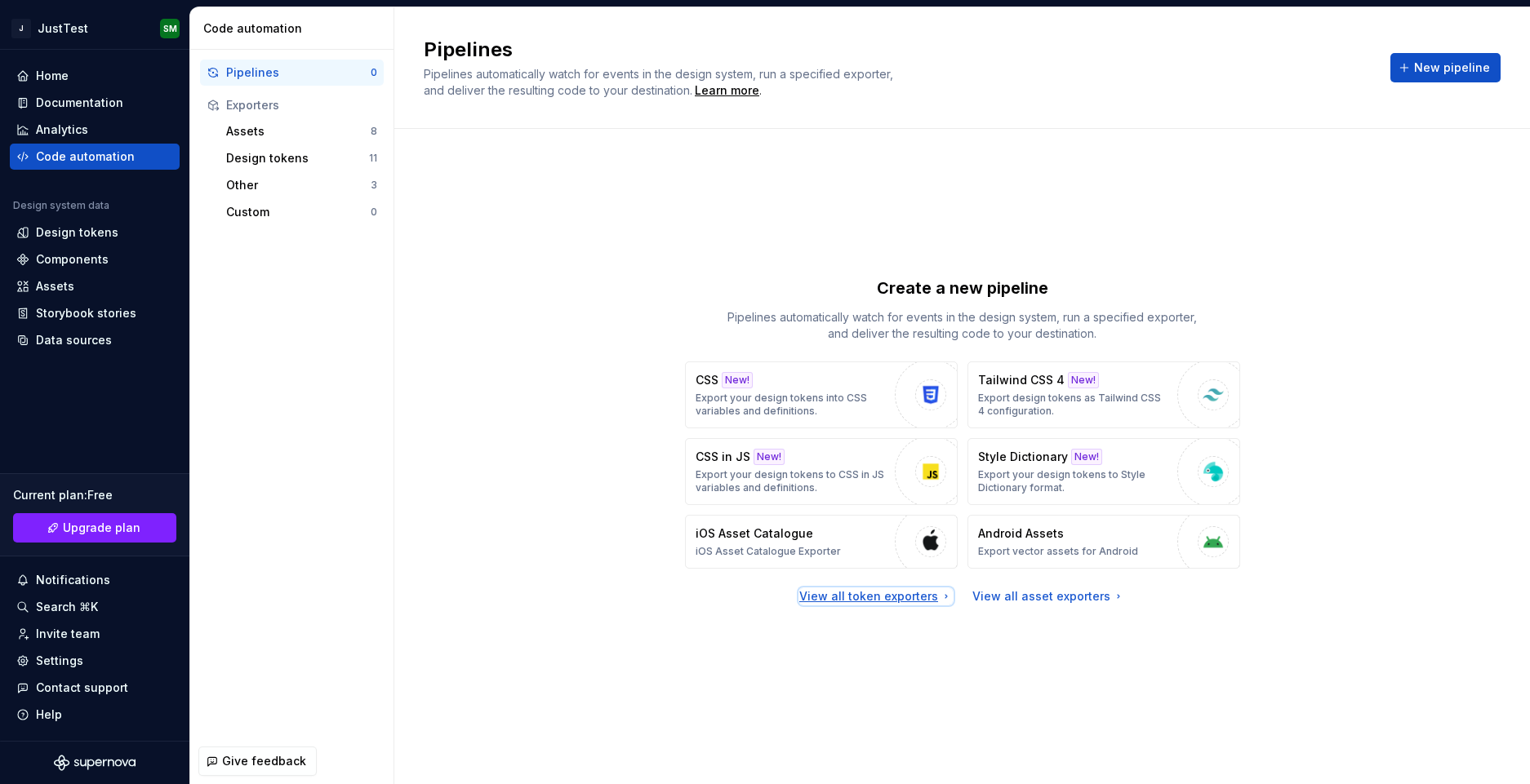
click at [864, 592] on div "View all token exporters" at bounding box center [876, 596] width 154 height 17
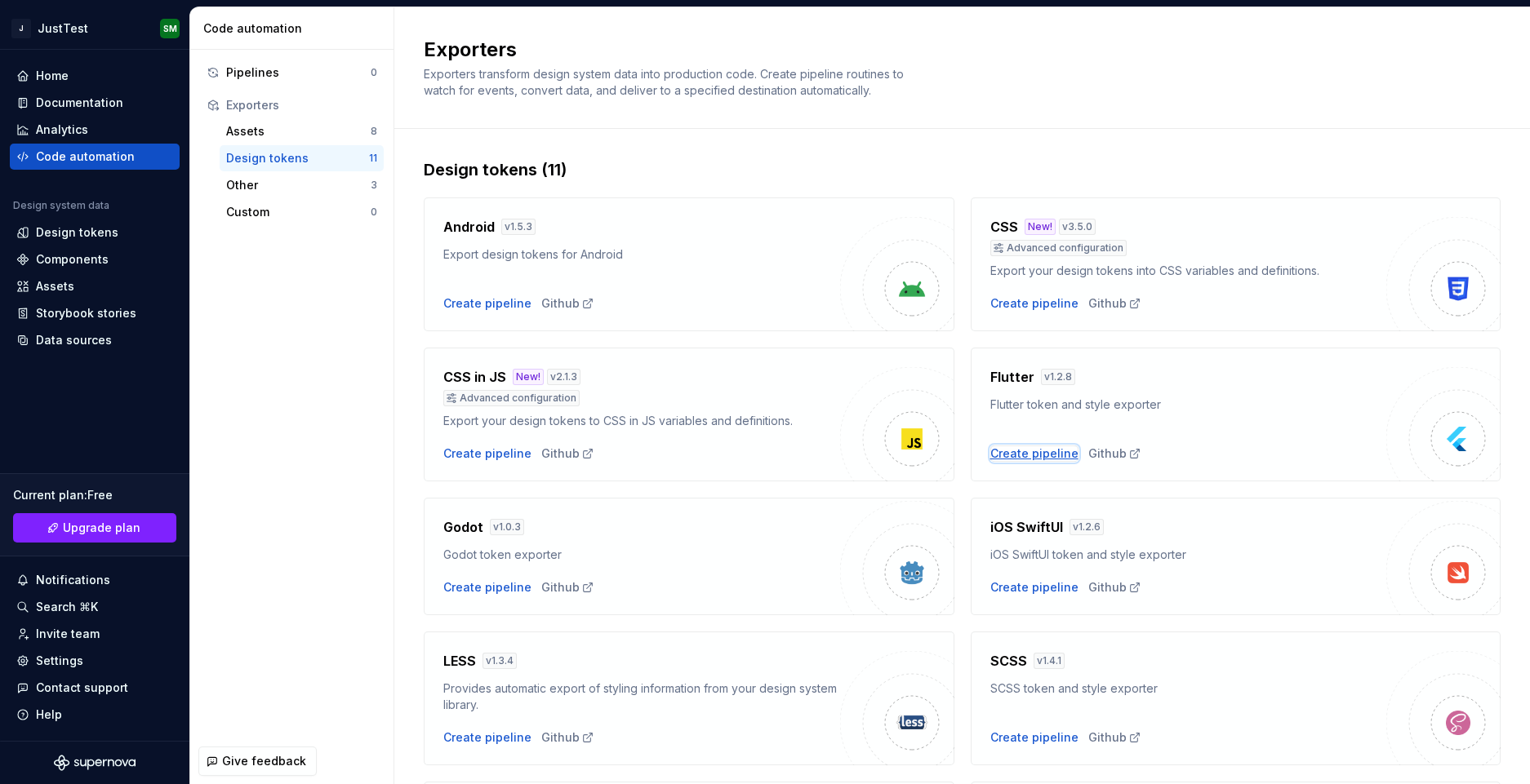
click at [990, 454] on div "Create pipeline" at bounding box center [1034, 454] width 88 height 17
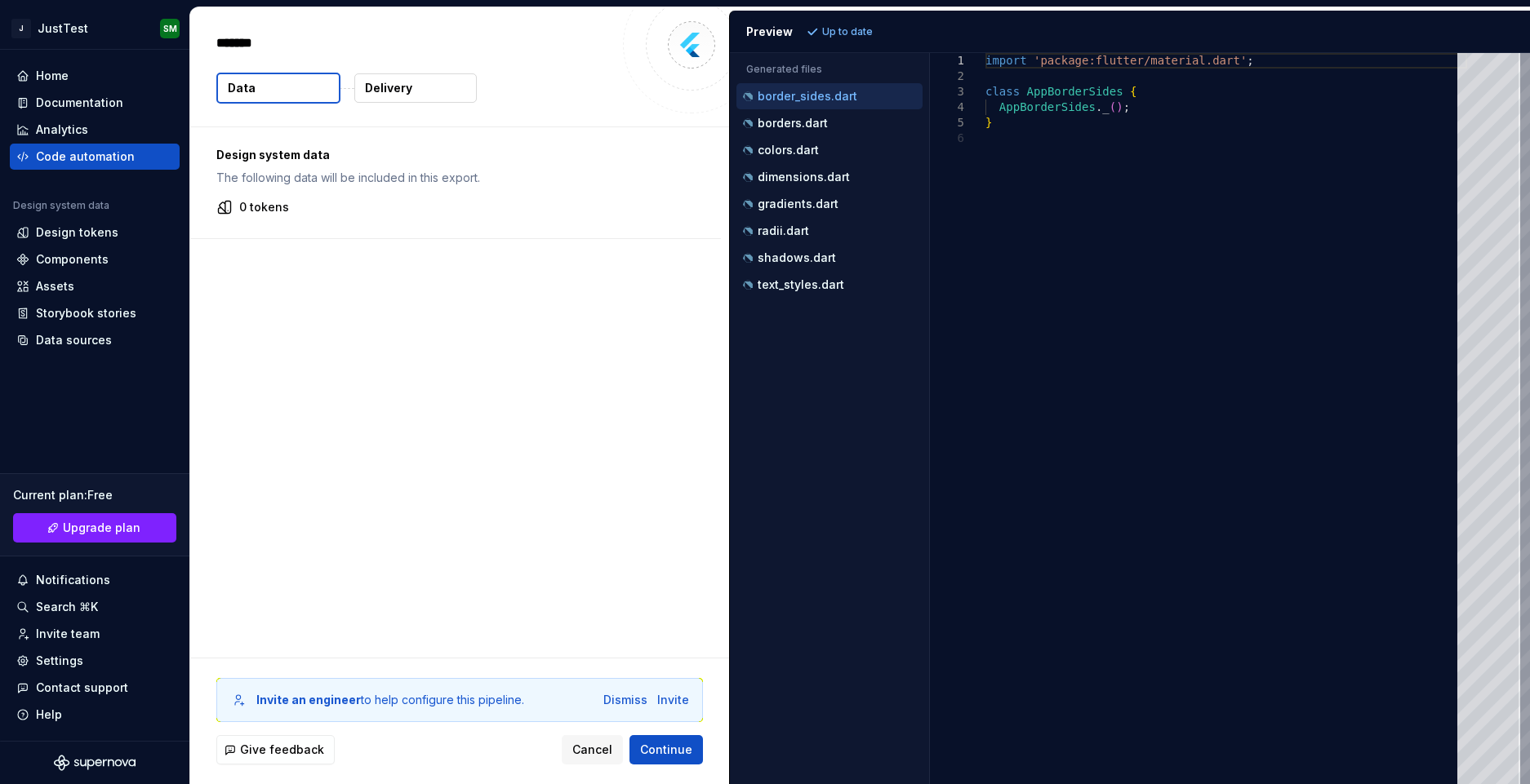
type textarea "*"
click at [836, 140] on div "colors.dart" at bounding box center [829, 150] width 186 height 26
click at [778, 137] on div "colors.dart" at bounding box center [829, 150] width 186 height 26
click at [781, 157] on div "colors.dart" at bounding box center [831, 150] width 183 height 17
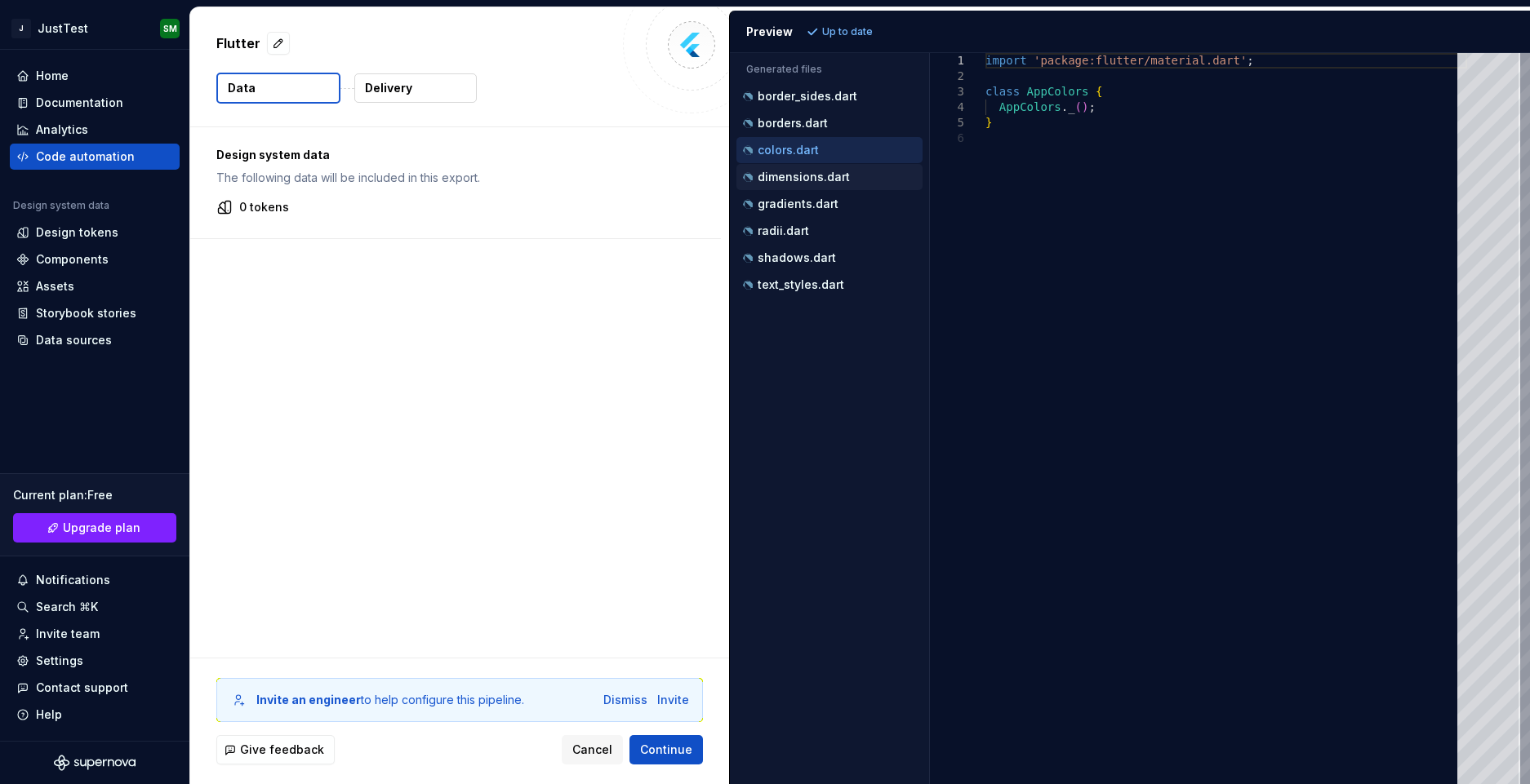
click at [778, 179] on p "dimensions.dart" at bounding box center [804, 177] width 93 height 13
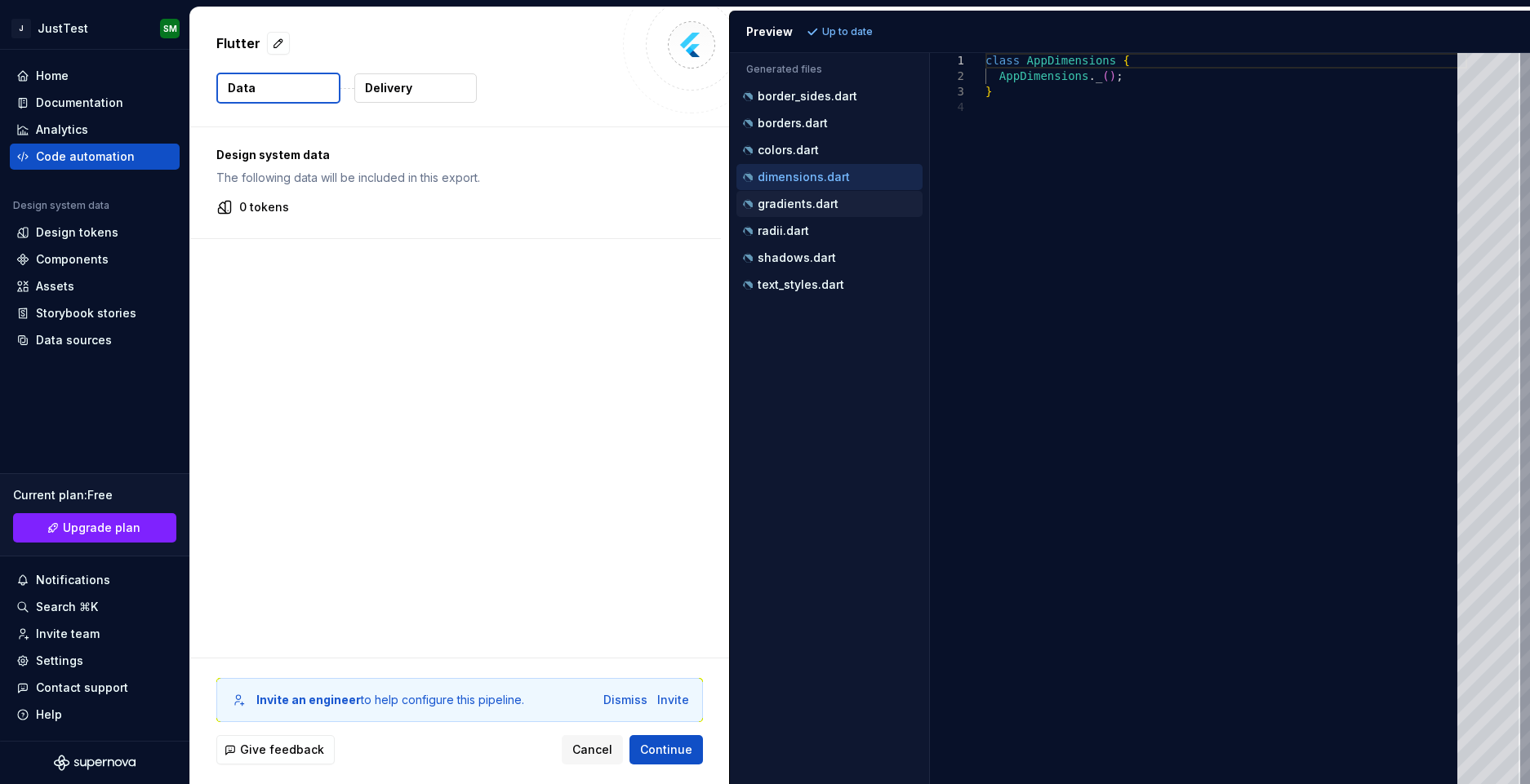
click at [781, 207] on p "gradients.dart" at bounding box center [798, 204] width 81 height 13
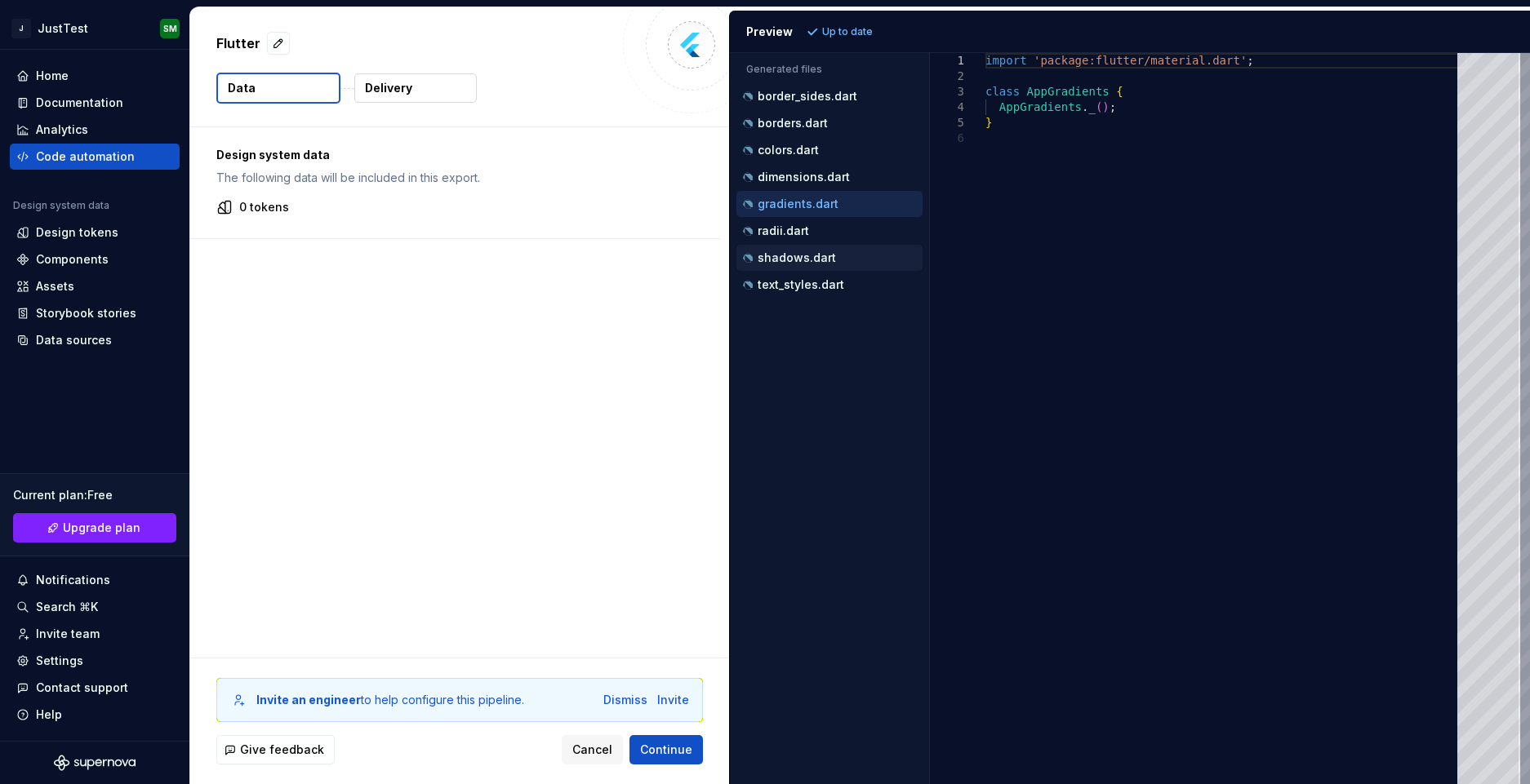
click at [789, 255] on p "shadows.dart" at bounding box center [797, 258] width 79 height 13
click at [786, 287] on p "text_styles.dart" at bounding box center [801, 285] width 87 height 13
click at [565, 217] on div "Design system data The following data will be included in this export. 0 tokens" at bounding box center [455, 183] width 531 height 111
click at [624, 701] on div "Dismiss" at bounding box center [625, 701] width 44 height 17
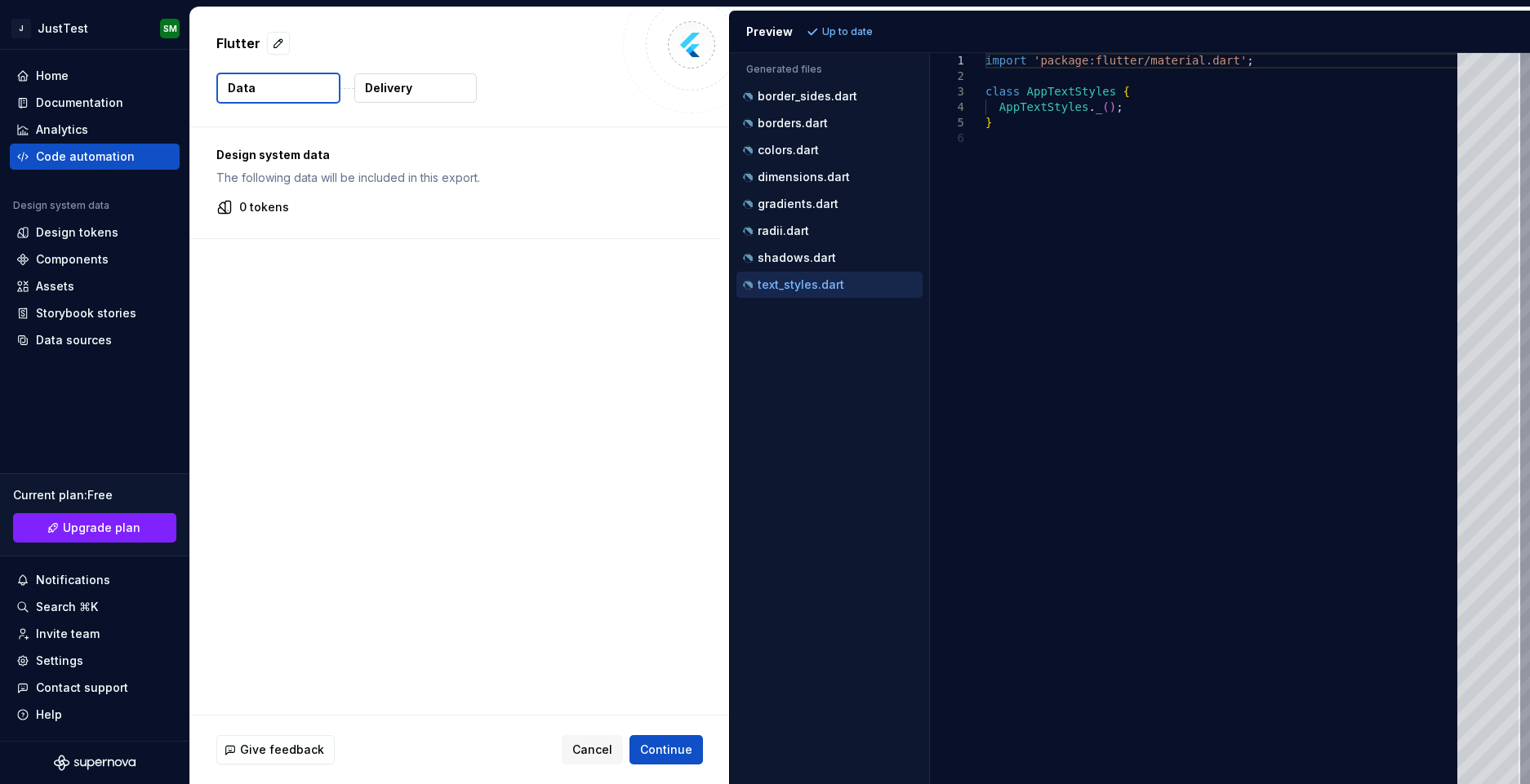
click at [393, 211] on div "0 tokens" at bounding box center [455, 207] width 479 height 17
click at [388, 112] on div "Flutter Data Delivery" at bounding box center [460, 67] width 539 height 119
click at [398, 93] on p "Delivery" at bounding box center [388, 88] width 47 height 17
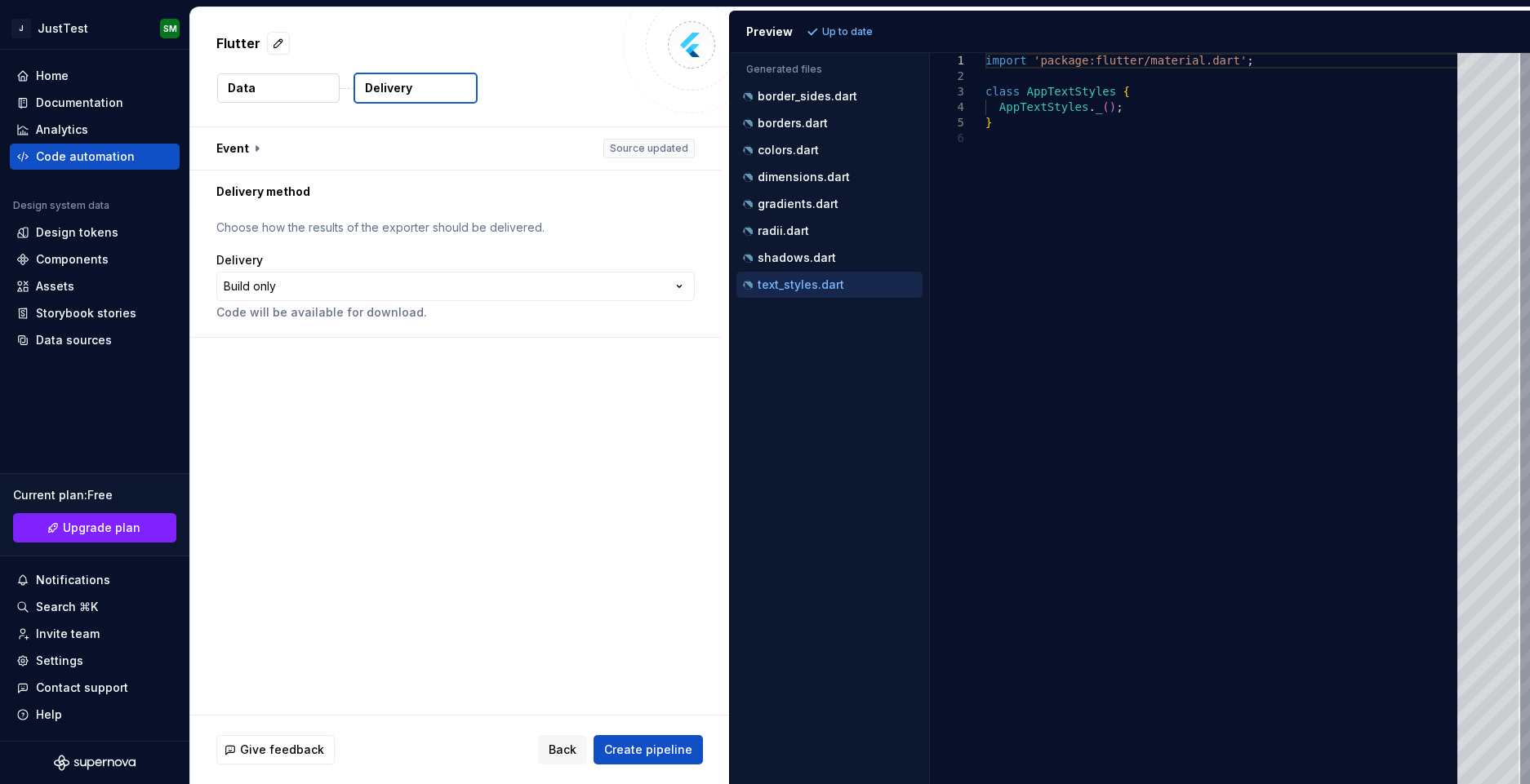
click at [294, 77] on button "Data" at bounding box center [279, 88] width 122 height 30
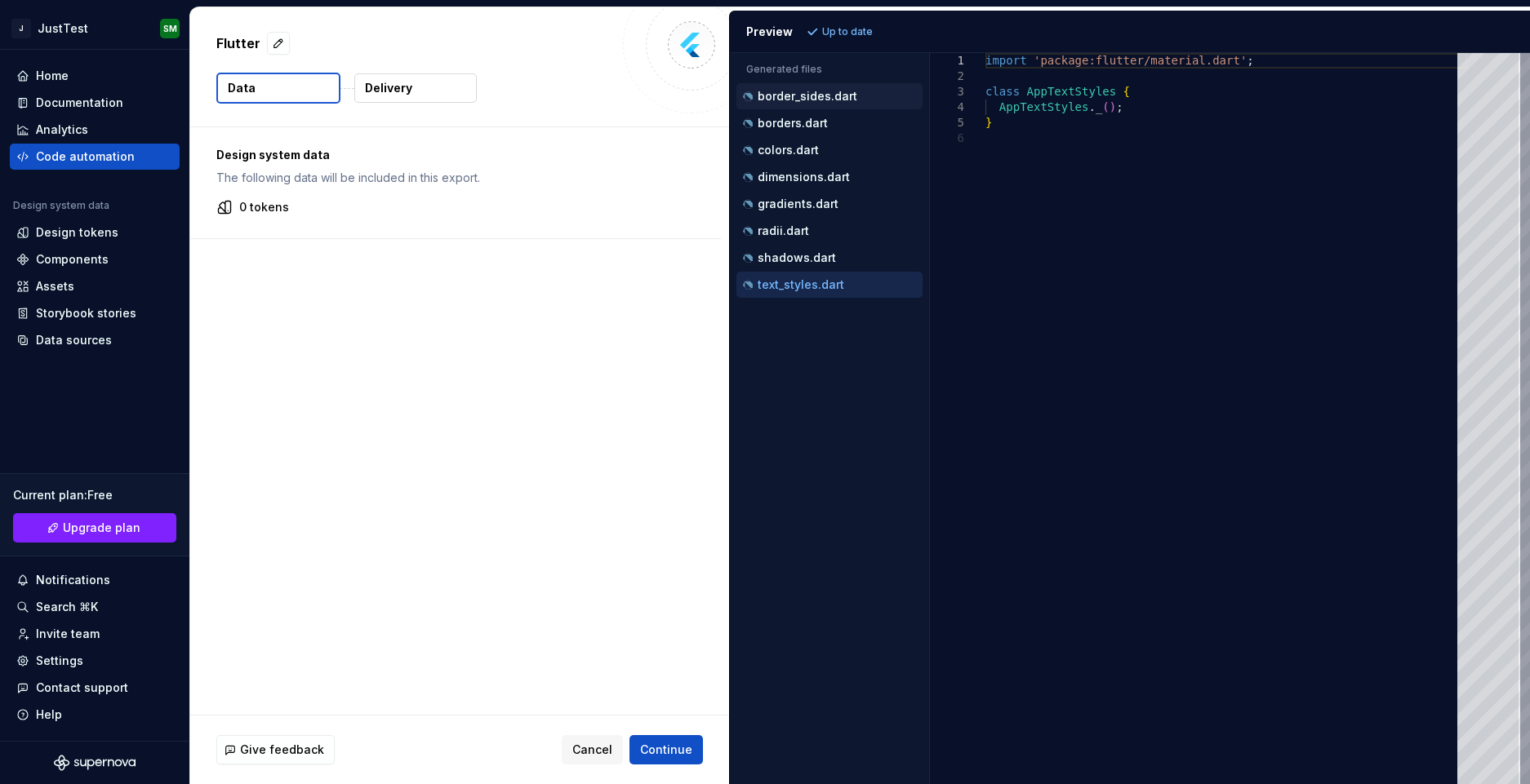
click at [780, 96] on p "border_sides.dart" at bounding box center [808, 97] width 100 height 13
click at [780, 124] on p "borders.dart" at bounding box center [793, 123] width 70 height 13
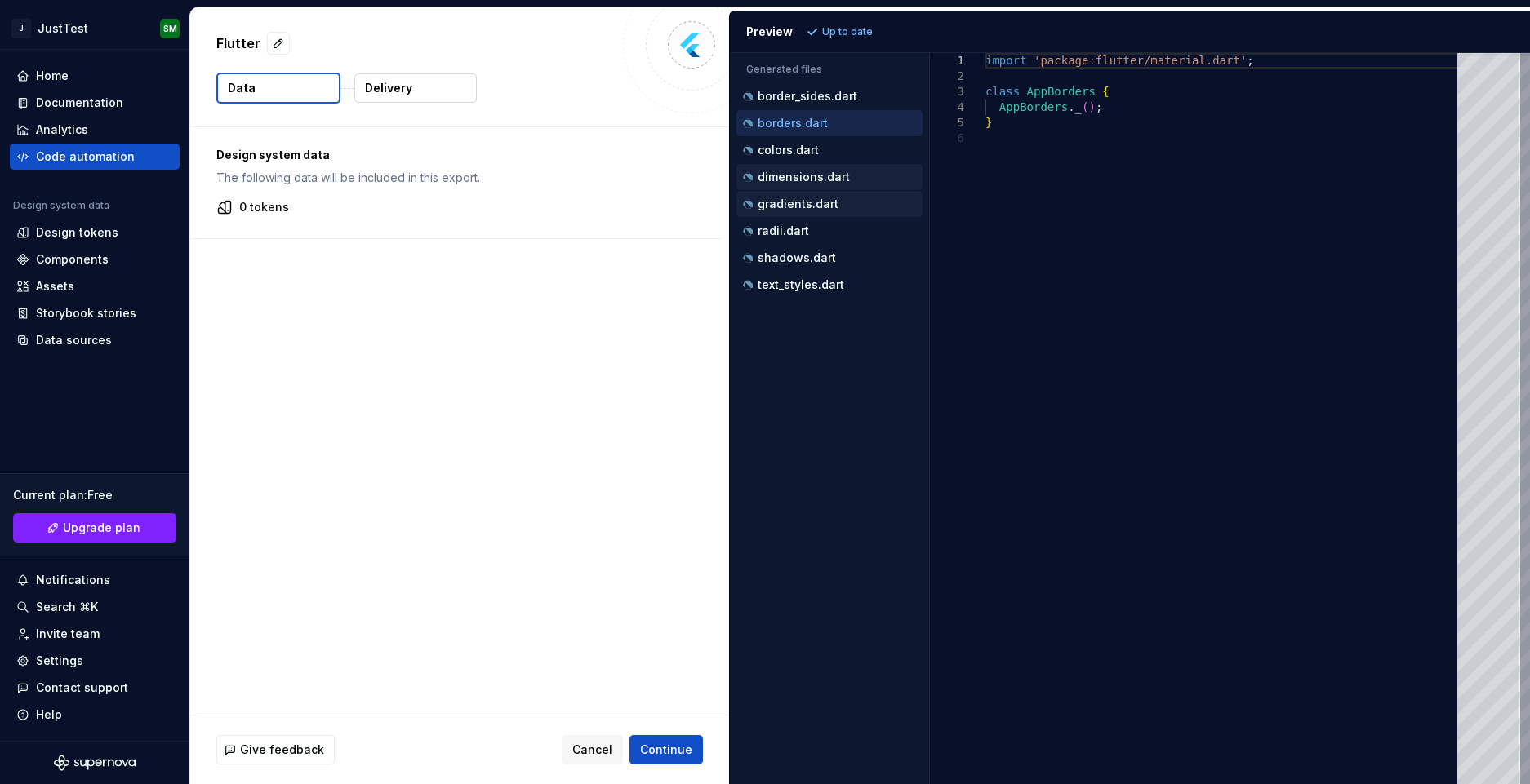
click at [785, 195] on button "gradients.dart" at bounding box center [829, 204] width 186 height 18
click at [784, 230] on p "radii.dart" at bounding box center [784, 231] width 51 height 13
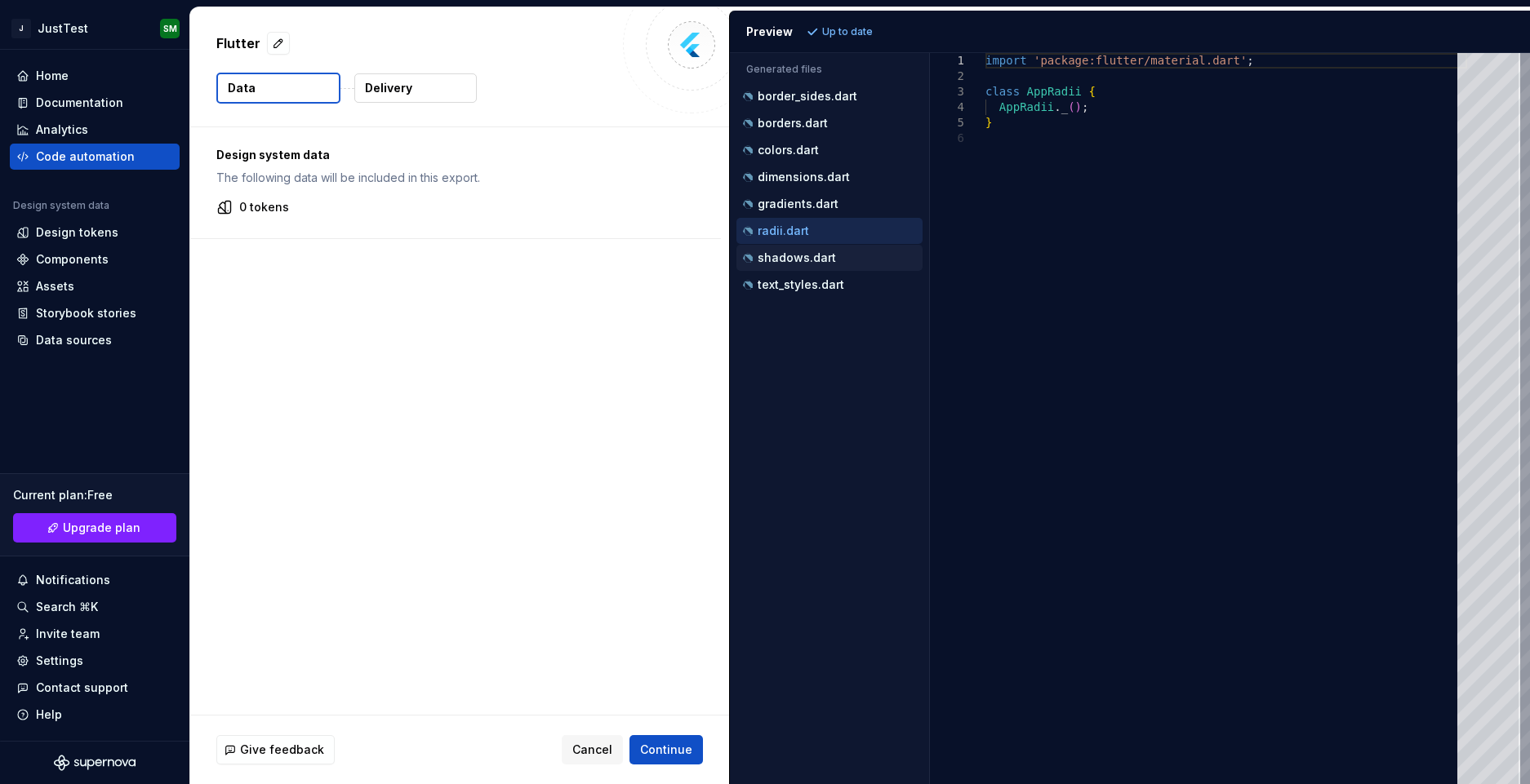
click at [793, 245] on div "shadows.dart" at bounding box center [829, 258] width 186 height 26
click at [800, 118] on p "borders.dart" at bounding box center [793, 123] width 70 height 13
click at [796, 287] on p "text_styles.dart" at bounding box center [801, 285] width 87 height 13
type textarea "**********"
click at [544, 393] on div "Design system data The following data will be included in this export. 0 tokens" at bounding box center [460, 421] width 539 height 587
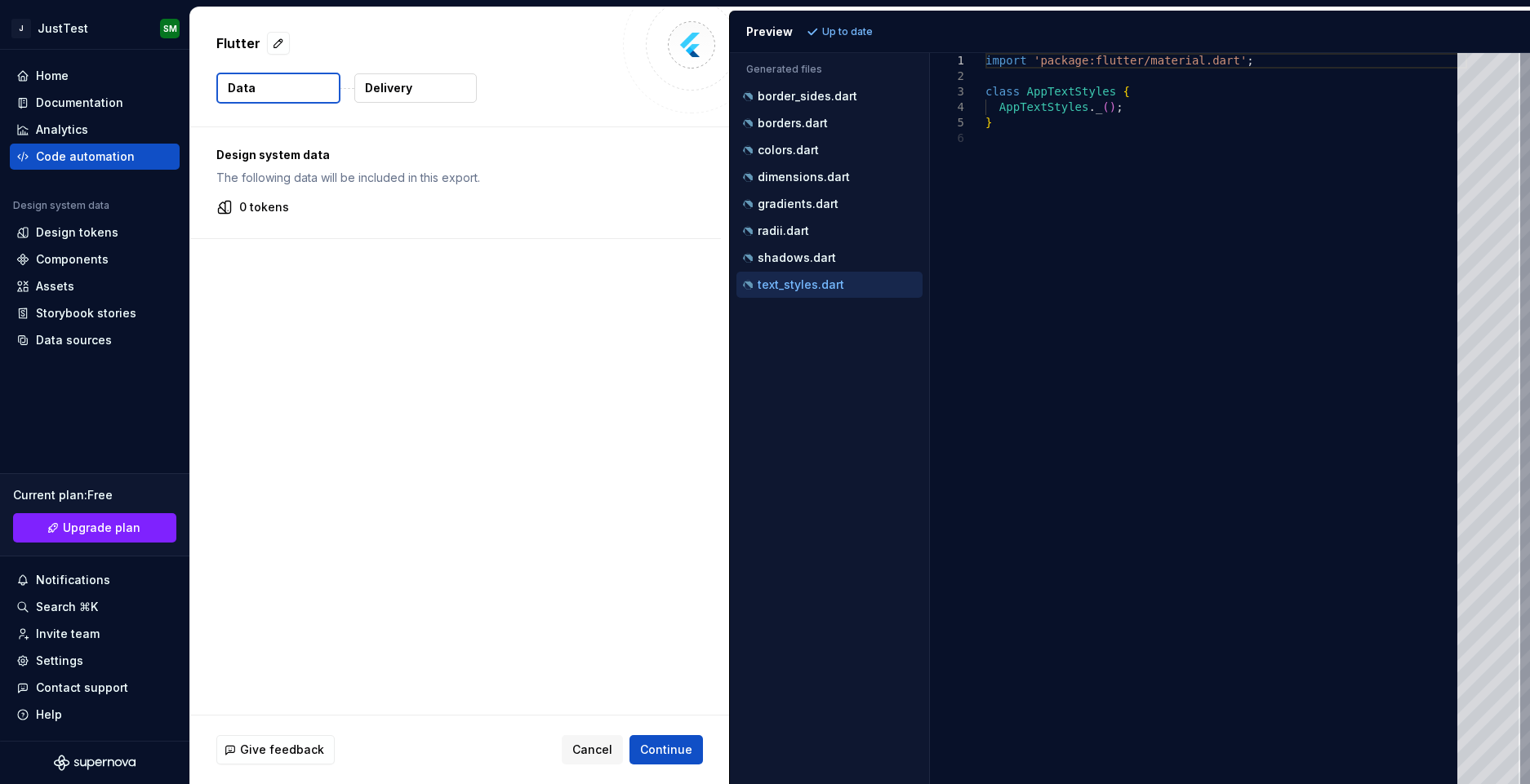
click at [671, 28] on div at bounding box center [692, 45] width 137 height 137
click at [81, 138] on div "Analytics" at bounding box center [94, 130] width 169 height 26
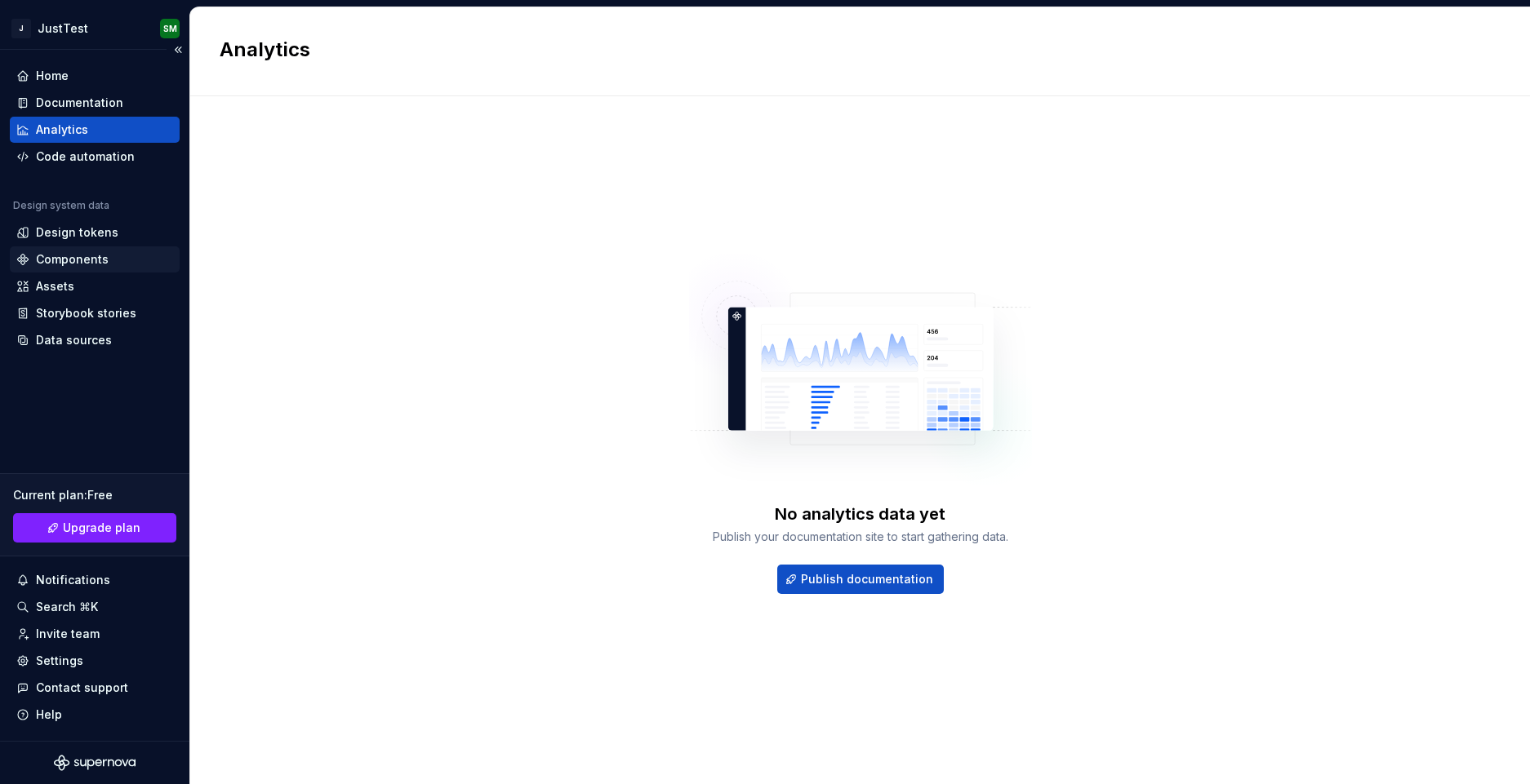
click at [84, 252] on div "Components" at bounding box center [72, 259] width 73 height 17
